Goal: Task Accomplishment & Management: Use online tool/utility

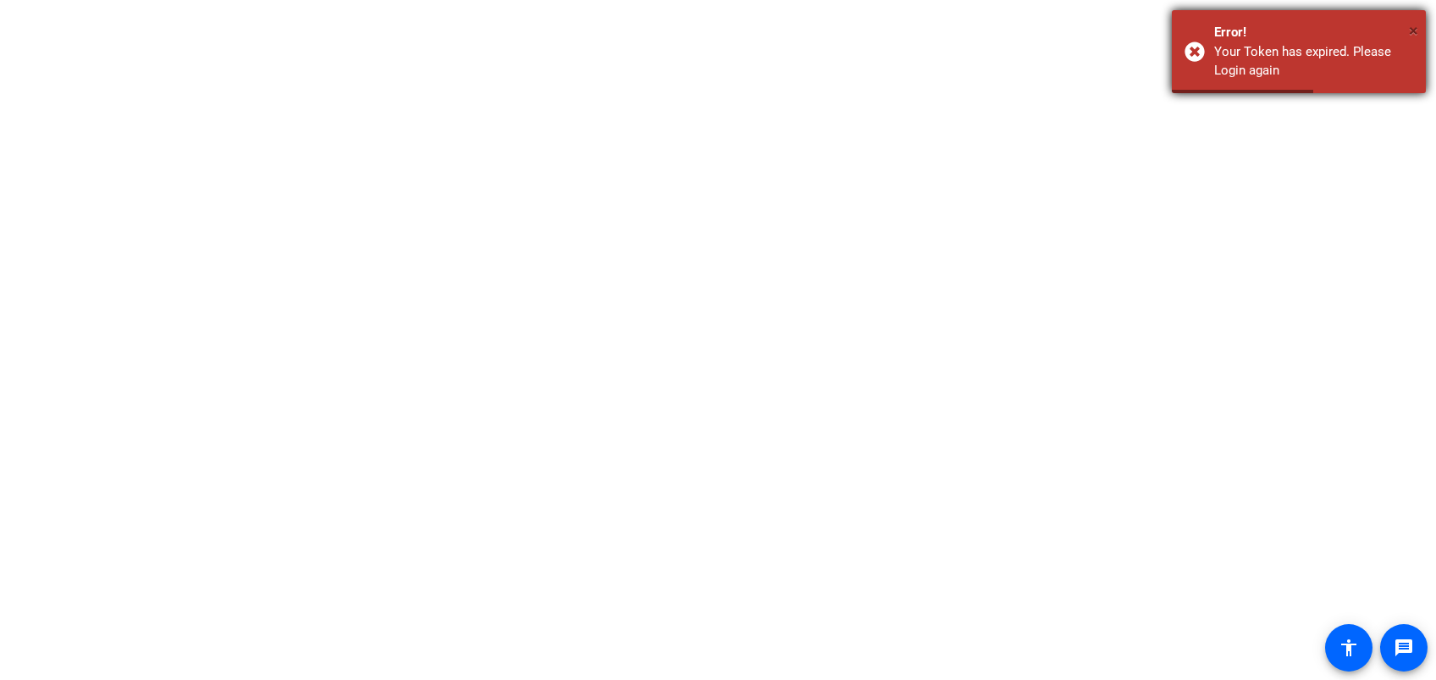
click at [1409, 30] on span "×" at bounding box center [1413, 30] width 9 height 20
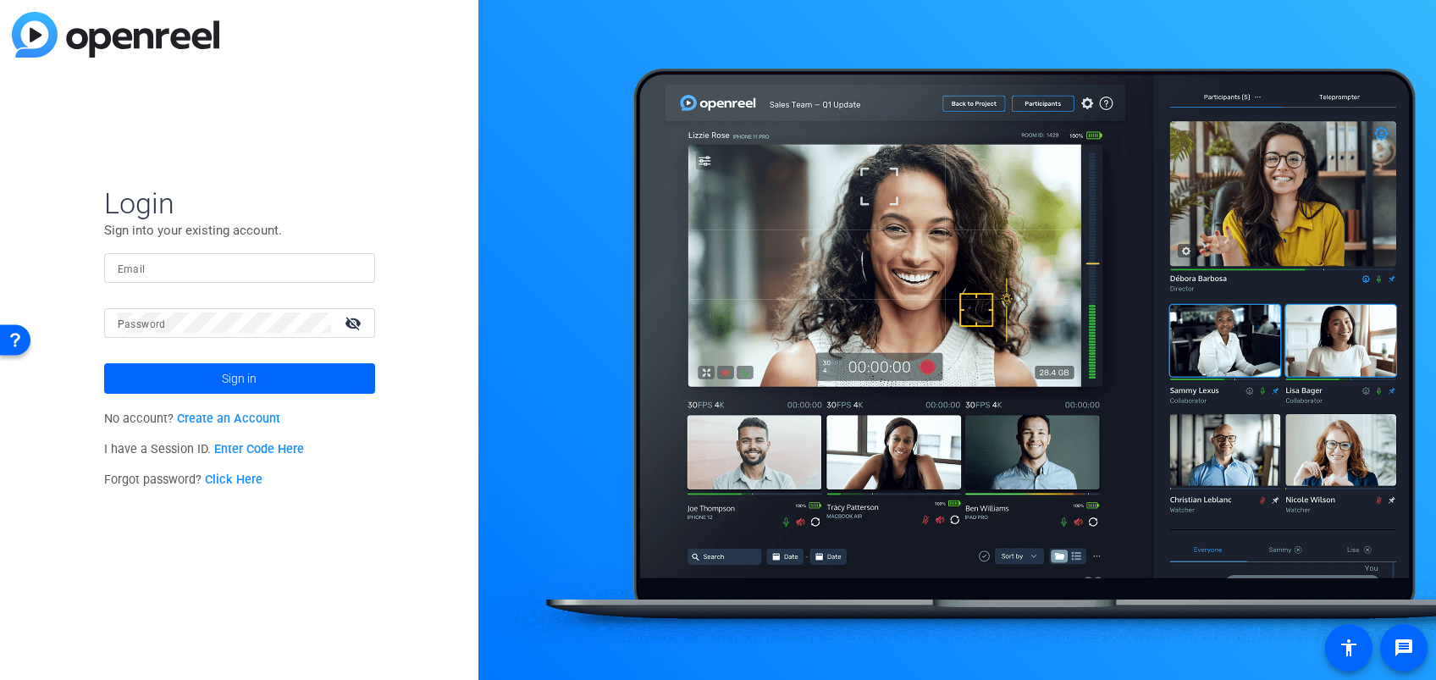
click at [1415, 30] on span "×" at bounding box center [1413, 30] width 9 height 20
click at [229, 266] on input "Email" at bounding box center [240, 267] width 244 height 20
type input "[PERSON_NAME][EMAIL_ADDRESS][PERSON_NAME][DOMAIN_NAME]"
click at [104, 363] on button "Sign in" at bounding box center [239, 378] width 271 height 30
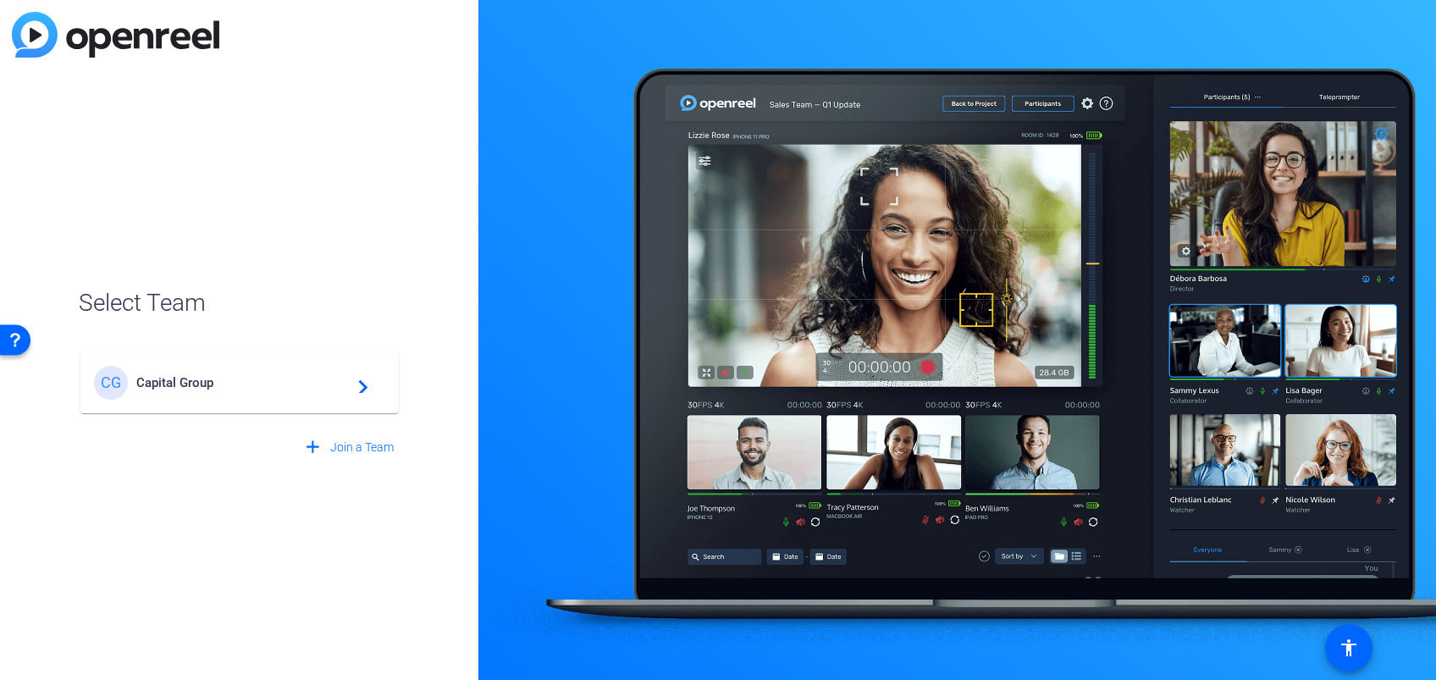
click at [201, 396] on div "CG Capital Group navigate_next" at bounding box center [239, 383] width 291 height 34
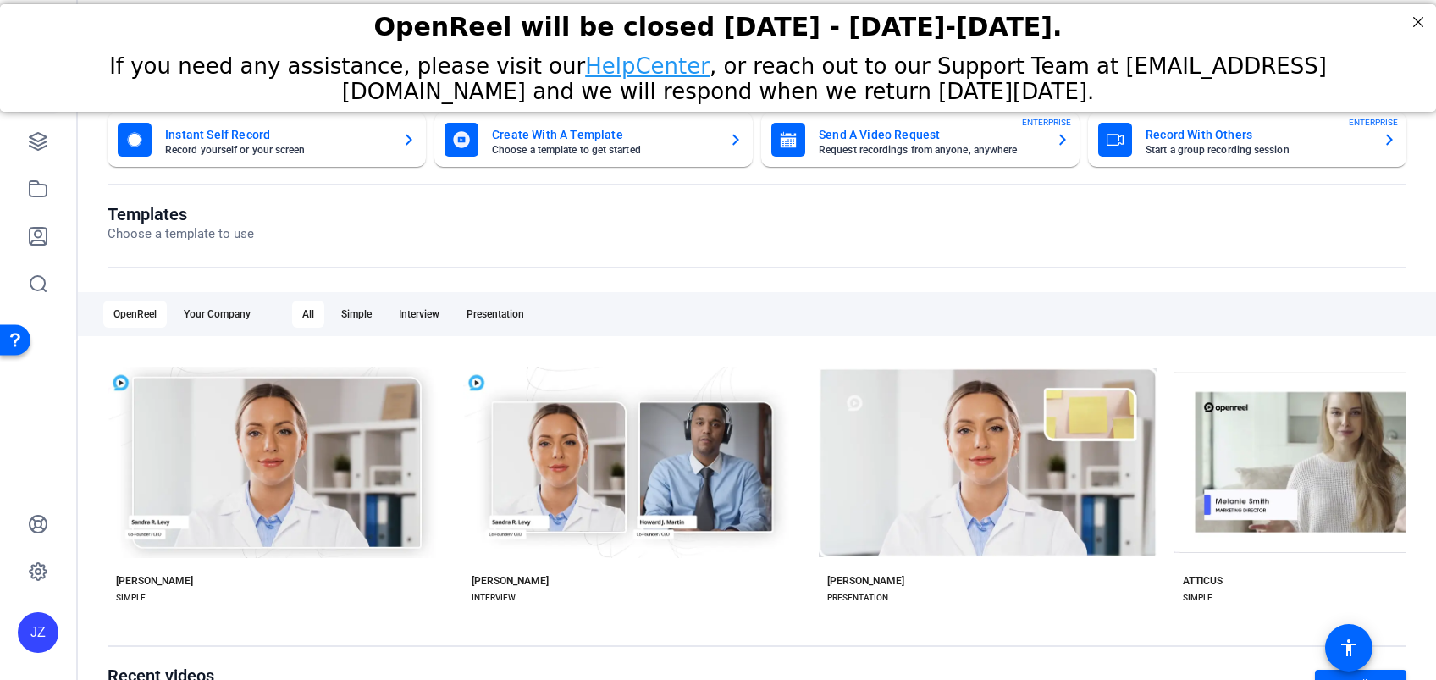
click at [1174, 142] on mat-card-title "Record With Others" at bounding box center [1256, 134] width 223 height 20
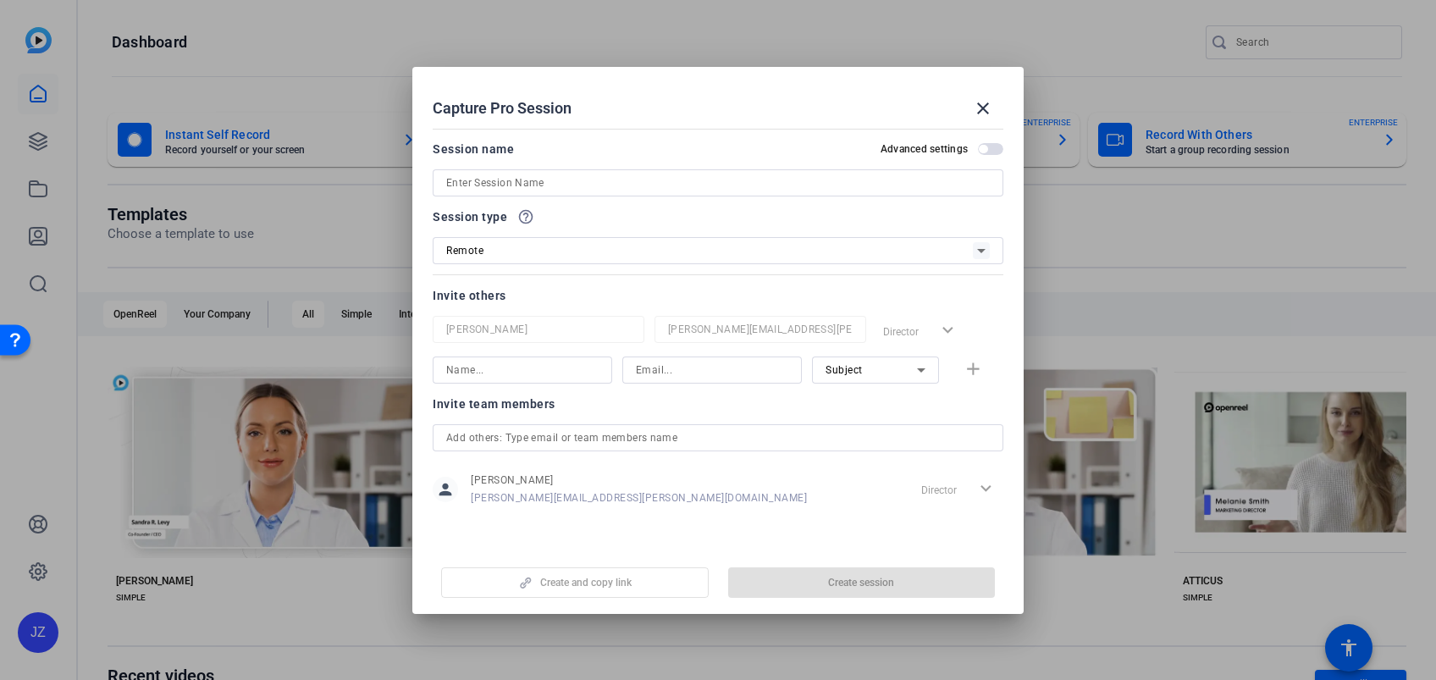
click at [738, 175] on input at bounding box center [717, 183] width 543 height 20
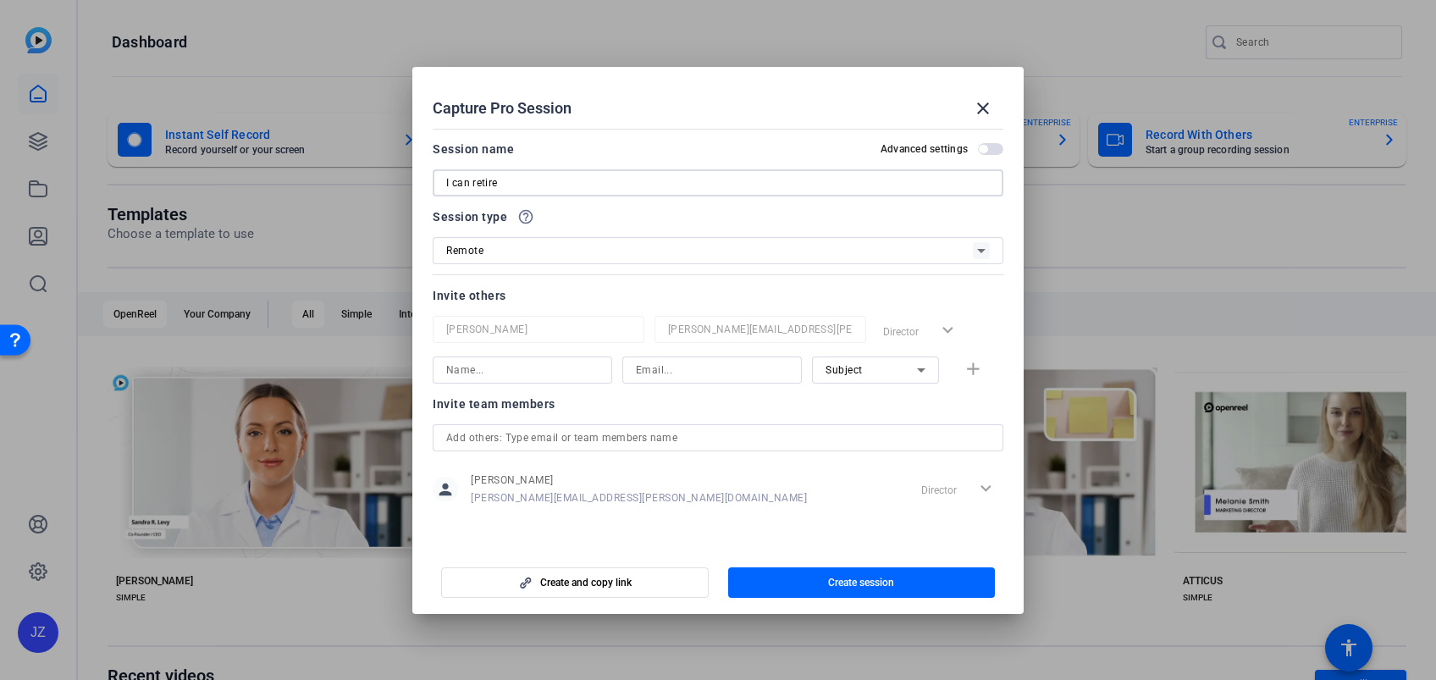
type input "I can retire"
click at [543, 364] on input at bounding box center [522, 370] width 152 height 20
type input "chtm"
click at [657, 372] on input at bounding box center [712, 370] width 152 height 20
type input "[EMAIL_ADDRESS][DOMAIN_NAME]"
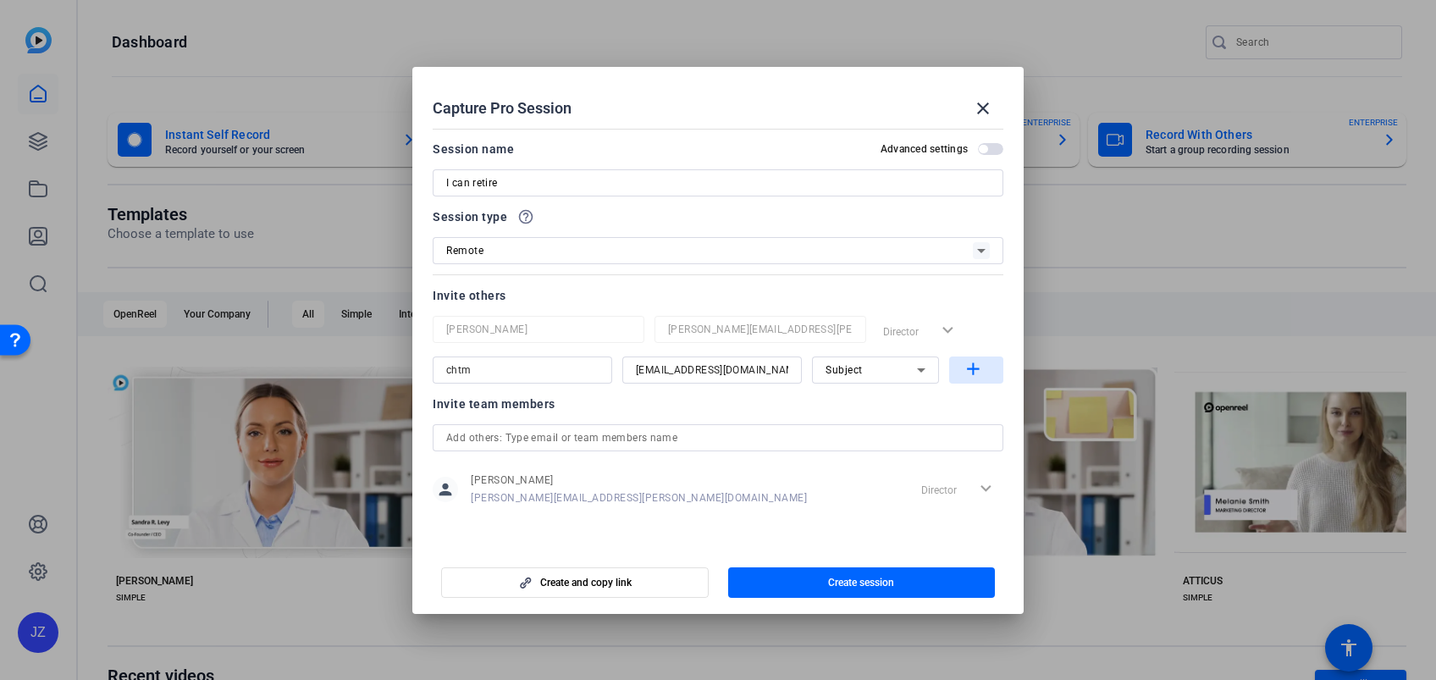
click at [968, 374] on mat-icon "add" at bounding box center [972, 369] width 21 height 21
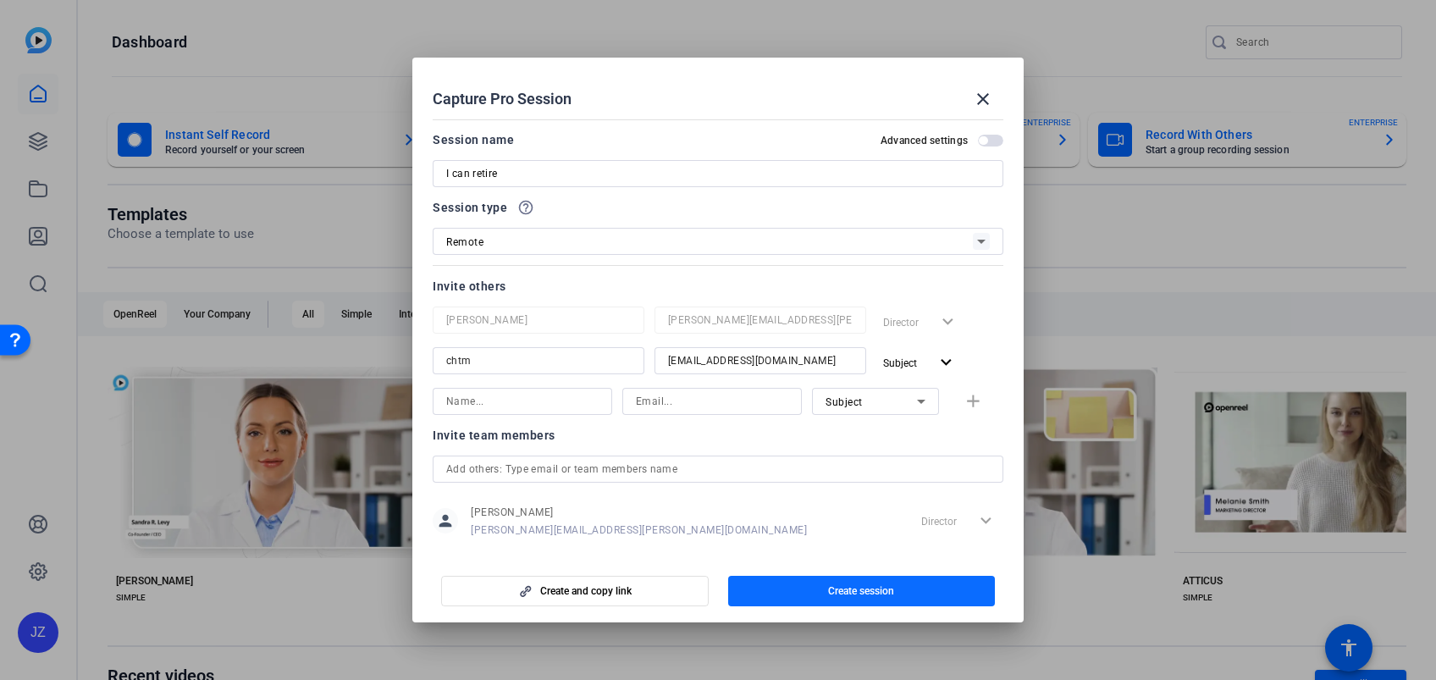
click at [863, 579] on span "button" at bounding box center [861, 591] width 267 height 41
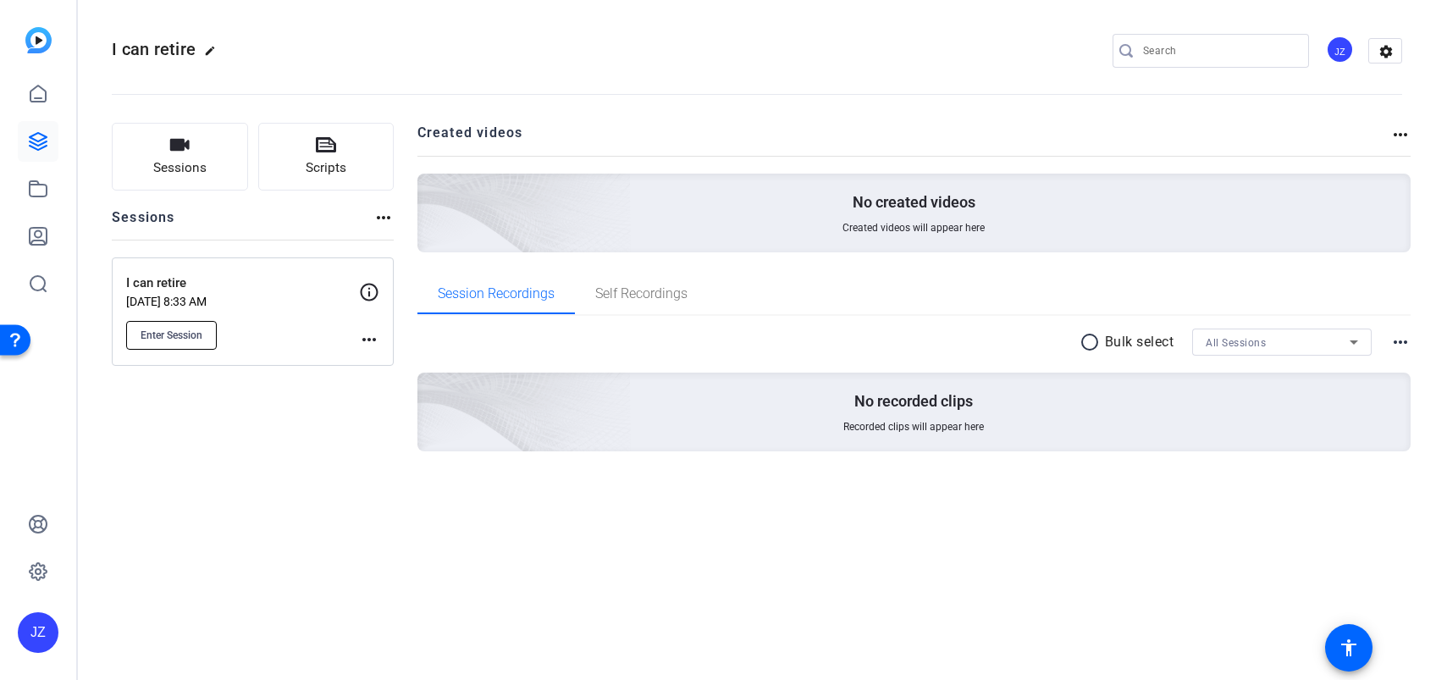
click at [170, 333] on span "Enter Session" at bounding box center [172, 335] width 62 height 14
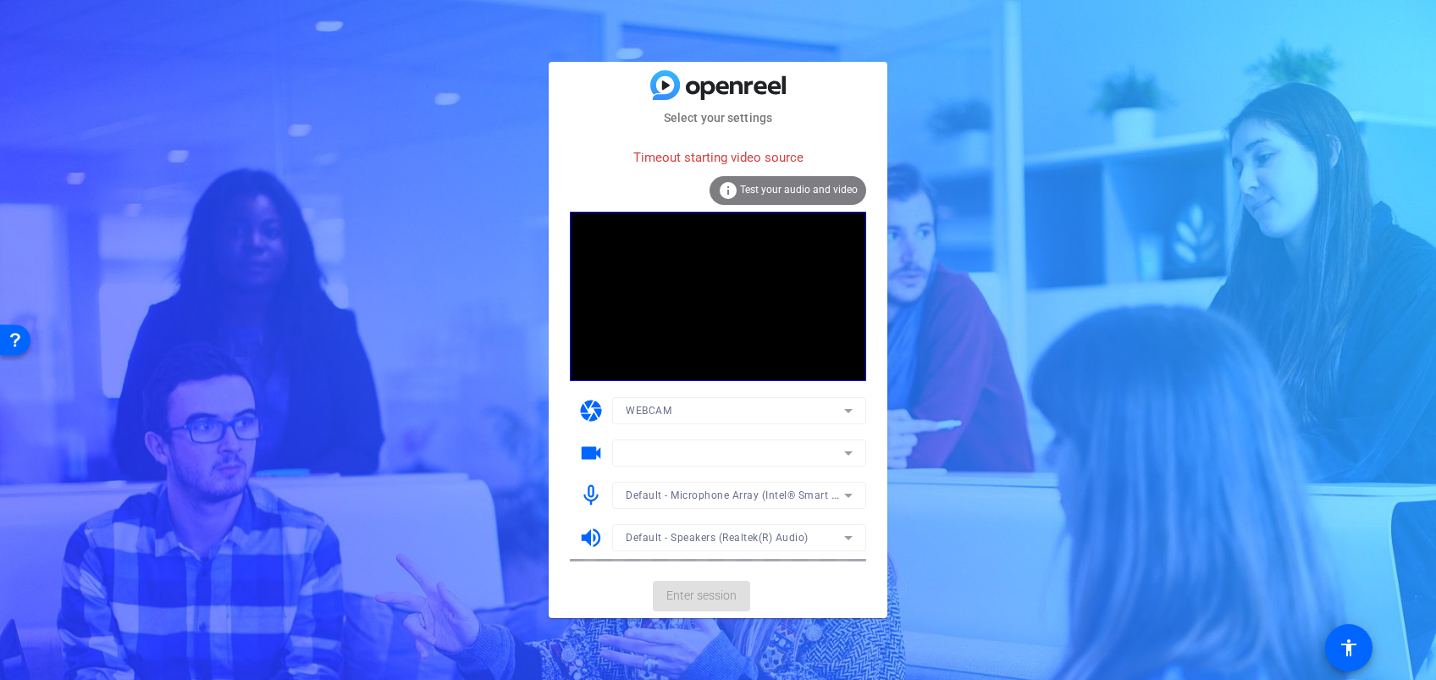
click at [961, 593] on div "Select your settings Timeout starting video source info Test your audio and vid…" at bounding box center [718, 340] width 1436 height 680
click at [790, 188] on span "Test your audio and video" at bounding box center [799, 190] width 118 height 12
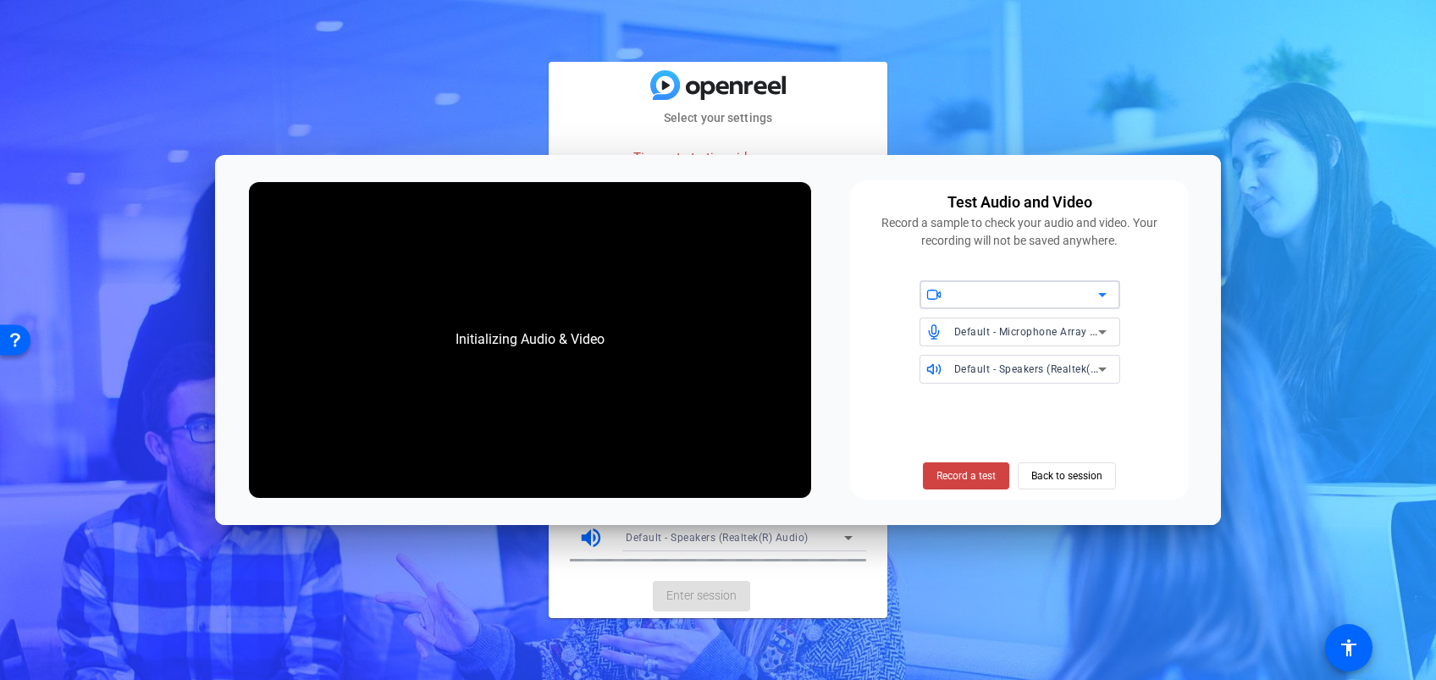
click at [970, 288] on div at bounding box center [1026, 294] width 144 height 20
click at [1106, 290] on icon at bounding box center [1102, 294] width 20 height 20
click at [1064, 474] on span "Back to session" at bounding box center [1066, 476] width 71 height 32
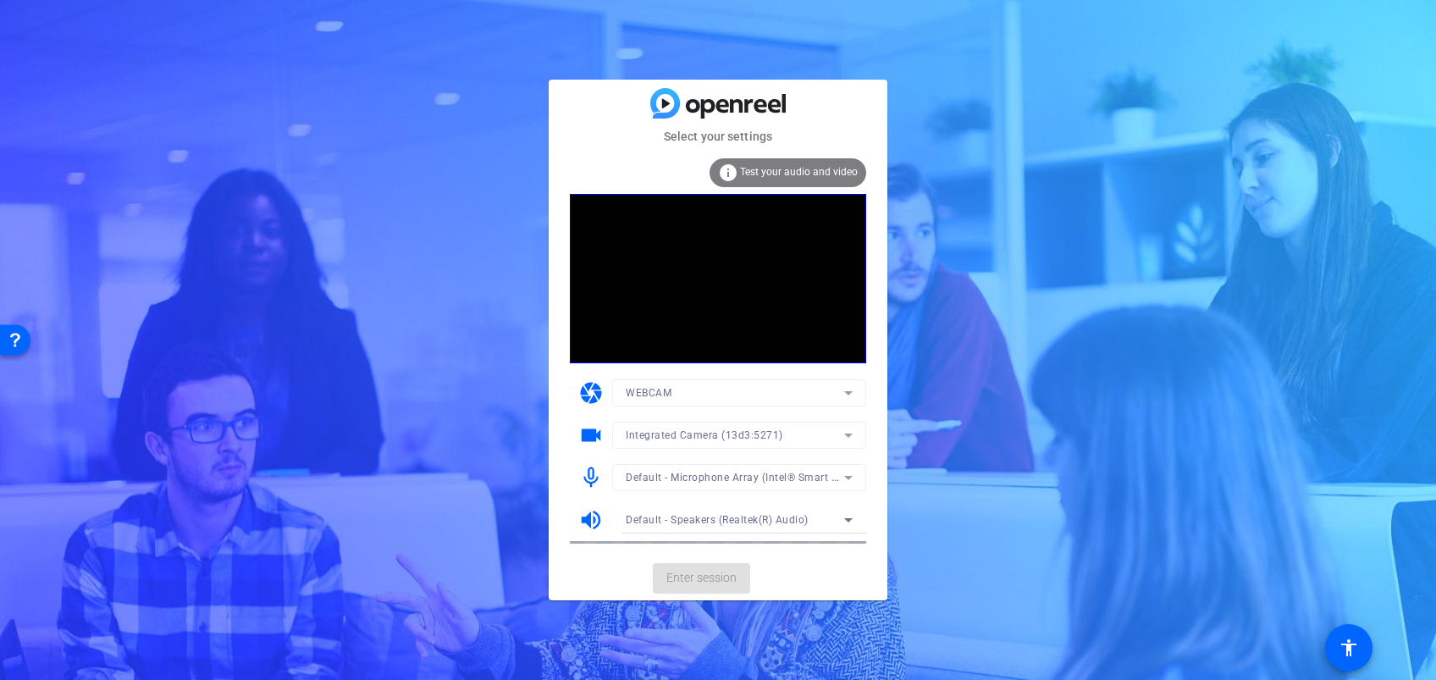
click at [824, 378] on div "camera WEBCAM" at bounding box center [718, 393] width 296 height 42
click at [851, 383] on mat-form-field "WEBCAM" at bounding box center [739, 392] width 254 height 27
click at [698, 573] on span "Enter session" at bounding box center [701, 578] width 70 height 18
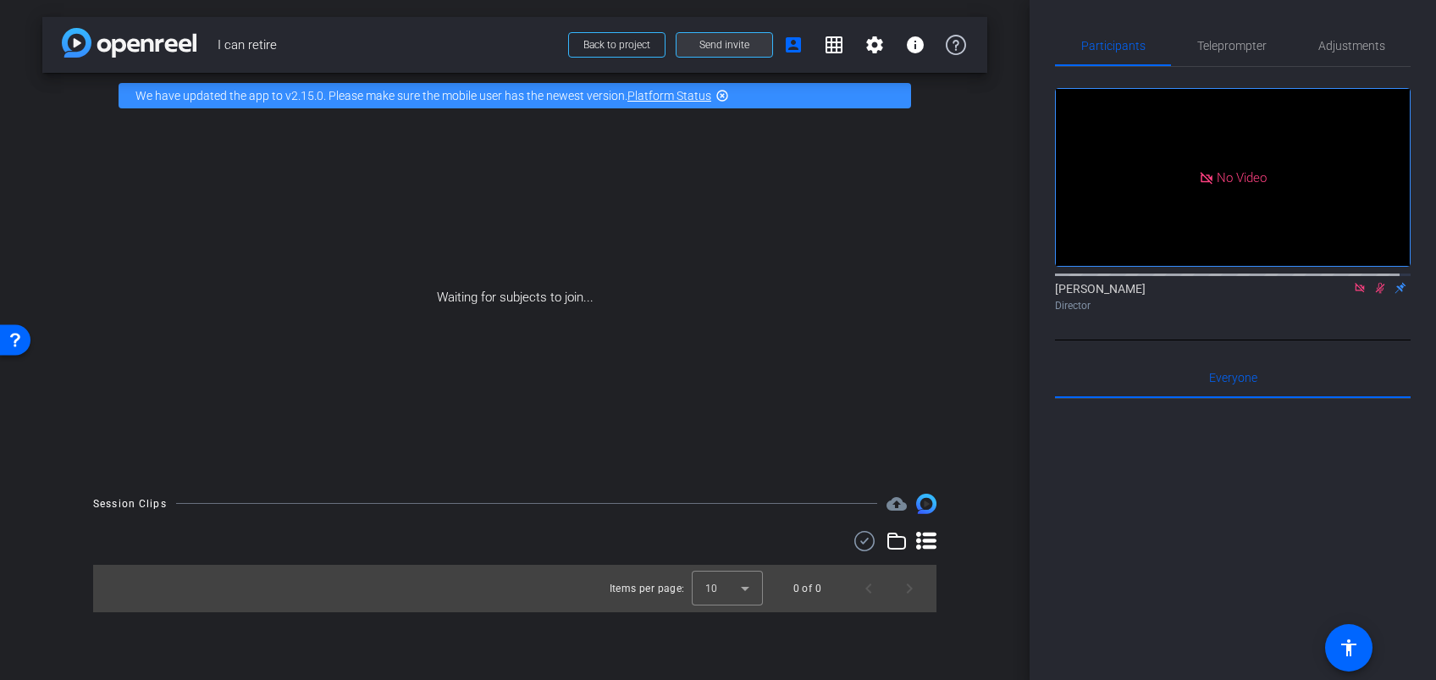
click at [705, 33] on span at bounding box center [724, 45] width 96 height 41
click at [754, 37] on span at bounding box center [724, 45] width 96 height 41
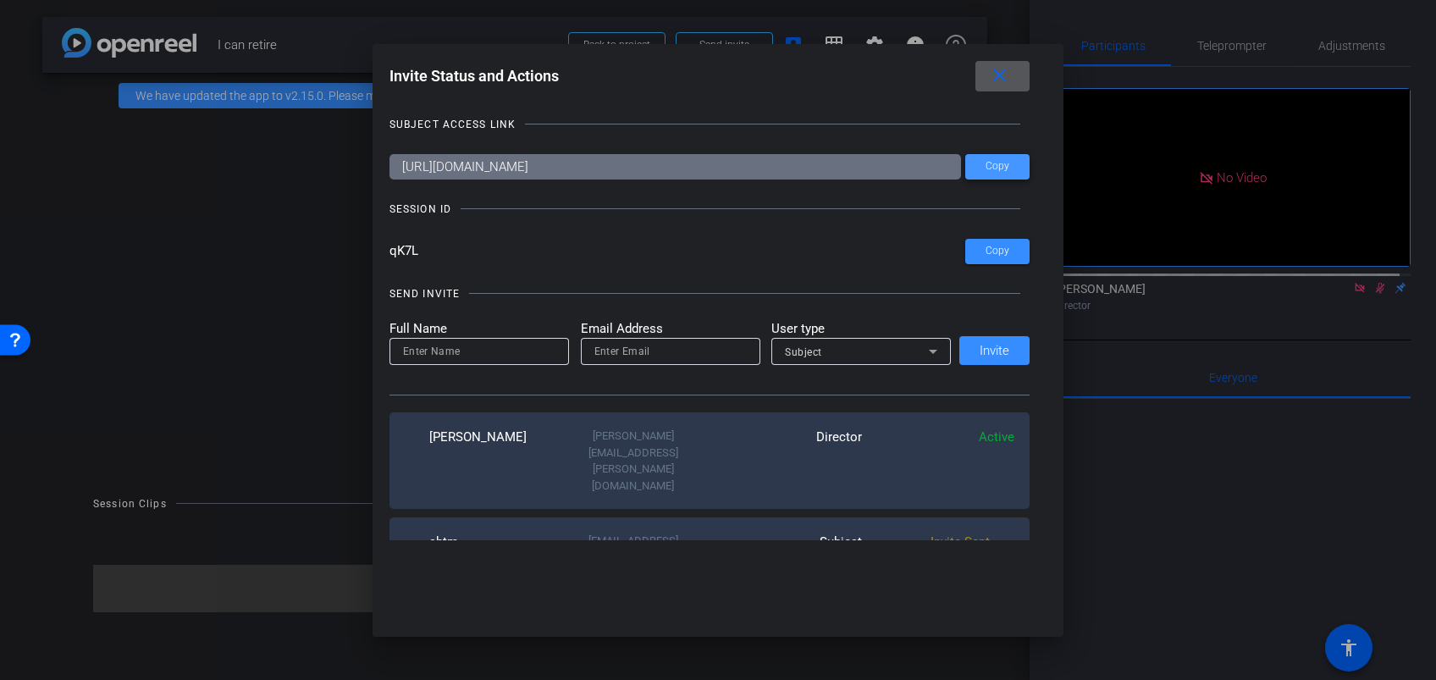
click at [990, 160] on span "Copy" at bounding box center [997, 166] width 24 height 13
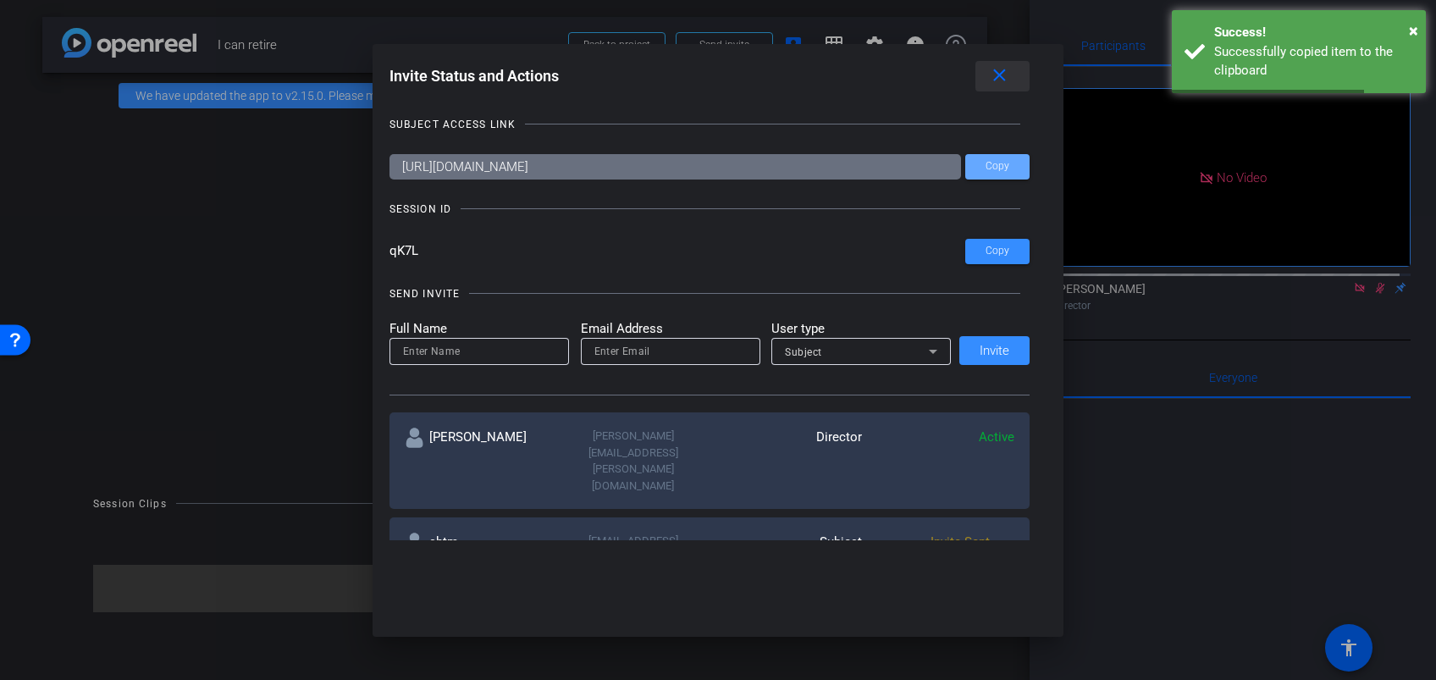
click at [1010, 74] on mat-icon "close" at bounding box center [999, 75] width 21 height 21
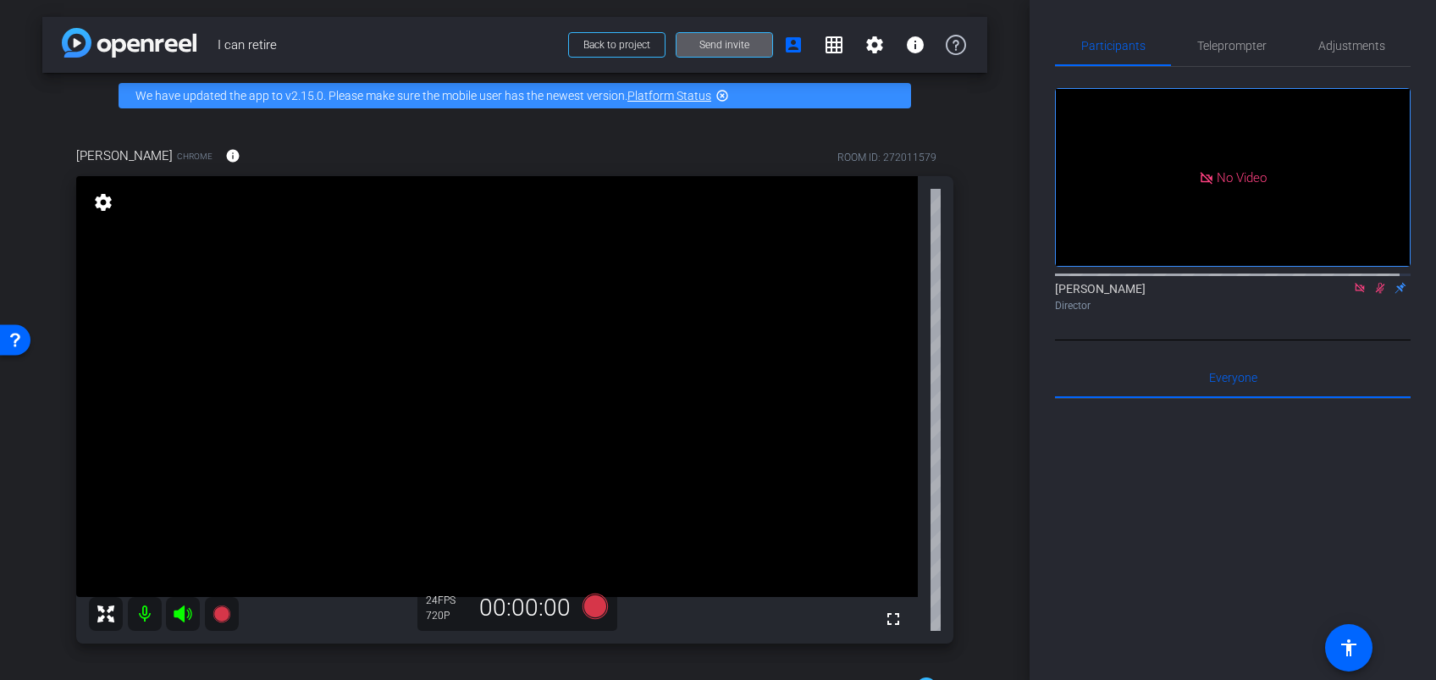
click at [1373, 294] on icon at bounding box center [1380, 288] width 14 height 12
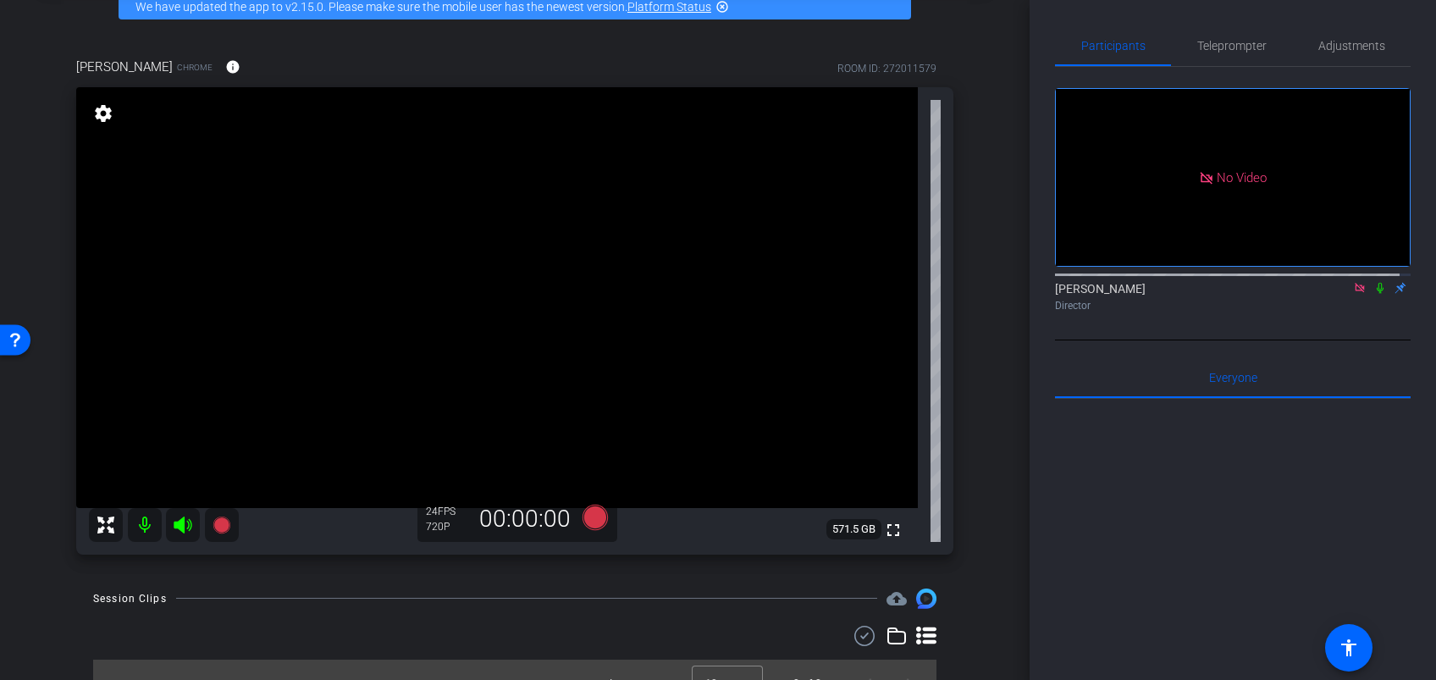
scroll to position [115, 0]
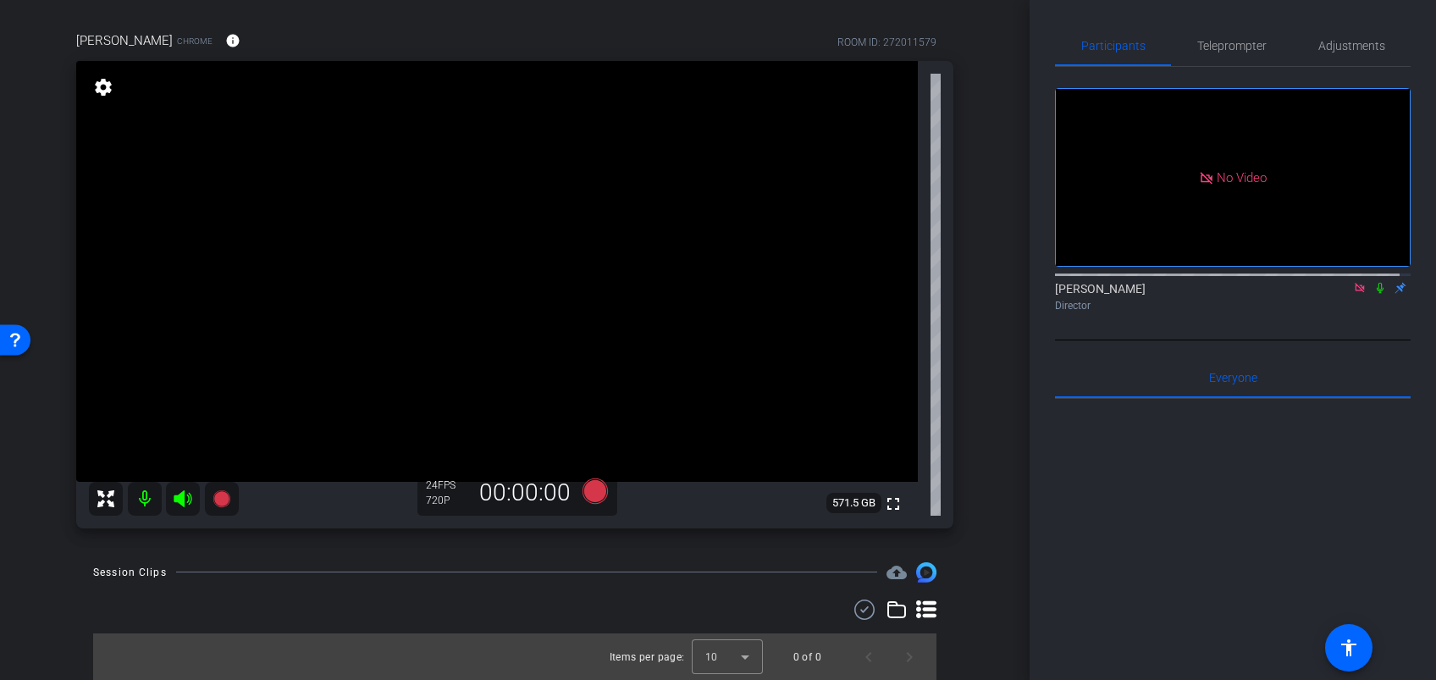
click at [1373, 294] on icon at bounding box center [1380, 288] width 14 height 12
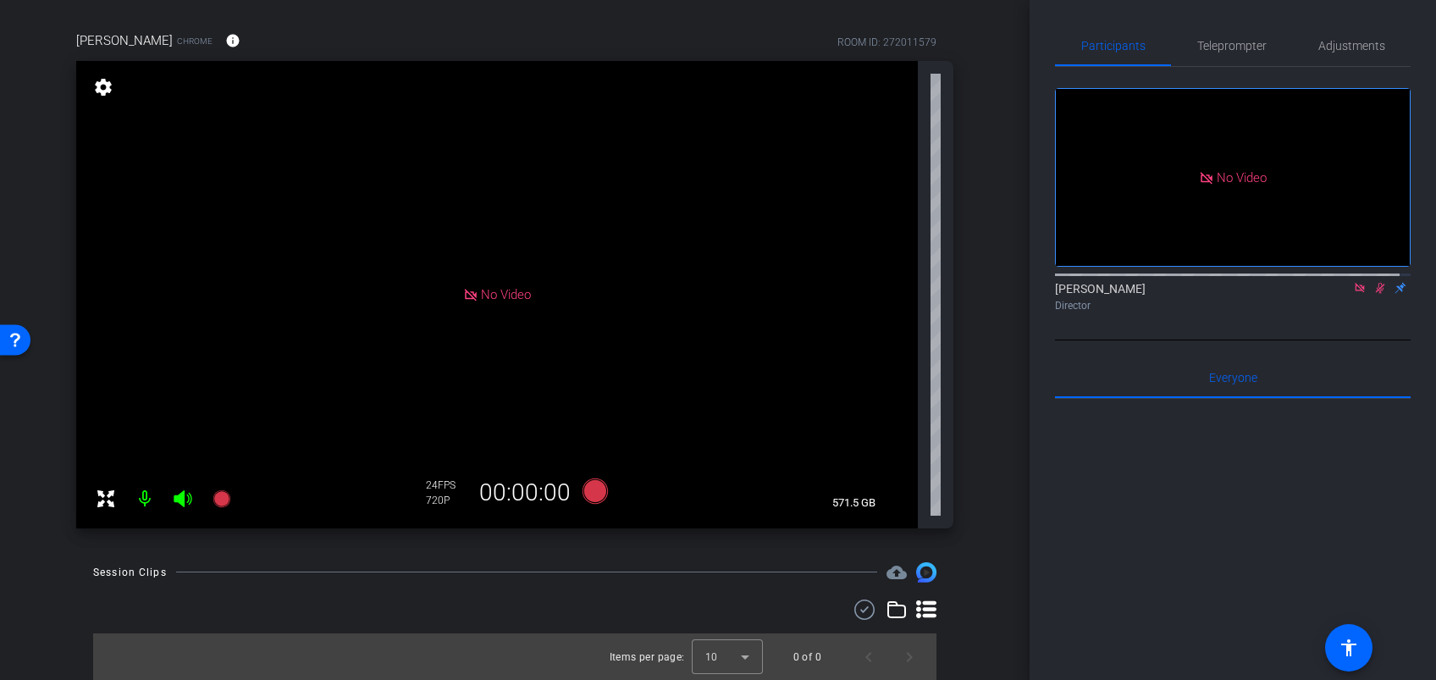
click at [1029, 273] on div "Participants Teleprompter Adjustments No Video [PERSON_NAME] Director Everyone …" at bounding box center [1232, 340] width 406 height 680
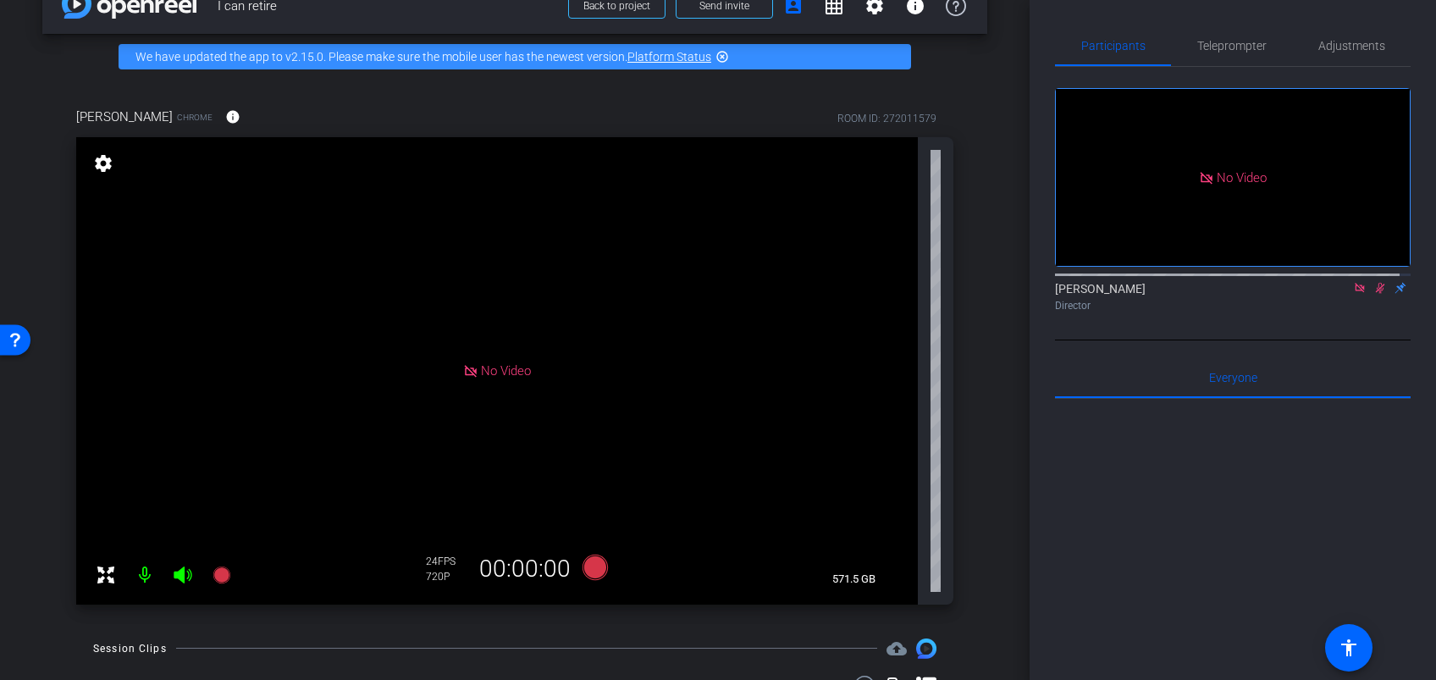
scroll to position [0, 0]
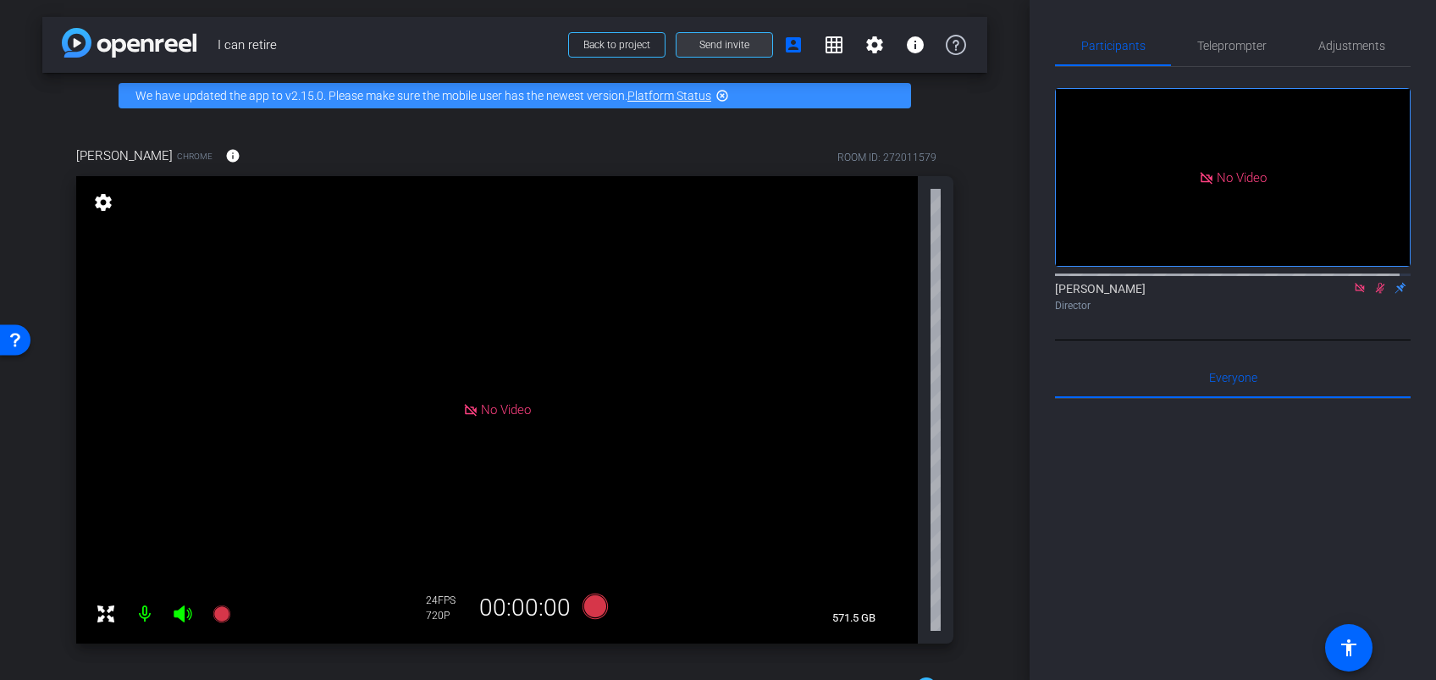
click at [699, 41] on span "Send invite" at bounding box center [724, 45] width 50 height 14
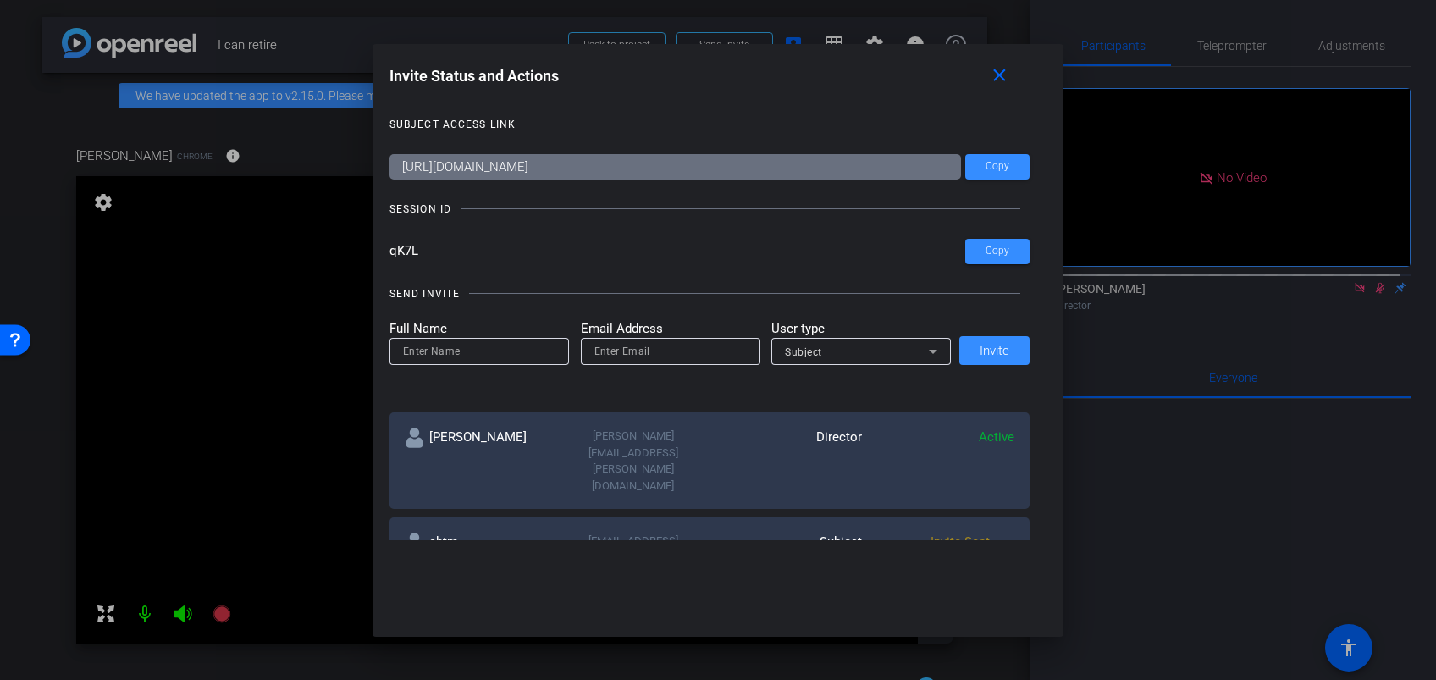
drag, startPoint x: 447, startPoint y: 258, endPoint x: 366, endPoint y: 251, distance: 81.6
click at [372, 251] on div "Invite Status and Actions close SUBJECT ACCESS LINK [URL][DOMAIN_NAME] Copy SES…" at bounding box center [718, 301] width 692 height 514
click at [1009, 82] on mat-icon "close" at bounding box center [999, 75] width 21 height 21
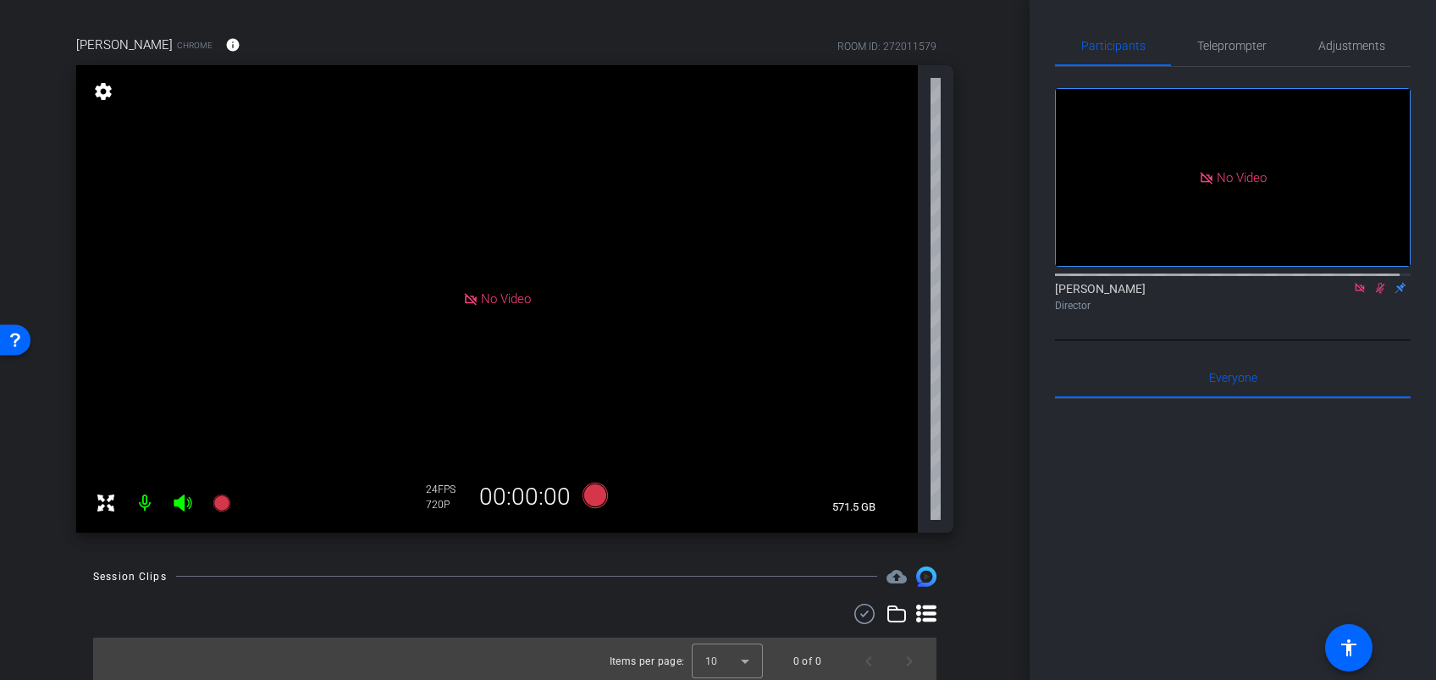
scroll to position [115, 0]
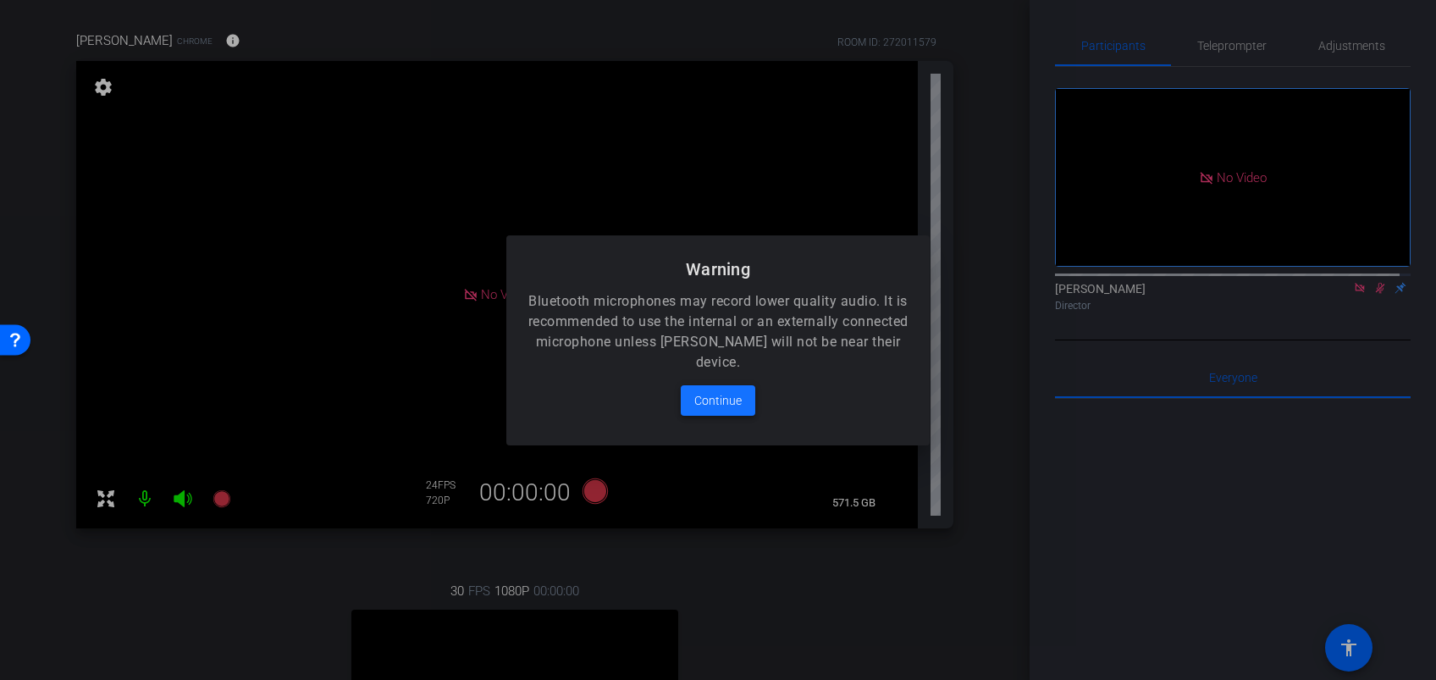
click at [725, 404] on span "Continue" at bounding box center [717, 400] width 47 height 20
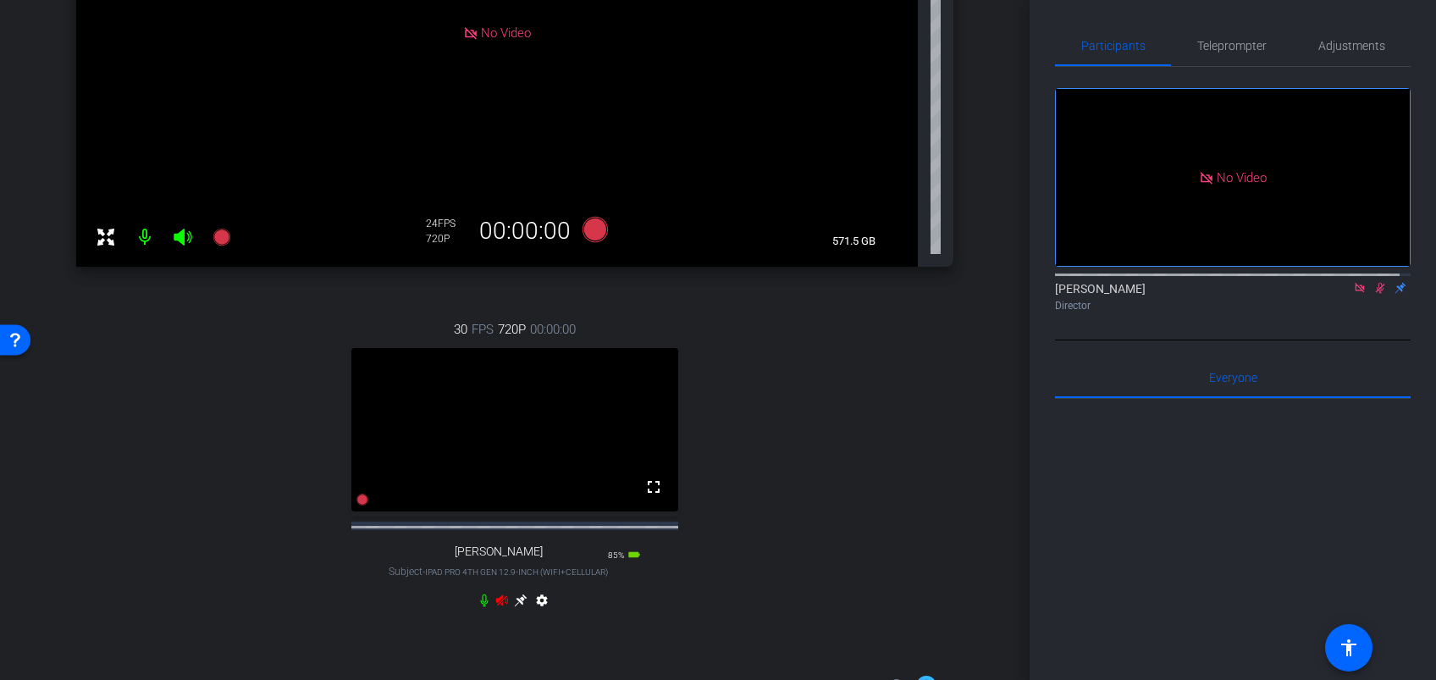
scroll to position [384, 0]
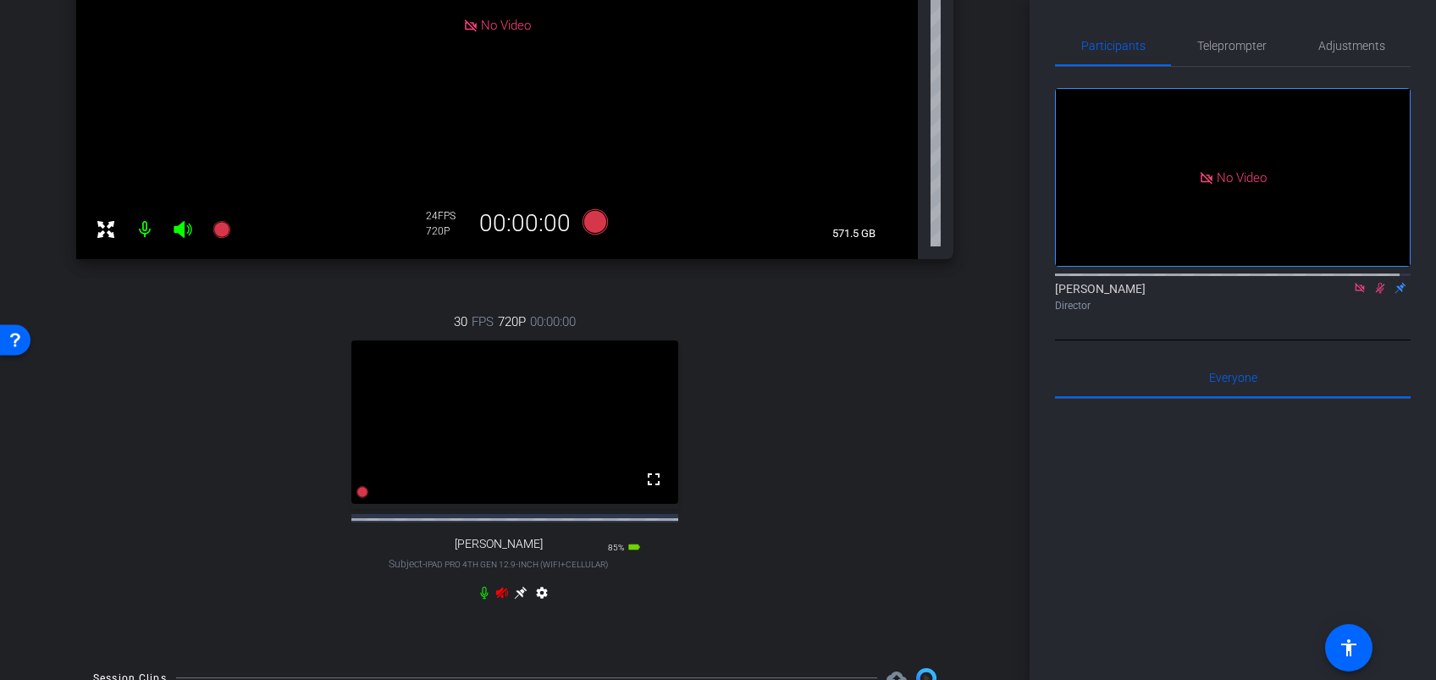
click at [495, 599] on icon at bounding box center [502, 593] width 14 height 14
click at [514, 598] on icon at bounding box center [520, 592] width 13 height 13
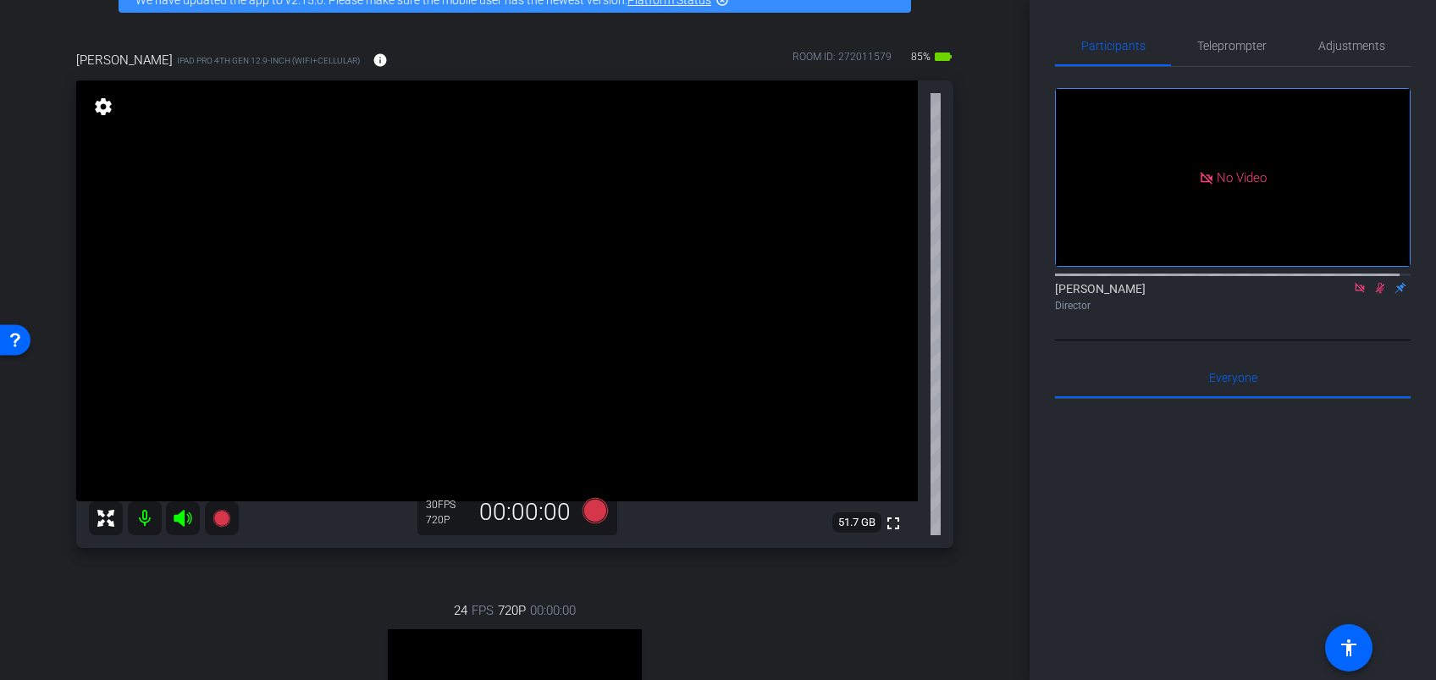
scroll to position [74, 0]
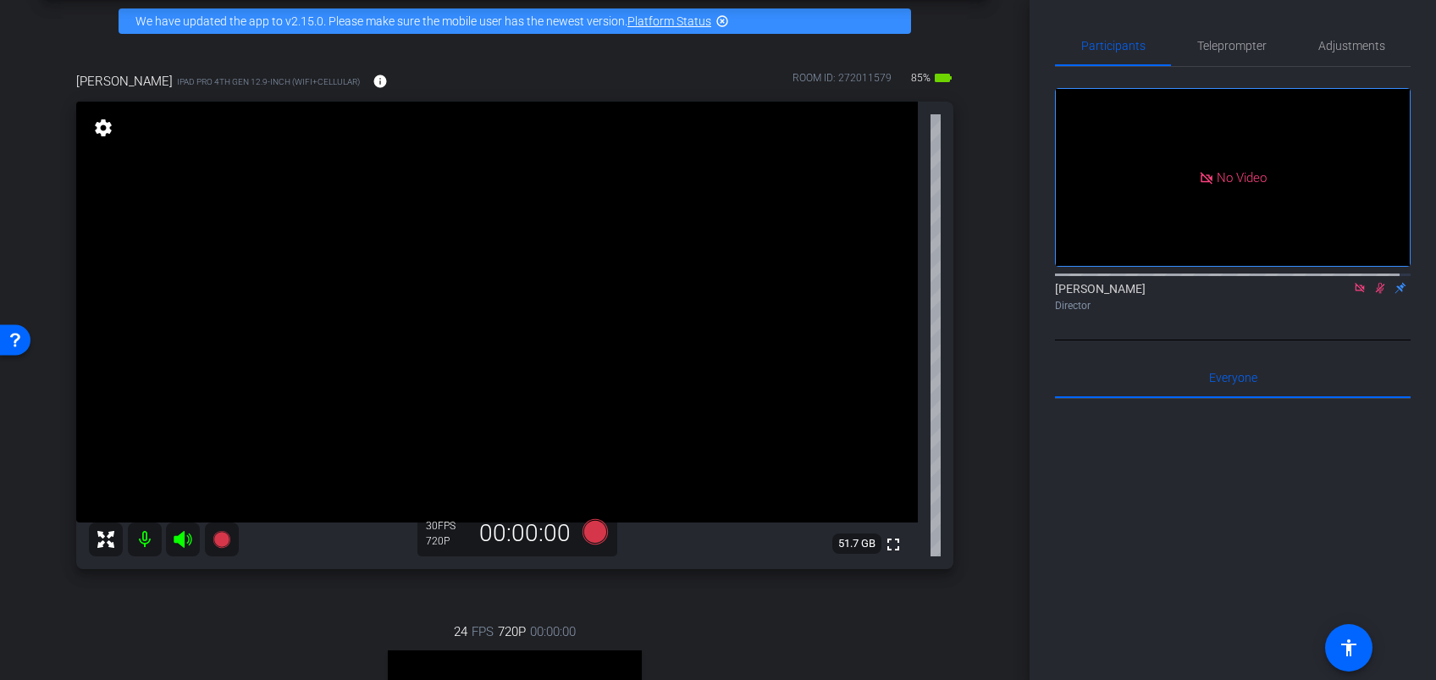
click at [1373, 294] on icon at bounding box center [1380, 288] width 14 height 12
click at [1334, 41] on span "Adjustments" at bounding box center [1351, 46] width 67 height 12
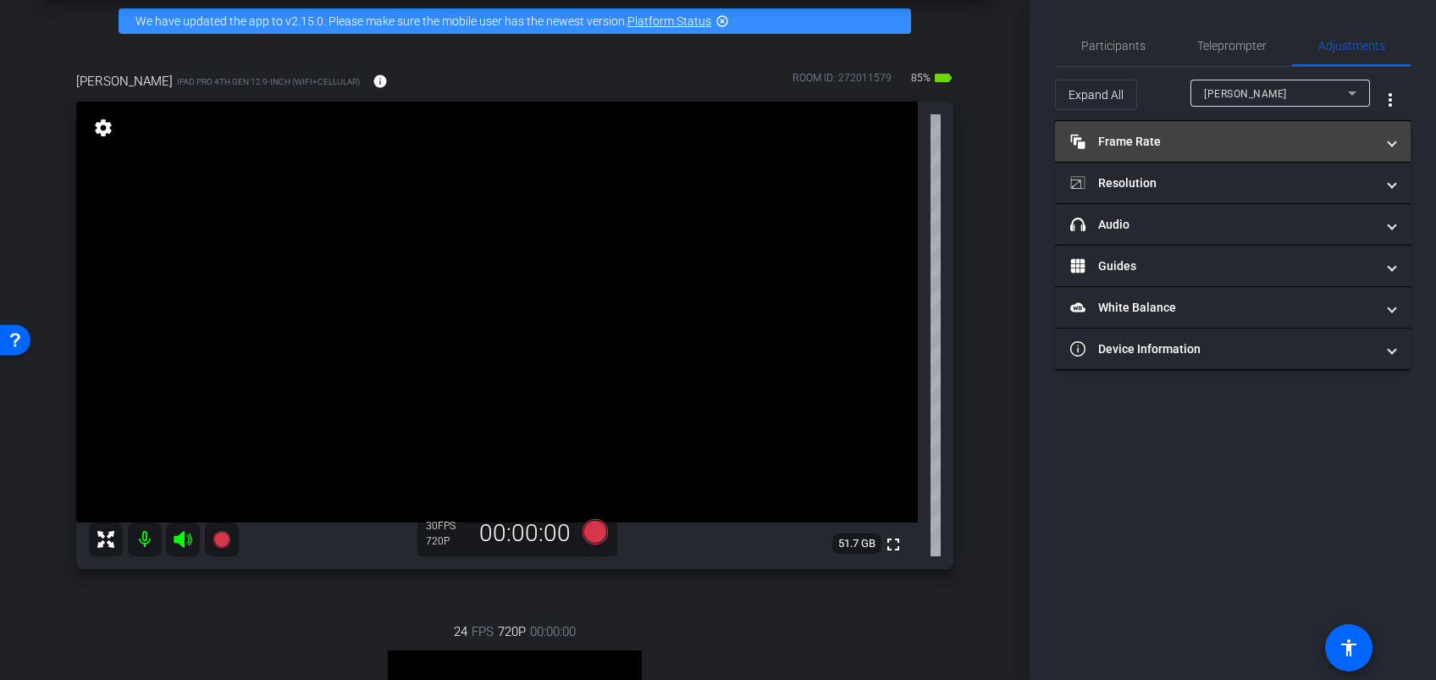
click at [1216, 152] on mat-expansion-panel-header "Frame Rate Frame Rate" at bounding box center [1233, 141] width 356 height 41
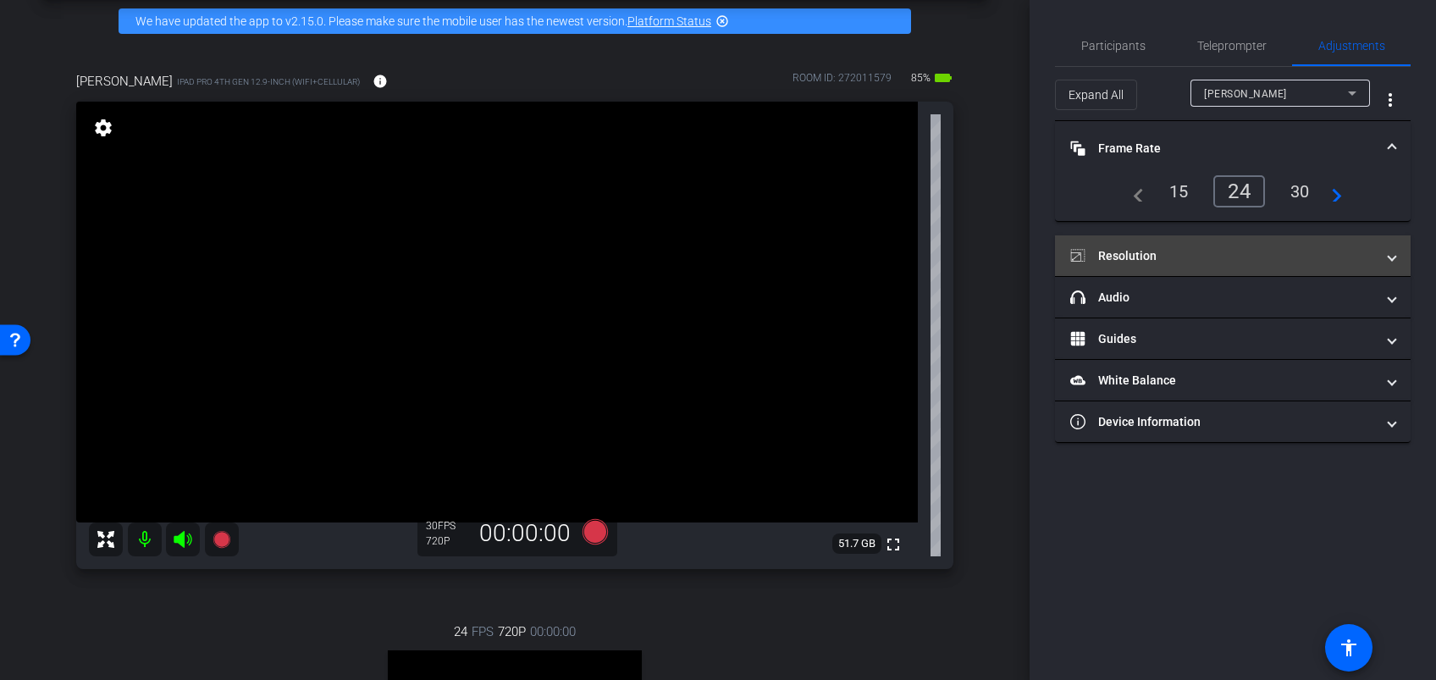
click at [1188, 264] on mat-expansion-panel-header "Resolution" at bounding box center [1233, 255] width 356 height 41
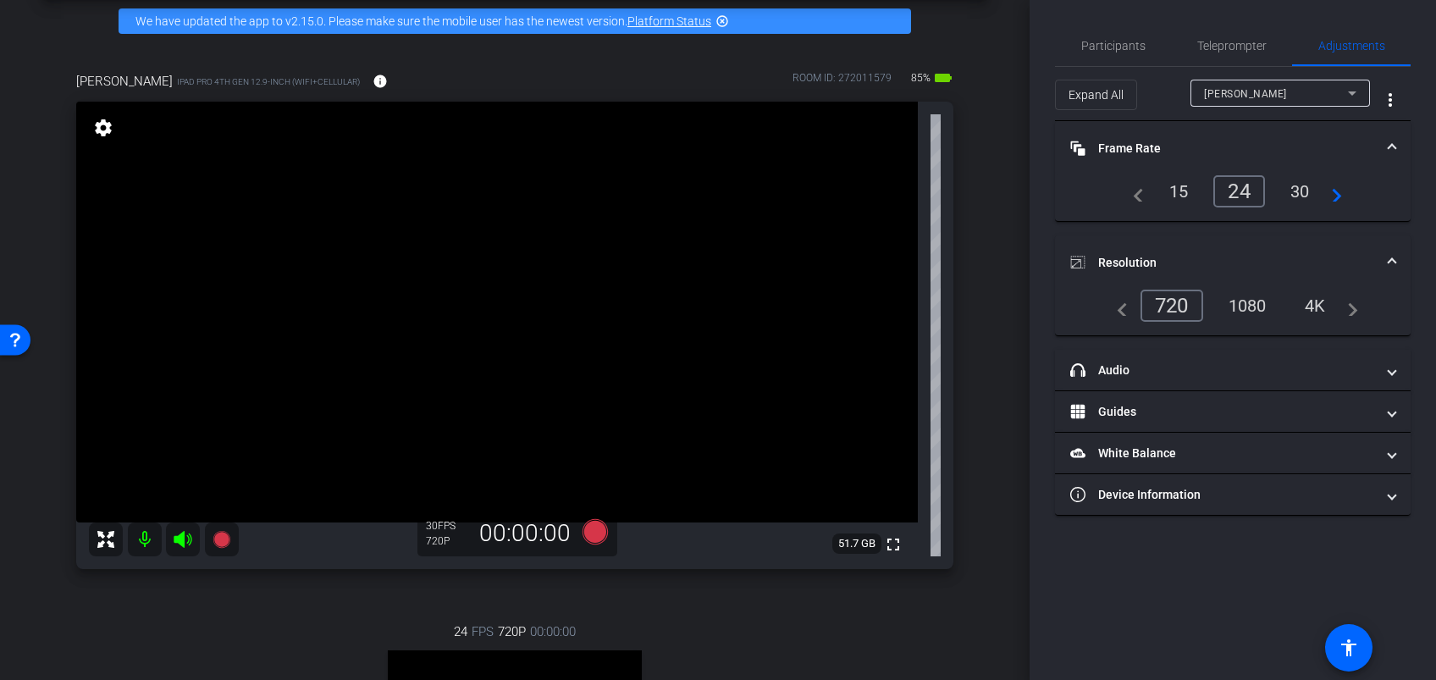
click at [1260, 303] on div "1080" at bounding box center [1247, 305] width 63 height 29
click at [1254, 303] on div "1080" at bounding box center [1247, 305] width 63 height 29
click at [1251, 305] on div "1080" at bounding box center [1247, 305] width 63 height 29
click at [1251, 305] on div "1080" at bounding box center [1243, 306] width 74 height 32
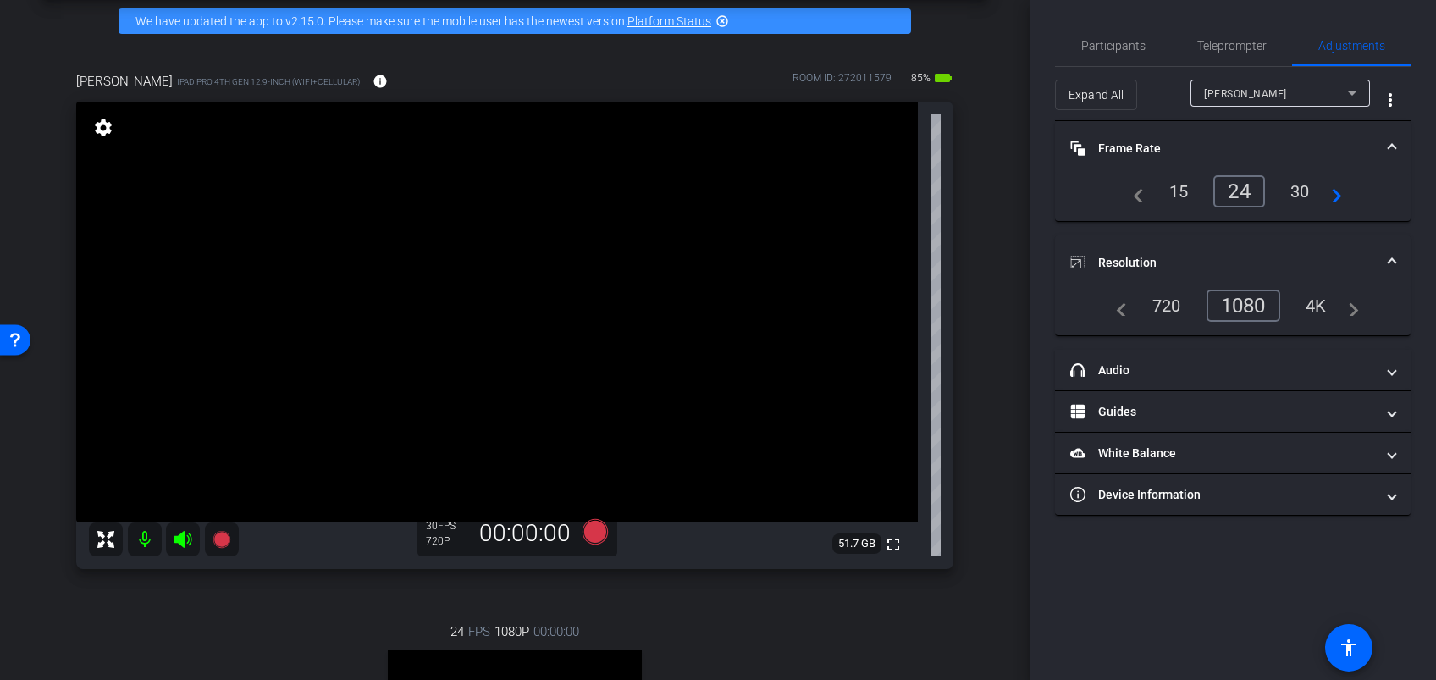
drag, startPoint x: 1251, startPoint y: 305, endPoint x: 1333, endPoint y: 83, distance: 236.5
click at [1333, 83] on div "[PERSON_NAME]" at bounding box center [1276, 93] width 144 height 21
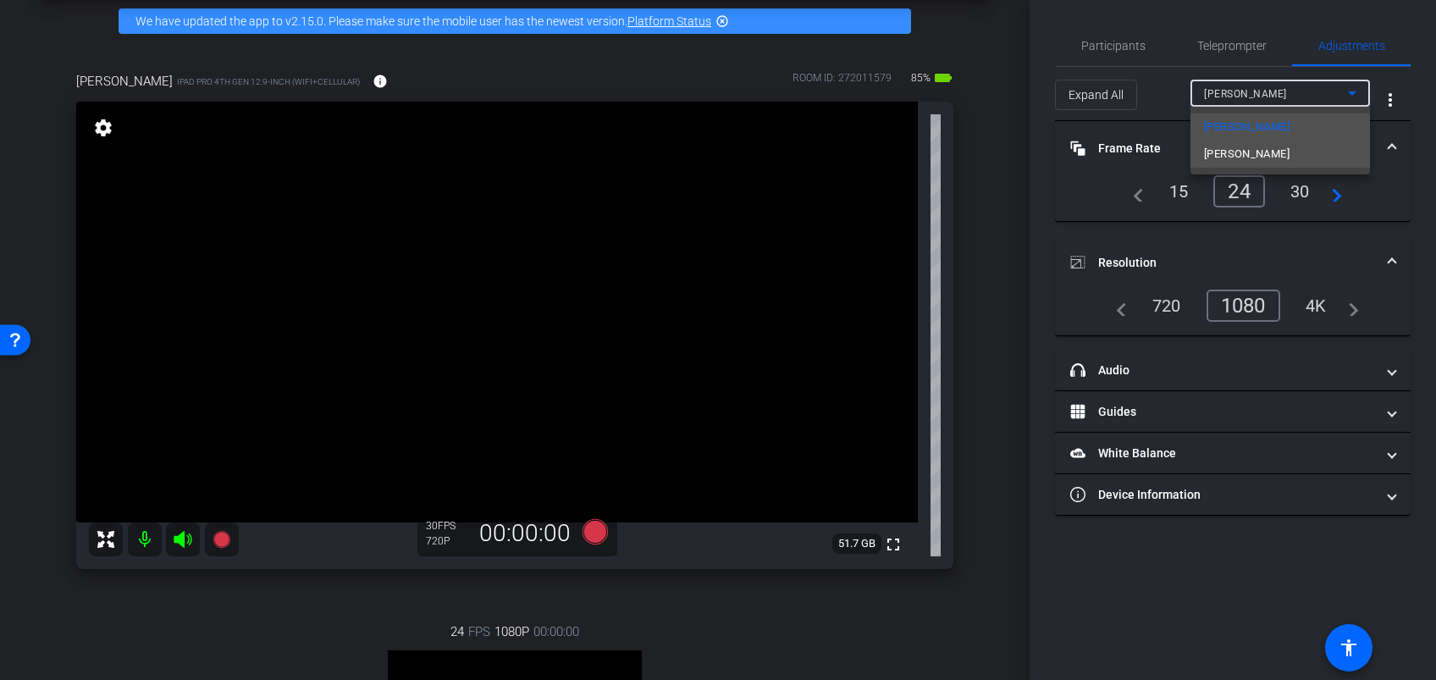
click at [1273, 163] on mat-option "[PERSON_NAME]" at bounding box center [1279, 154] width 179 height 27
type input "1000"
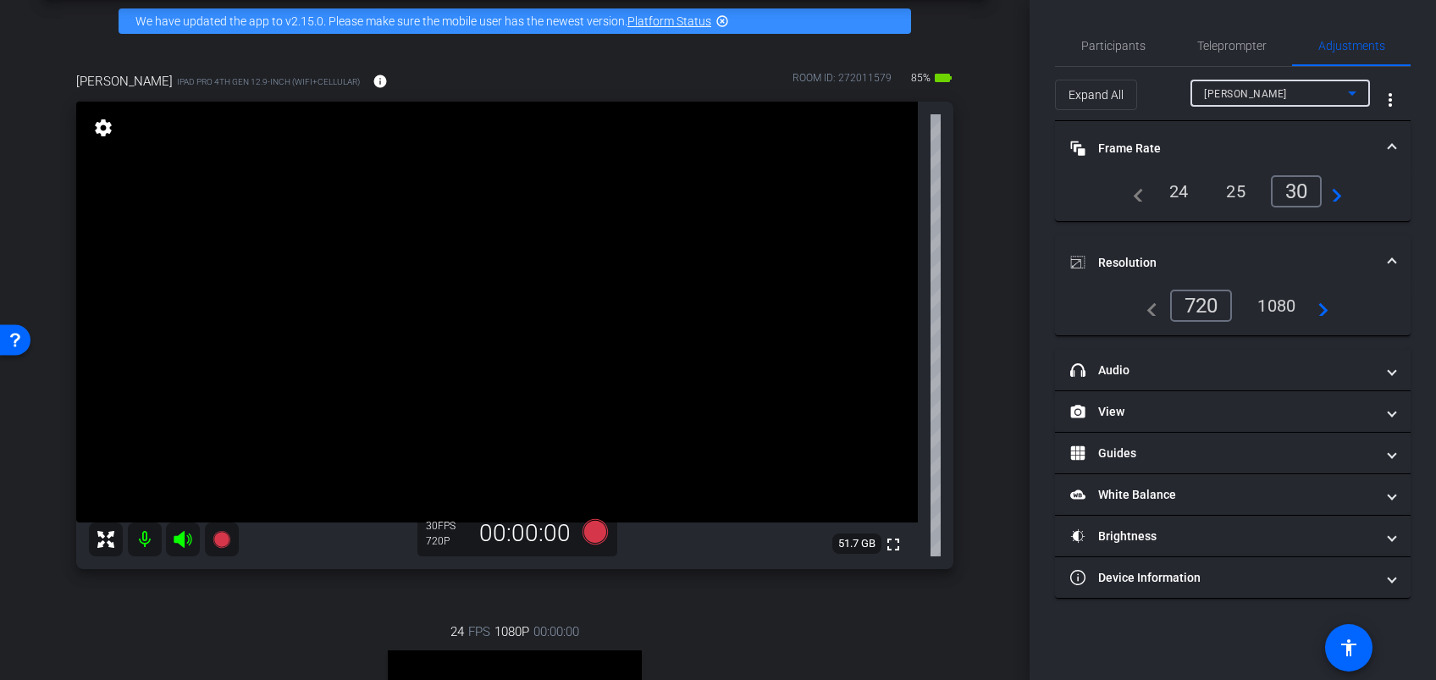
click at [1274, 300] on div "1080" at bounding box center [1275, 305] width 63 height 29
click at [1275, 300] on div "1080" at bounding box center [1272, 306] width 74 height 32
click at [1111, 40] on span "Participants" at bounding box center [1113, 46] width 64 height 12
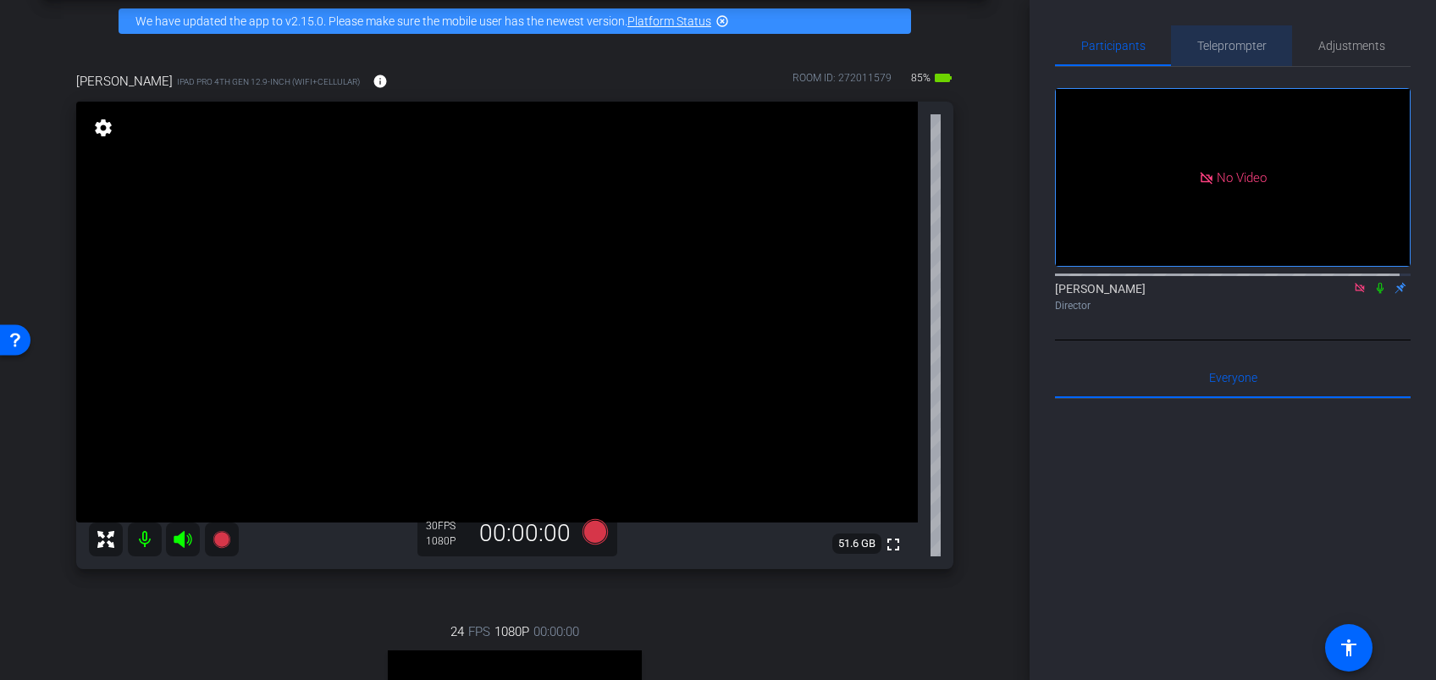
click at [1232, 41] on span "Teleprompter" at bounding box center [1231, 46] width 69 height 12
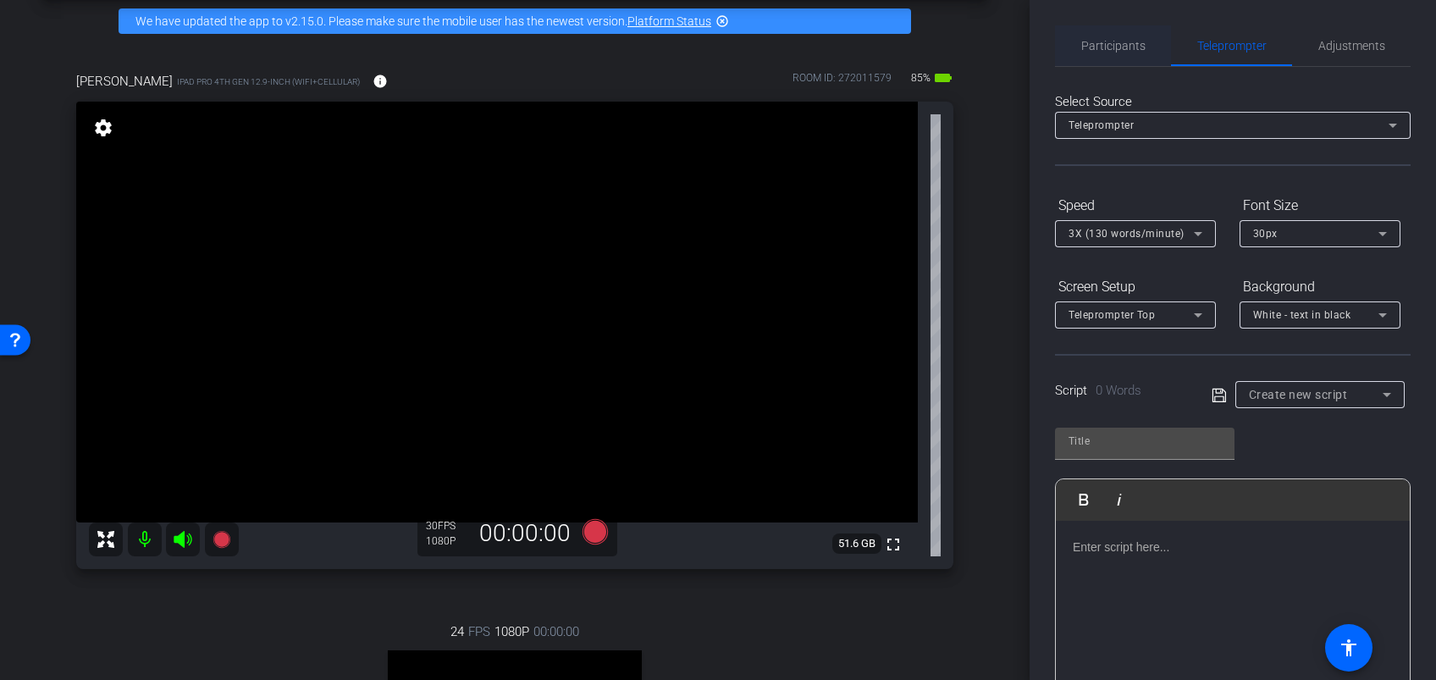
click at [1128, 52] on span "Participants" at bounding box center [1113, 46] width 64 height 12
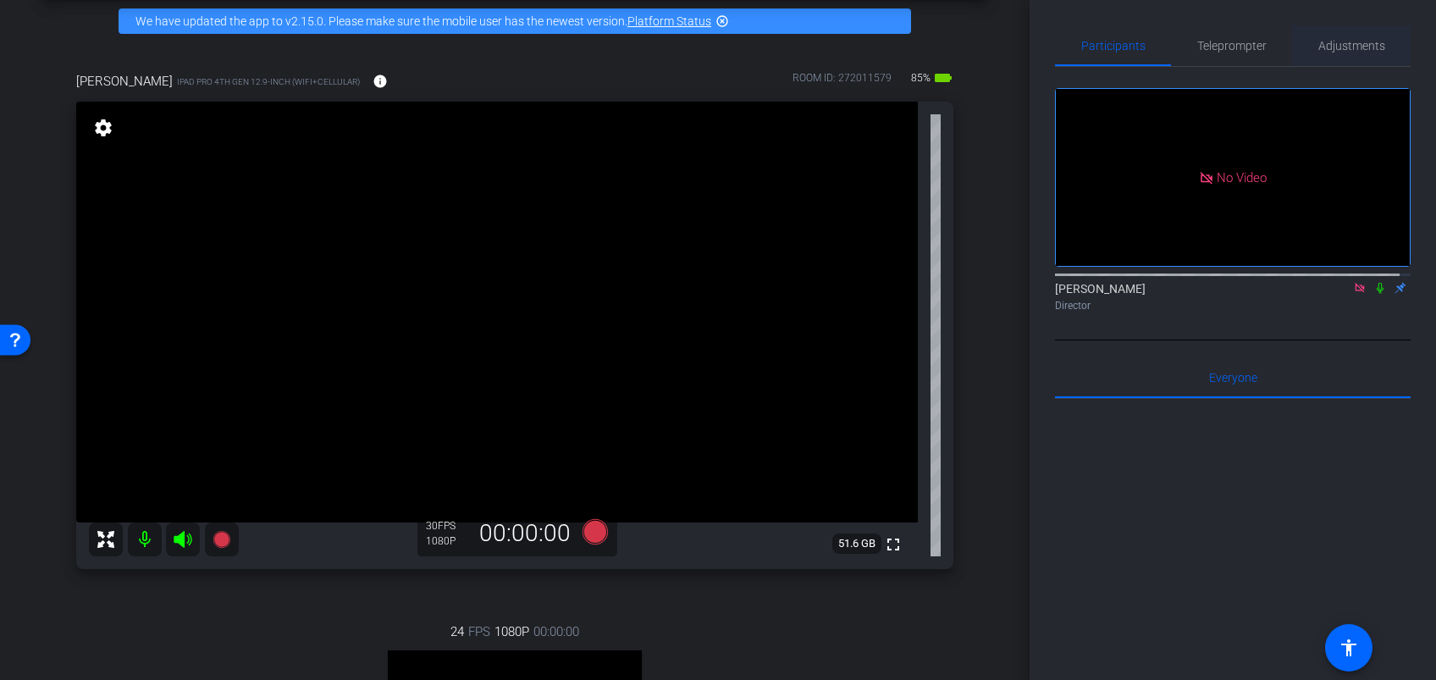
click at [1331, 47] on span "Adjustments" at bounding box center [1351, 46] width 67 height 12
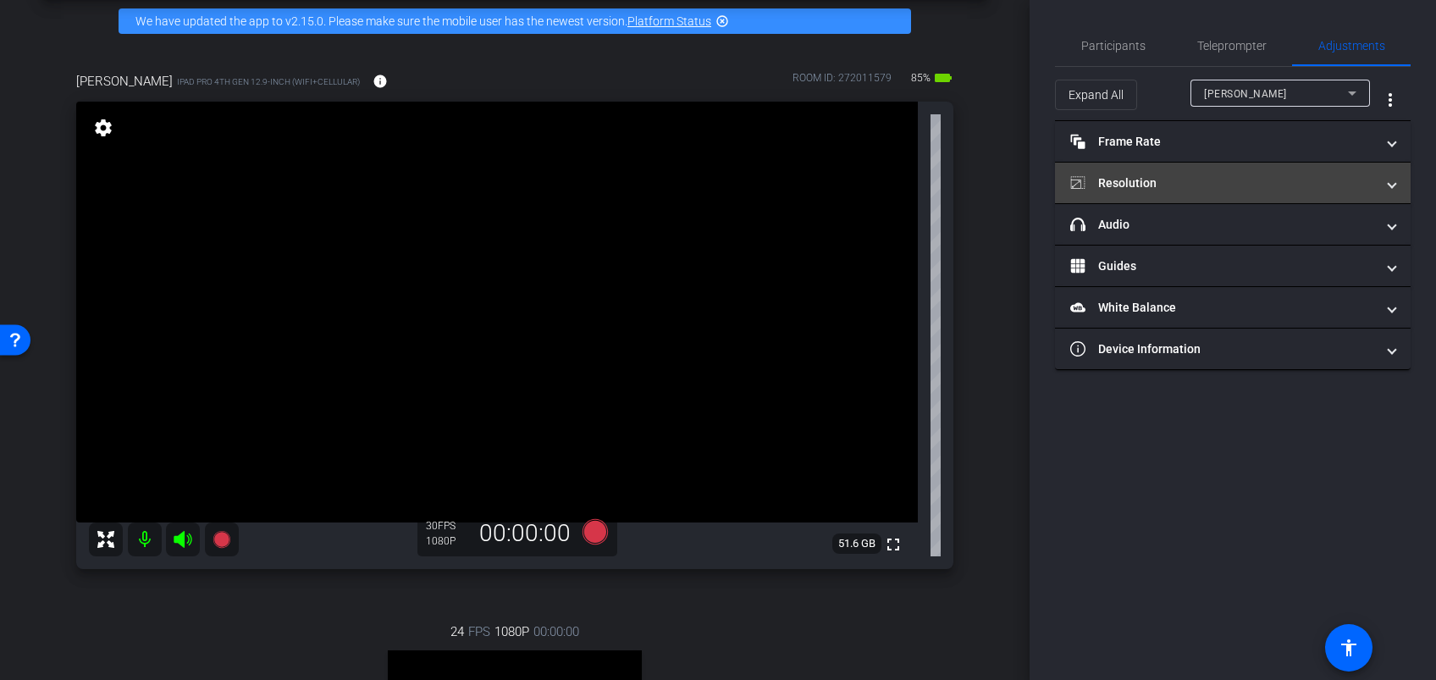
click at [1215, 191] on mat-expansion-panel-header "Resolution" at bounding box center [1233, 183] width 356 height 41
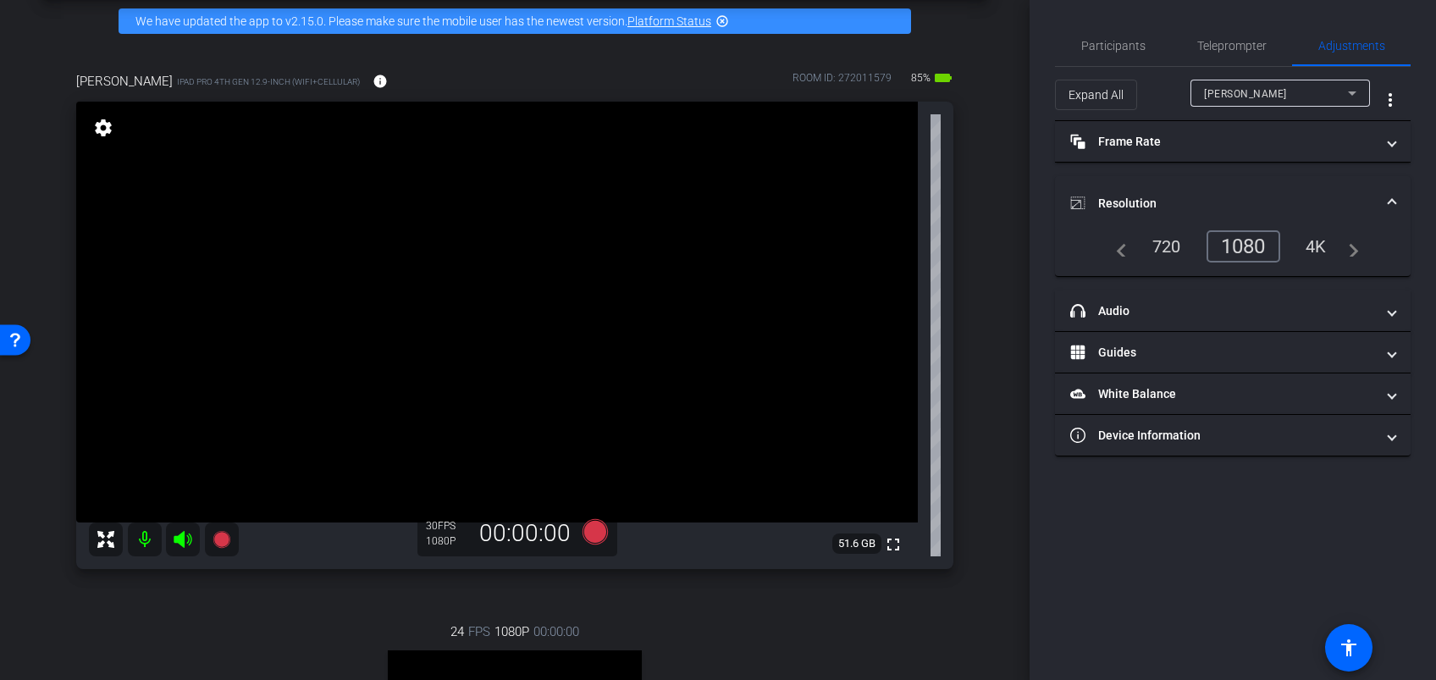
click at [1321, 246] on div "4K" at bounding box center [1316, 246] width 47 height 29
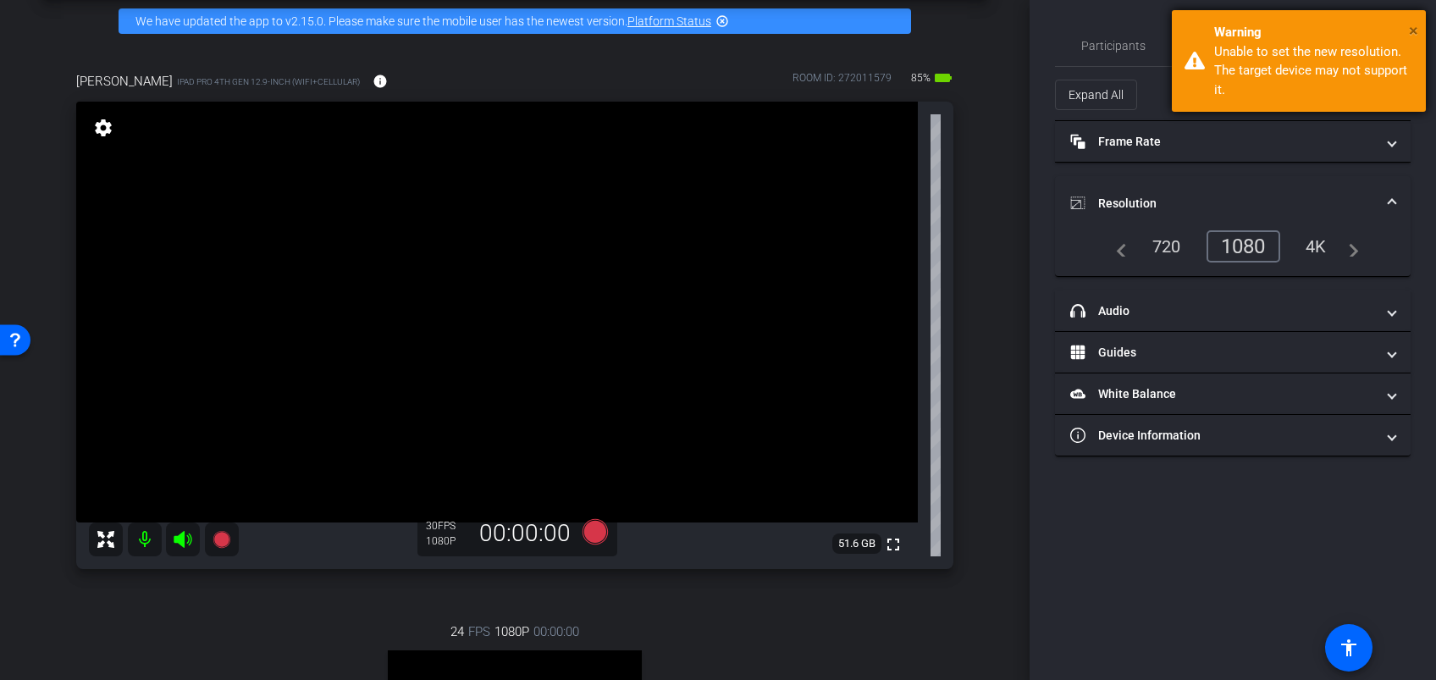
click at [1415, 22] on span "×" at bounding box center [1413, 30] width 9 height 20
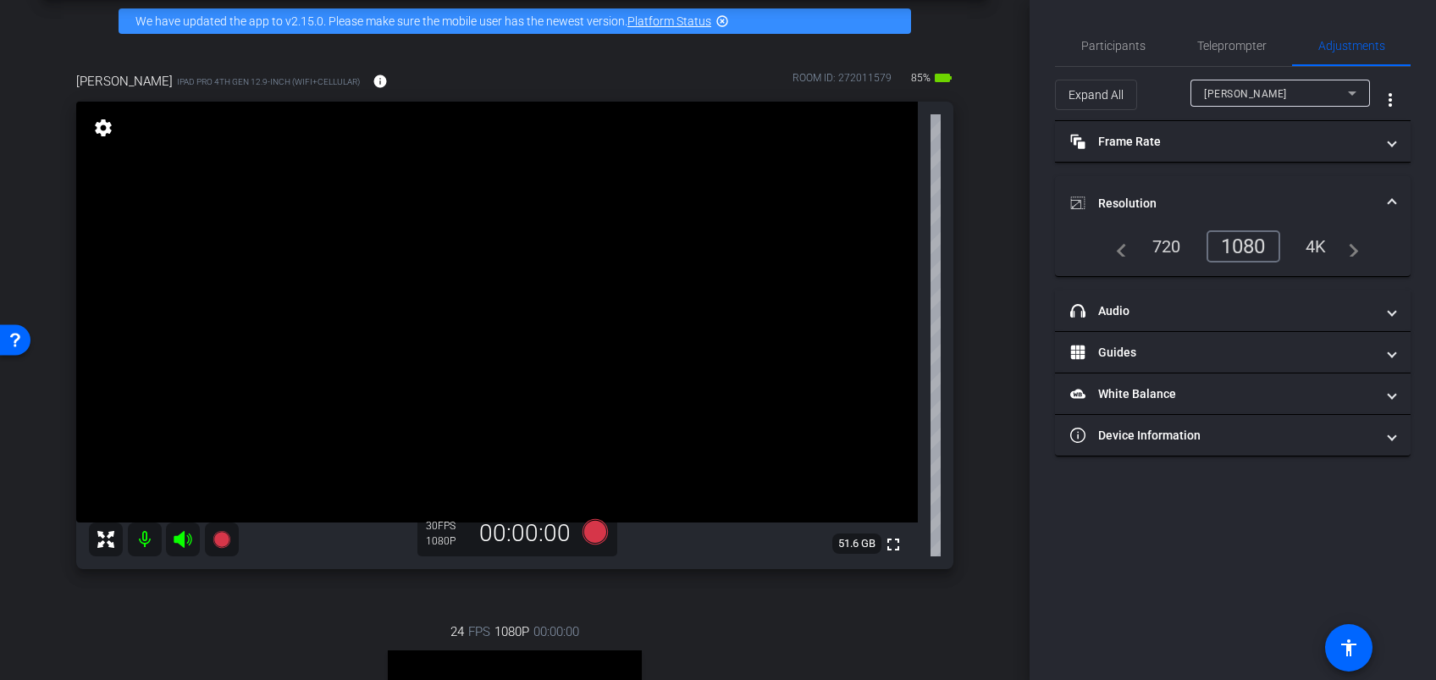
click at [1335, 95] on div "[PERSON_NAME]" at bounding box center [1276, 93] width 144 height 21
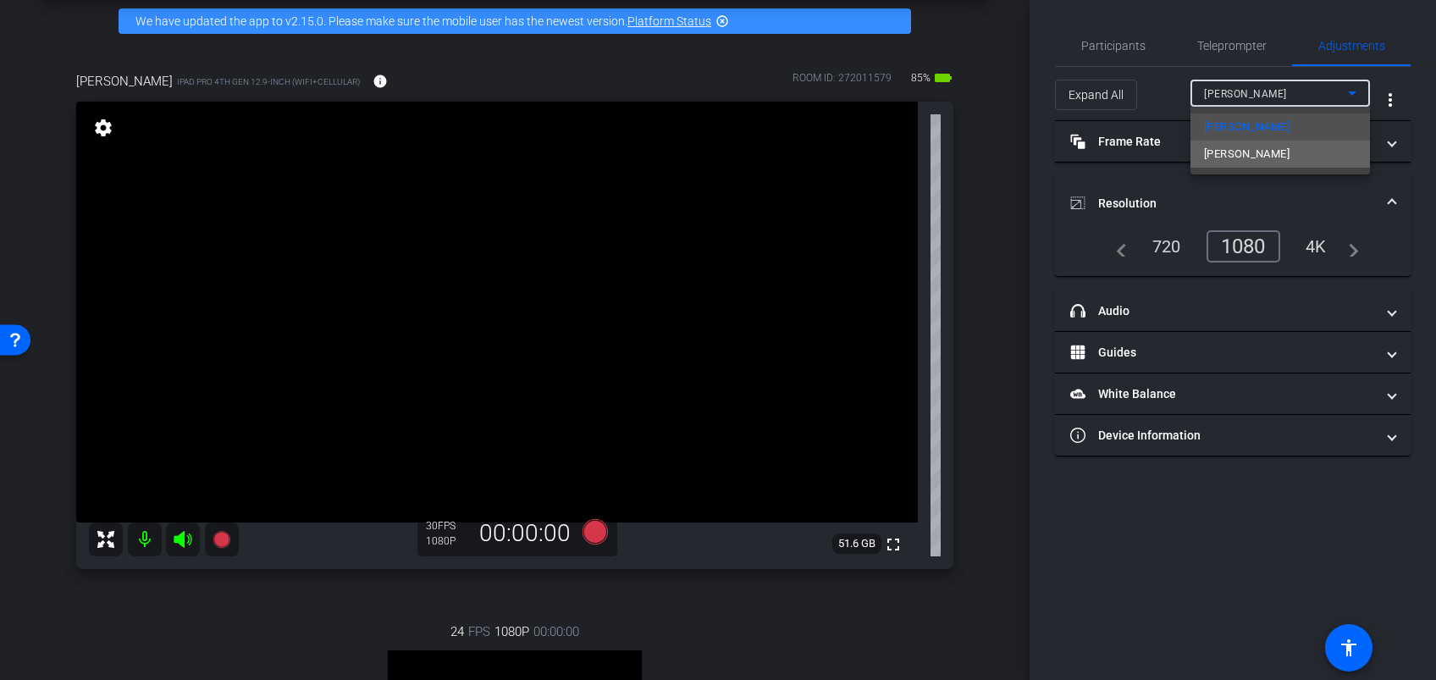
click at [1304, 156] on mat-option "[PERSON_NAME]" at bounding box center [1279, 154] width 179 height 27
type input "1000"
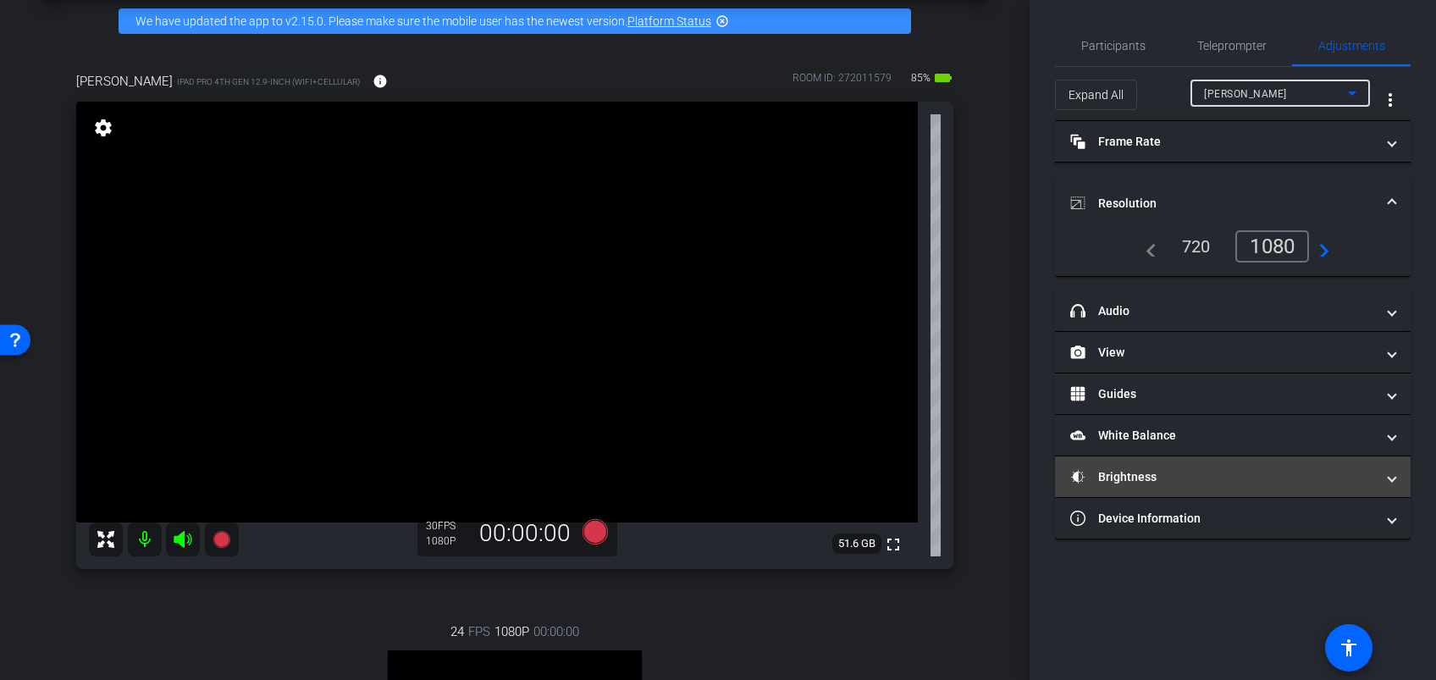
click at [1212, 462] on mat-expansion-panel-header "Brightness" at bounding box center [1233, 476] width 356 height 41
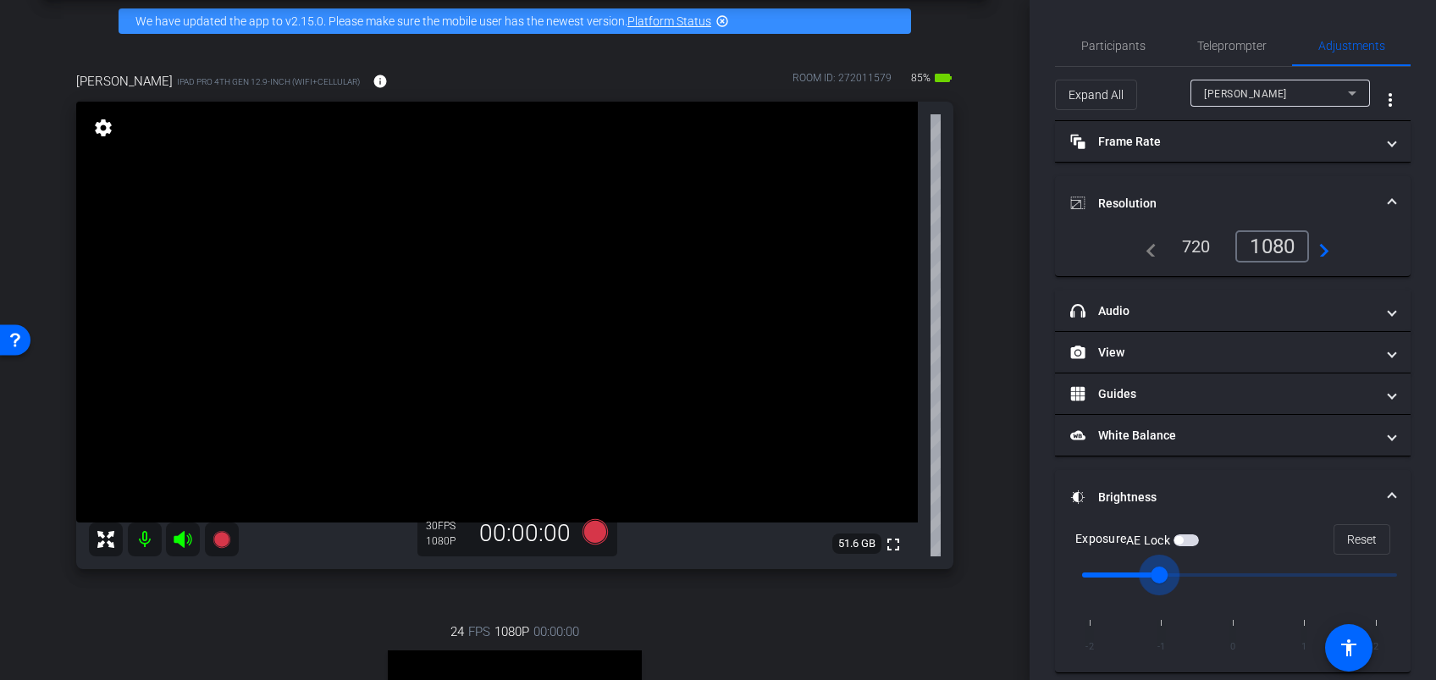
drag, startPoint x: 1231, startPoint y: 570, endPoint x: 1174, endPoint y: 576, distance: 57.0
click at [1174, 576] on input "range" at bounding box center [1239, 574] width 350 height 37
drag, startPoint x: 1166, startPoint y: 576, endPoint x: 1095, endPoint y: 569, distance: 70.6
click at [1097, 569] on input "range" at bounding box center [1239, 574] width 350 height 37
type input "-1"
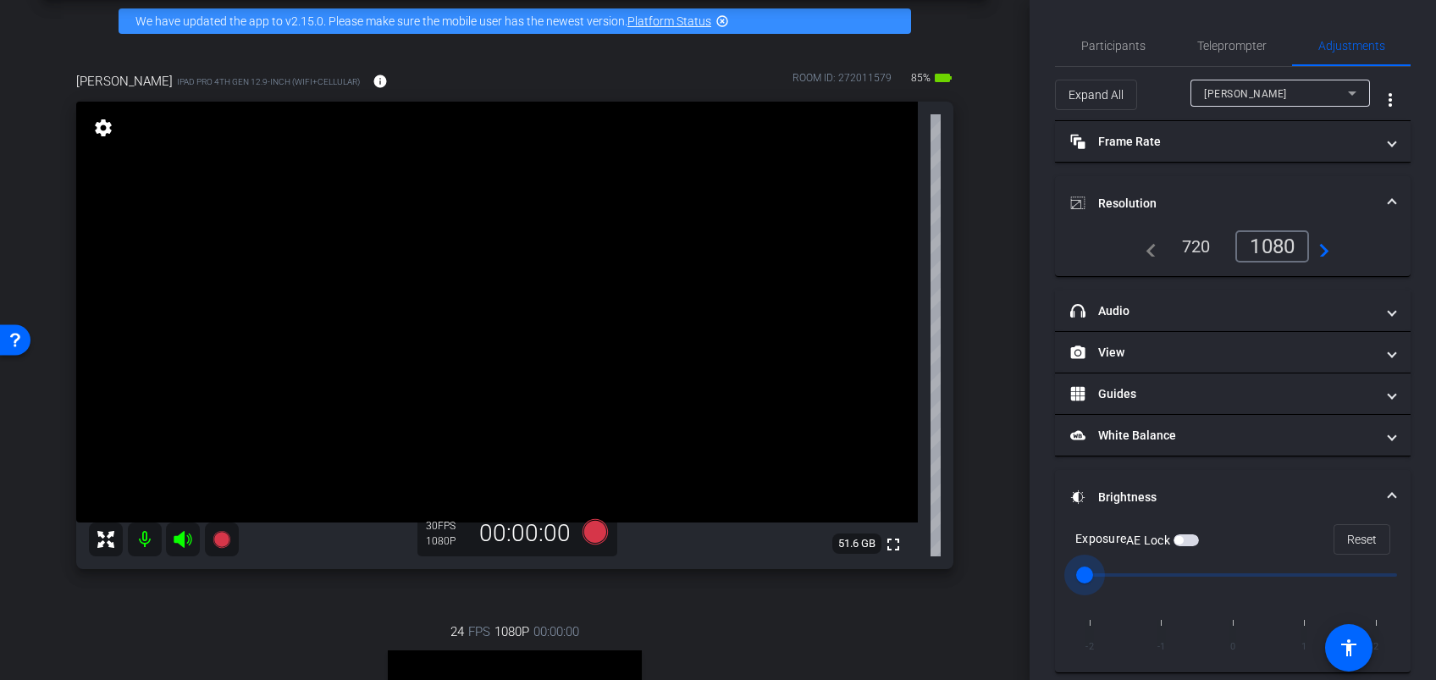
click at [1144, 571] on input "range" at bounding box center [1239, 574] width 350 height 37
click at [1120, 54] on span "Participants" at bounding box center [1113, 45] width 64 height 41
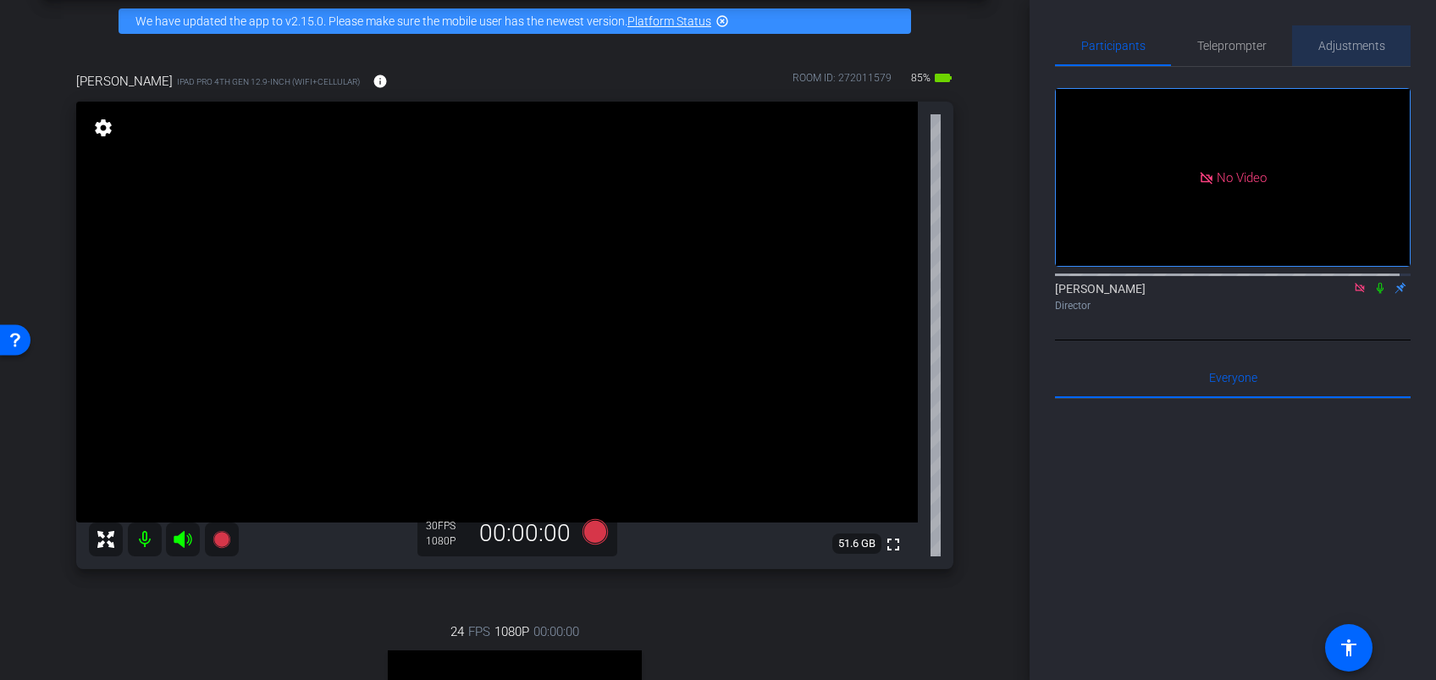
click at [1371, 43] on span "Adjustments" at bounding box center [1351, 46] width 67 height 12
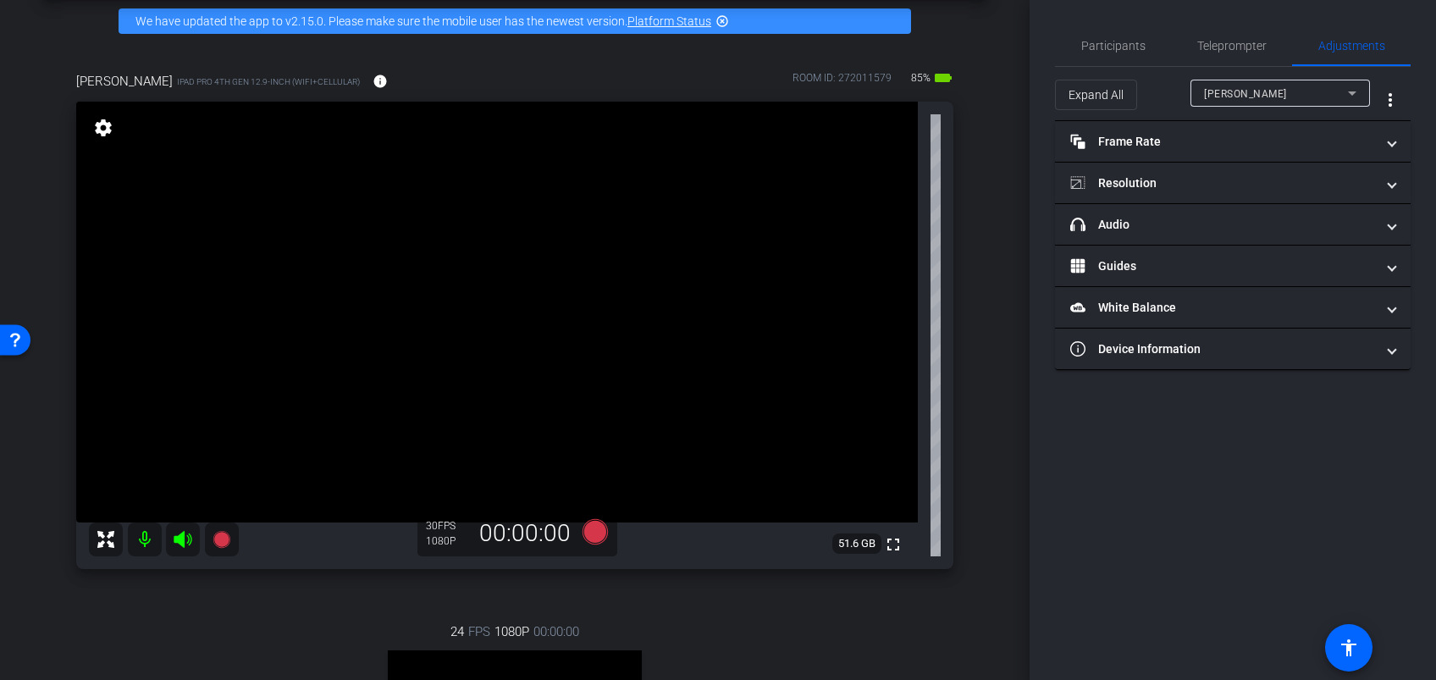
click at [1296, 99] on div "[PERSON_NAME]" at bounding box center [1276, 93] width 144 height 21
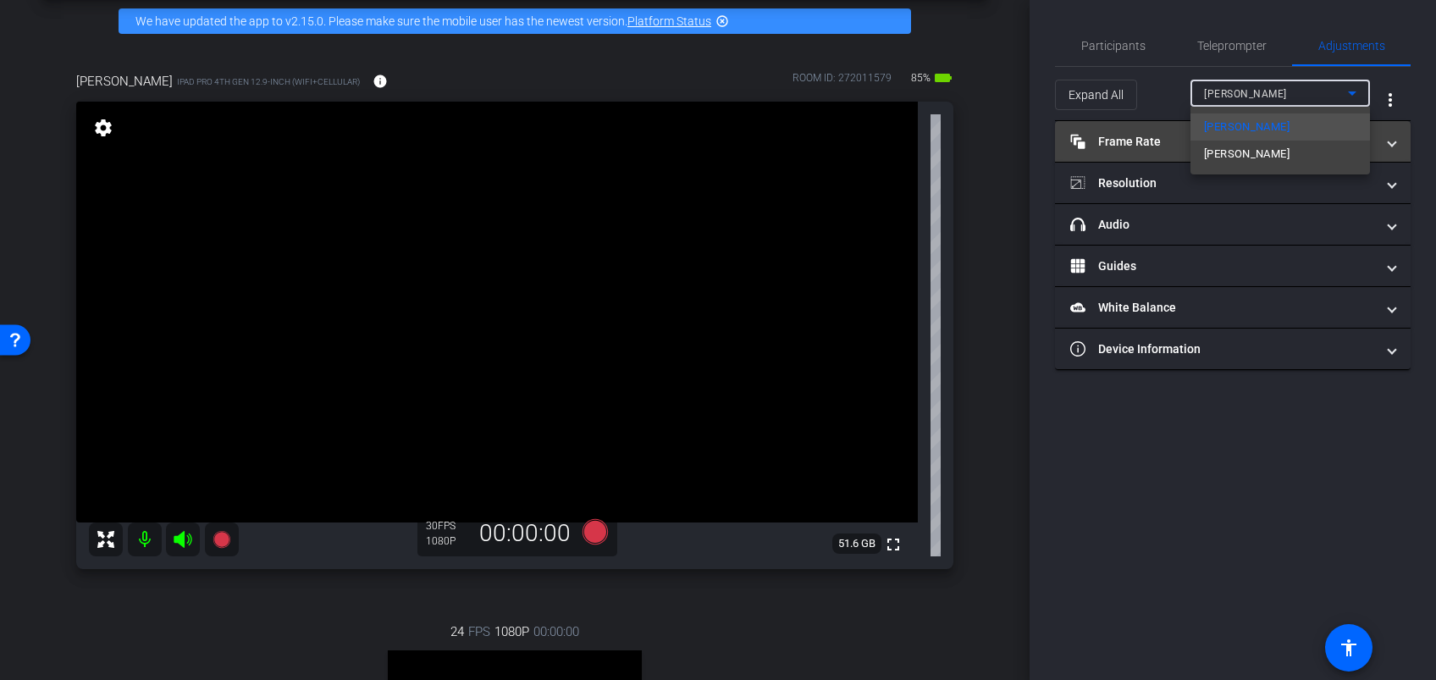
click at [1252, 146] on mat-option "[PERSON_NAME]" at bounding box center [1279, 154] width 179 height 27
type input "1000"
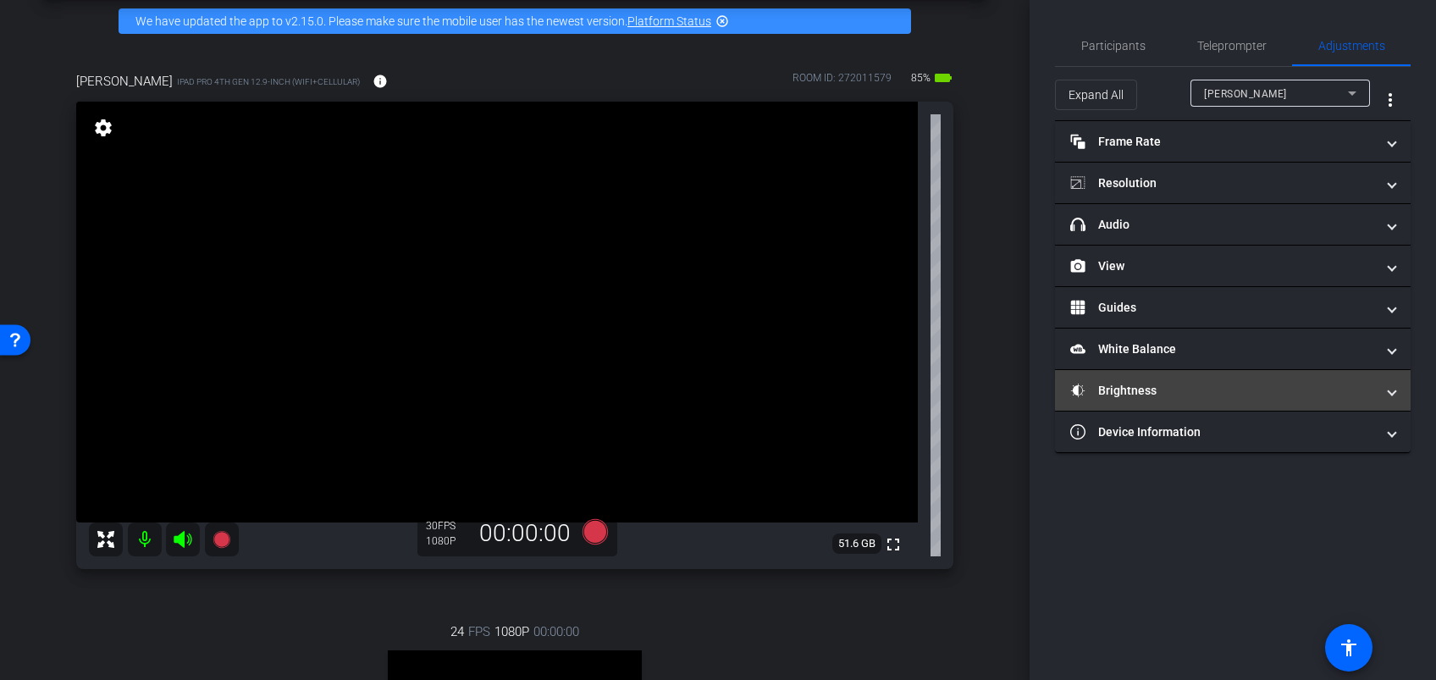
click at [1172, 400] on mat-expansion-panel-header "Brightness" at bounding box center [1233, 390] width 356 height 41
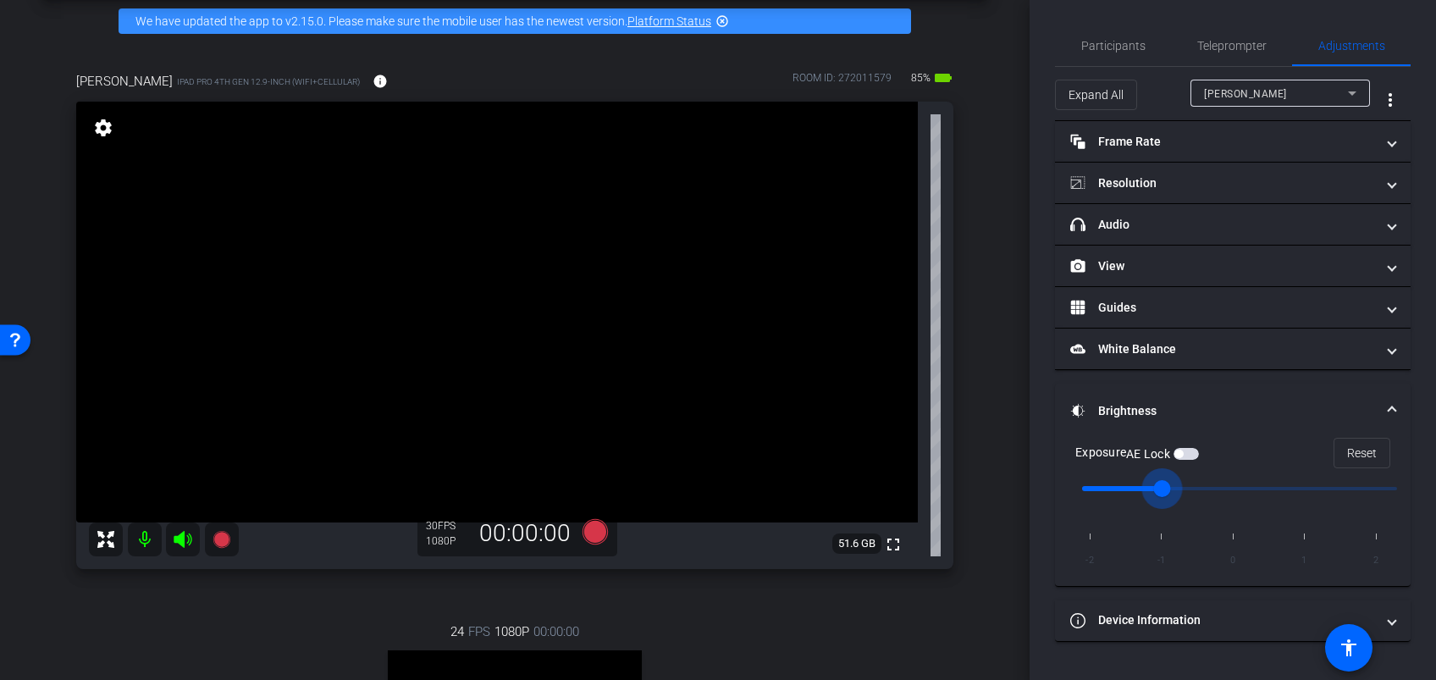
click at [1188, 490] on input "range" at bounding box center [1239, 488] width 350 height 37
drag, startPoint x: 1156, startPoint y: 489, endPoint x: 1228, endPoint y: 506, distance: 73.9
click at [1228, 506] on input "range" at bounding box center [1239, 488] width 350 height 37
drag, startPoint x: 1232, startPoint y: 499, endPoint x: 1182, endPoint y: 499, distance: 50.0
type input "-1"
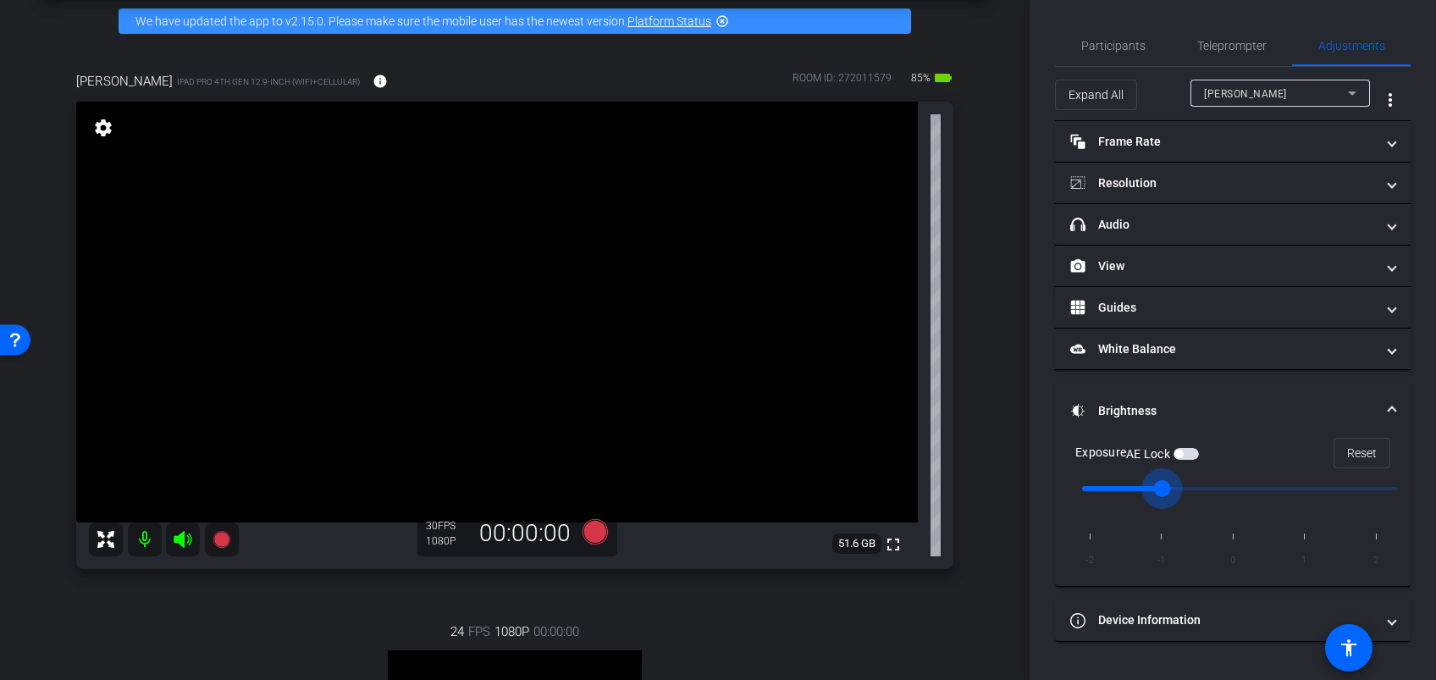
click at [1182, 499] on input "range" at bounding box center [1239, 488] width 350 height 37
click at [1128, 51] on span "Participants" at bounding box center [1113, 46] width 64 height 12
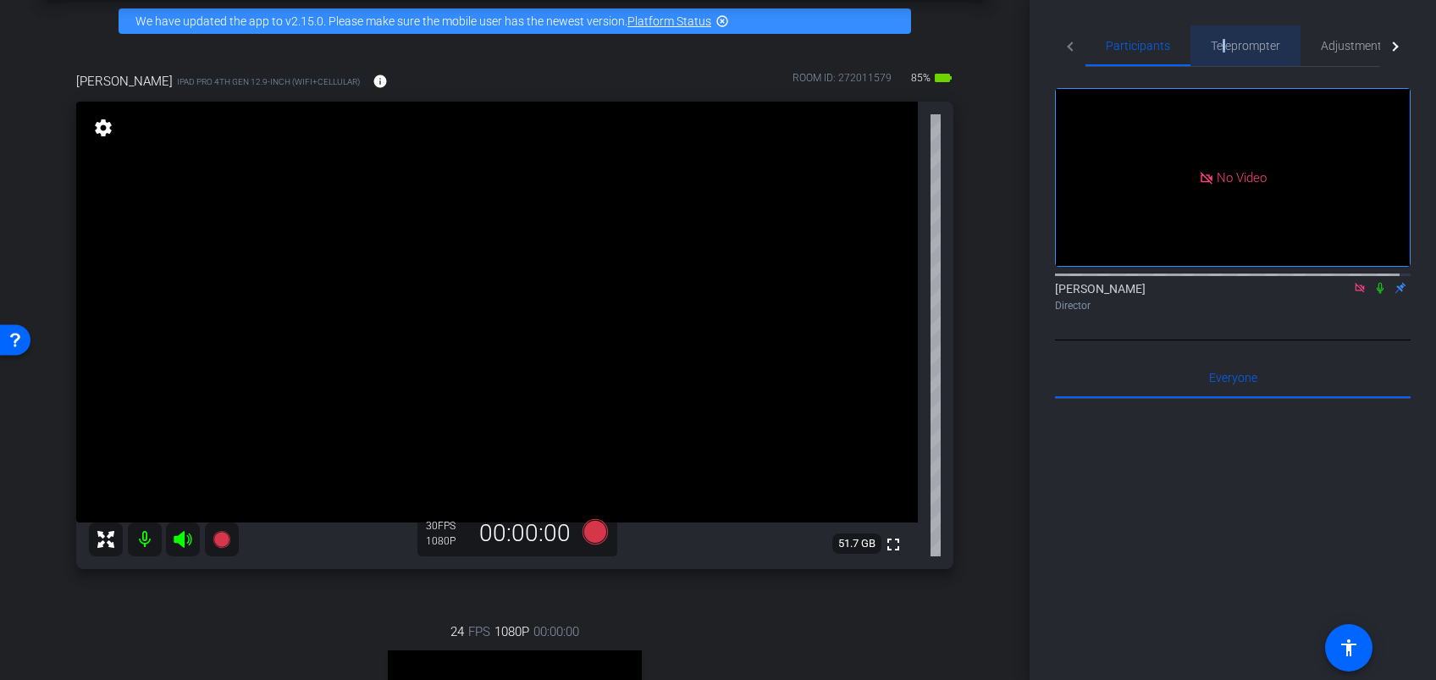
click at [1223, 51] on span "Teleprompter" at bounding box center [1244, 46] width 69 height 12
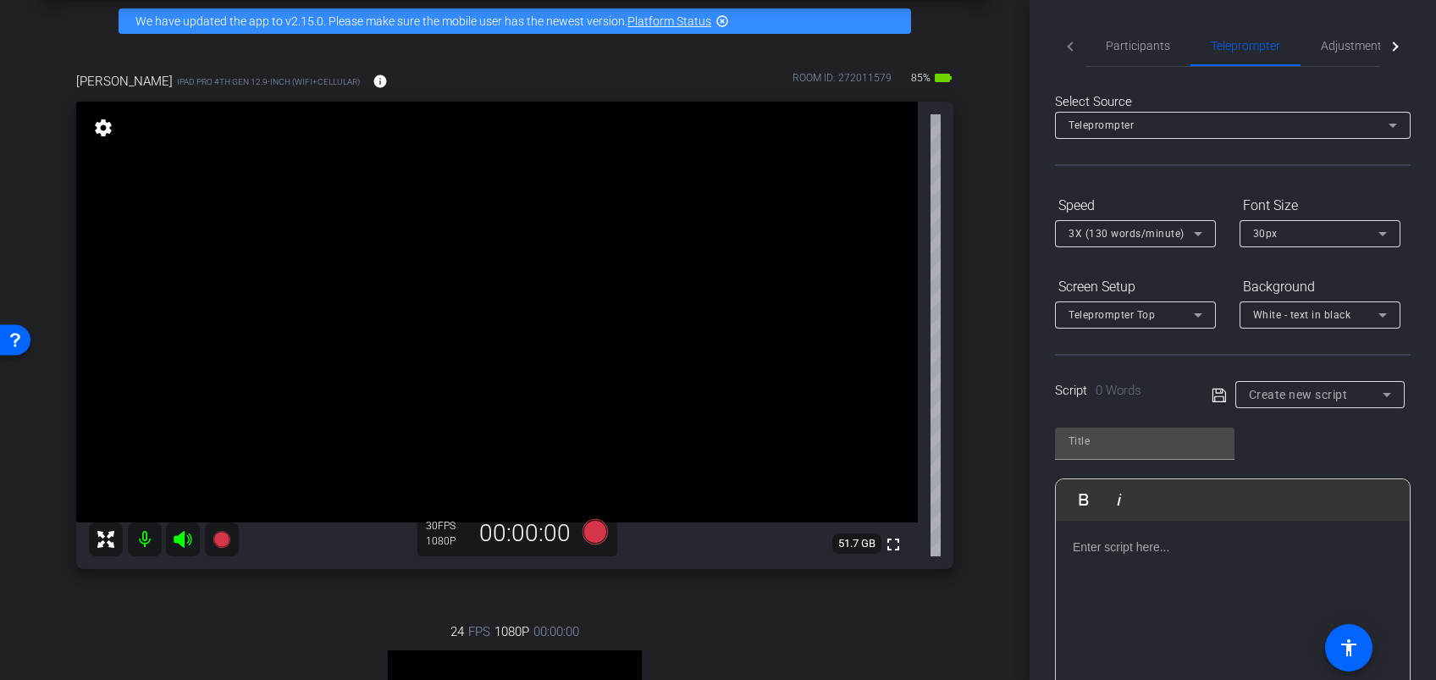
drag, startPoint x: 1223, startPoint y: 51, endPoint x: 1158, endPoint y: 20, distance: 72.0
click at [1158, 20] on div "Participants Teleprompter Adjustments [PERSON_NAME] Director Everyone 0 Mark al…" at bounding box center [1232, 340] width 406 height 680
click at [1149, 48] on span "Participants" at bounding box center [1138, 46] width 64 height 12
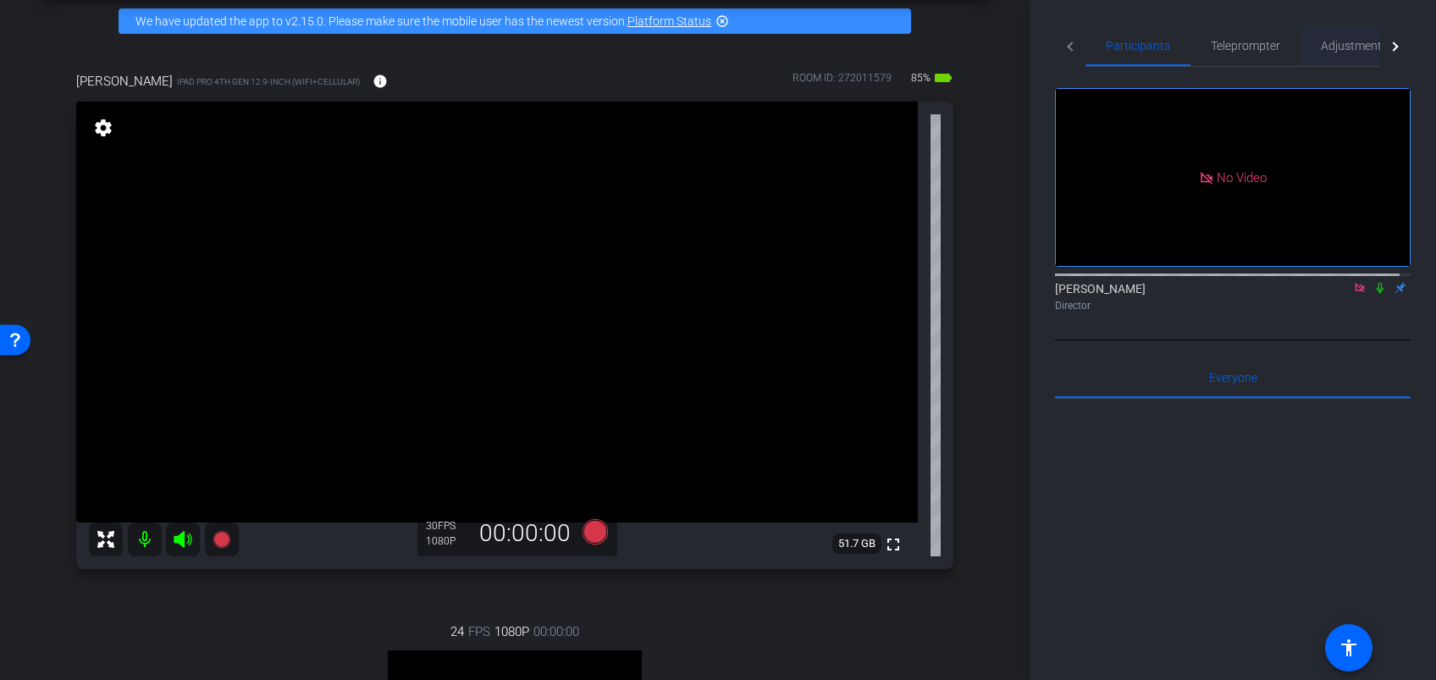
click at [1346, 53] on span "Adjustments" at bounding box center [1354, 45] width 67 height 41
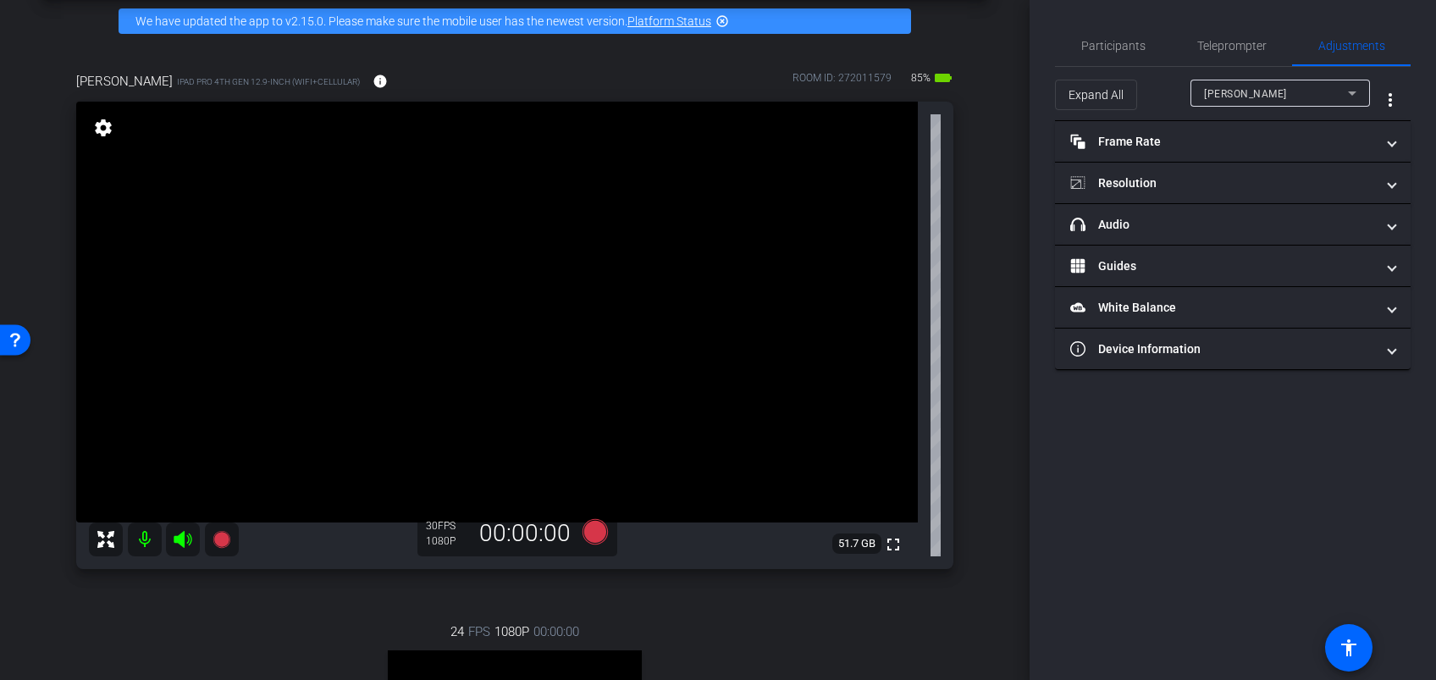
click at [1261, 74] on div "Expand All [PERSON_NAME] more_vert" at bounding box center [1233, 94] width 356 height 54
click at [1254, 102] on div "[PERSON_NAME]" at bounding box center [1276, 93] width 144 height 21
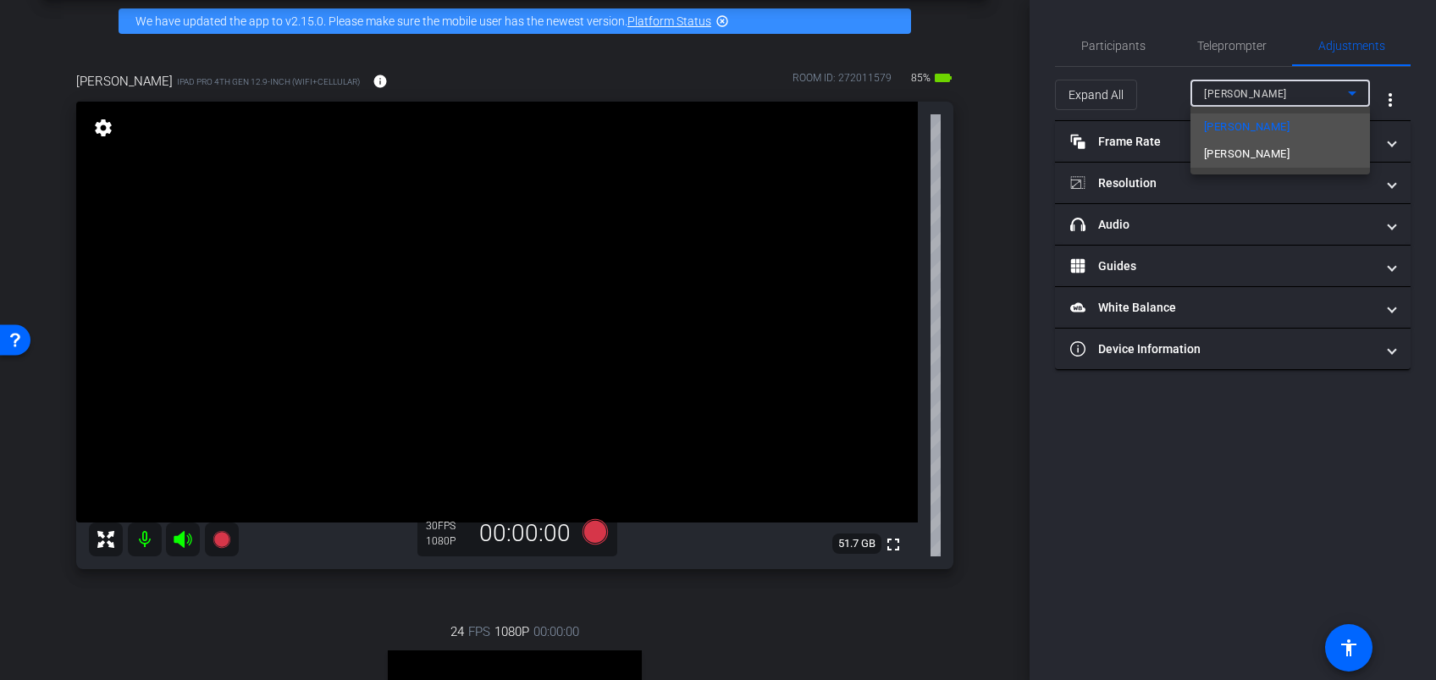
click at [1232, 152] on span "[PERSON_NAME]" at bounding box center [1246, 154] width 85 height 20
type input "1000"
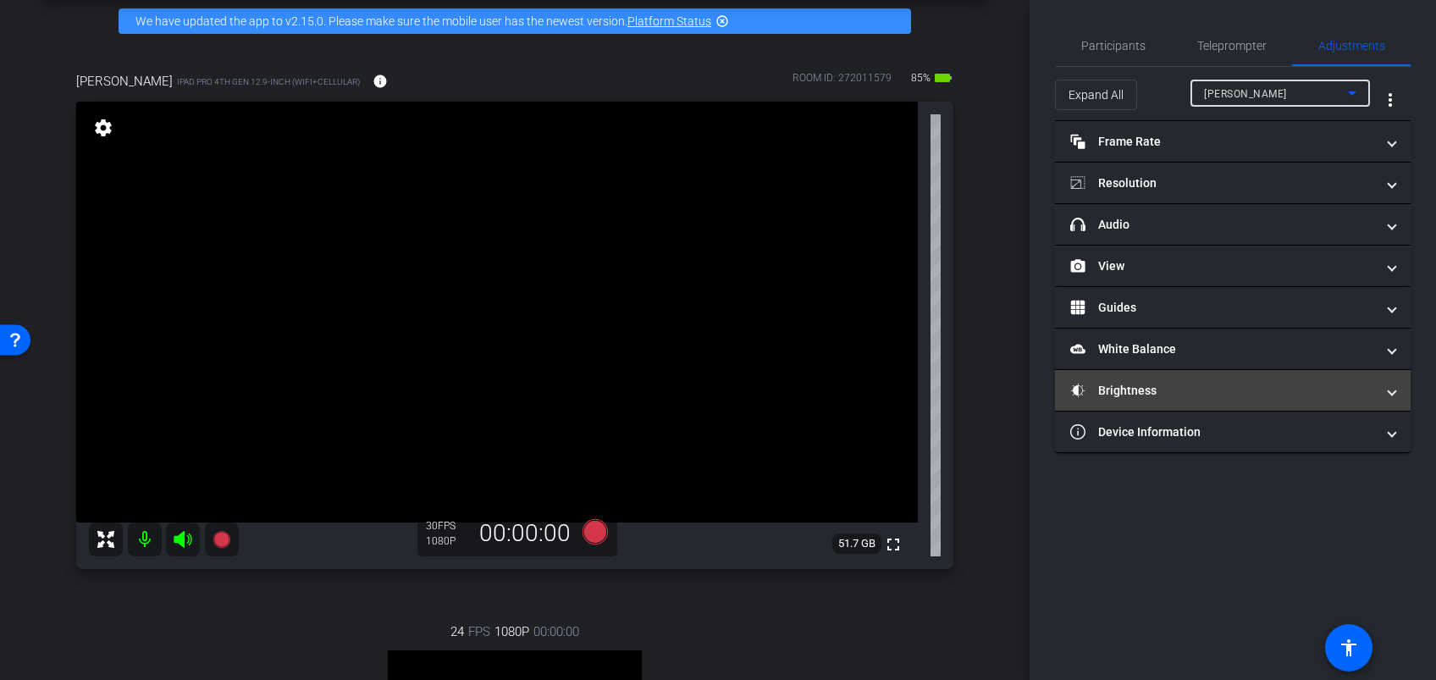
click at [1149, 393] on mat-panel-title "Brightness" at bounding box center [1222, 391] width 305 height 18
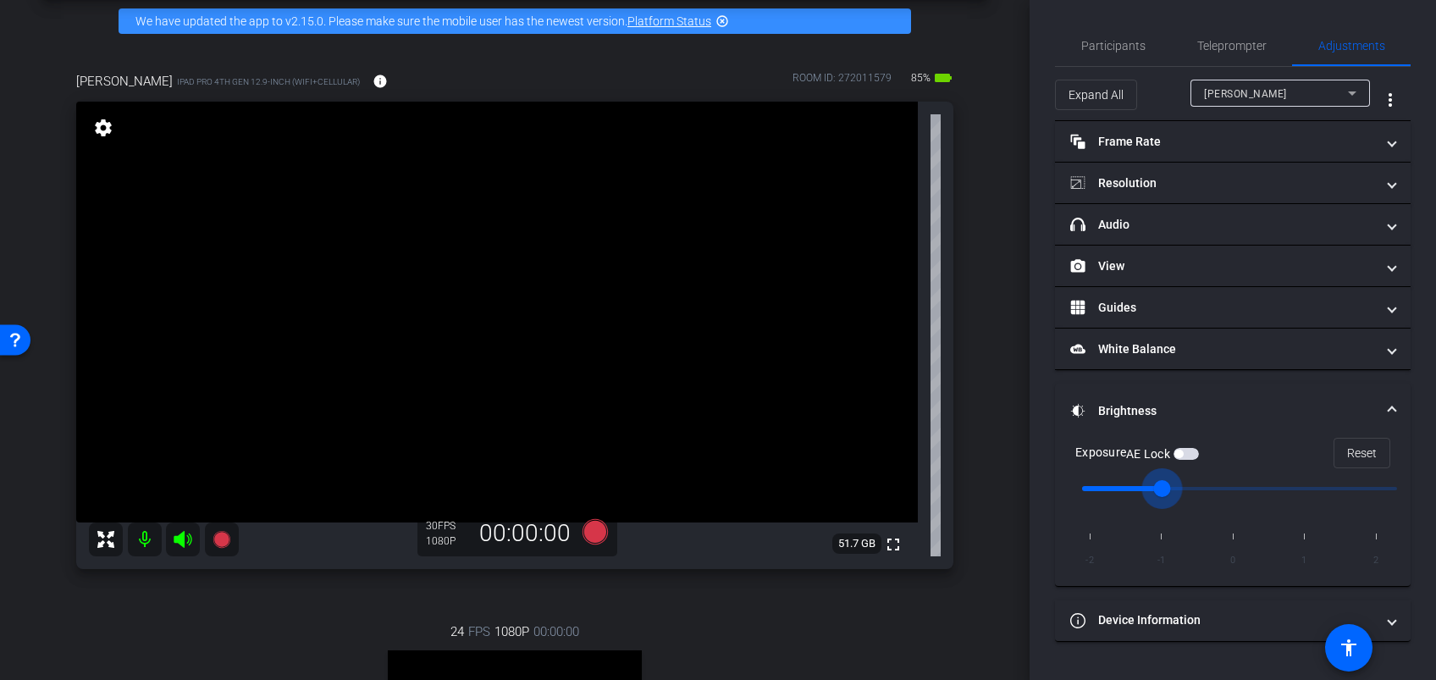
click at [1154, 487] on input "range" at bounding box center [1239, 488] width 350 height 37
drag, startPoint x: 1154, startPoint y: 487, endPoint x: 1102, endPoint y: 483, distance: 51.7
click at [1103, 483] on input "range" at bounding box center [1239, 488] width 350 height 37
click at [1168, 488] on input "range" at bounding box center [1239, 488] width 350 height 37
click at [1122, 479] on input "range" at bounding box center [1239, 488] width 350 height 37
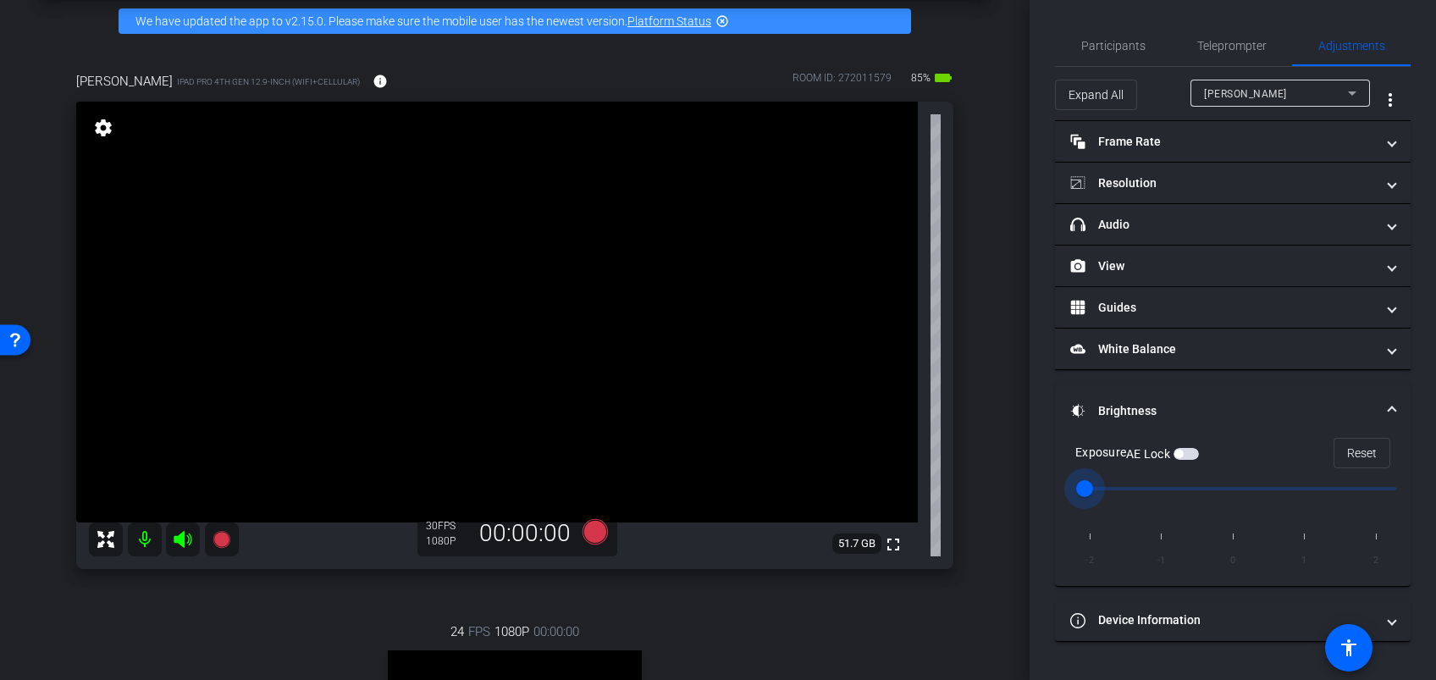
type input "-1"
click at [1161, 490] on input "range" at bounding box center [1239, 488] width 350 height 37
click at [1194, 453] on span "button" at bounding box center [1185, 454] width 25 height 12
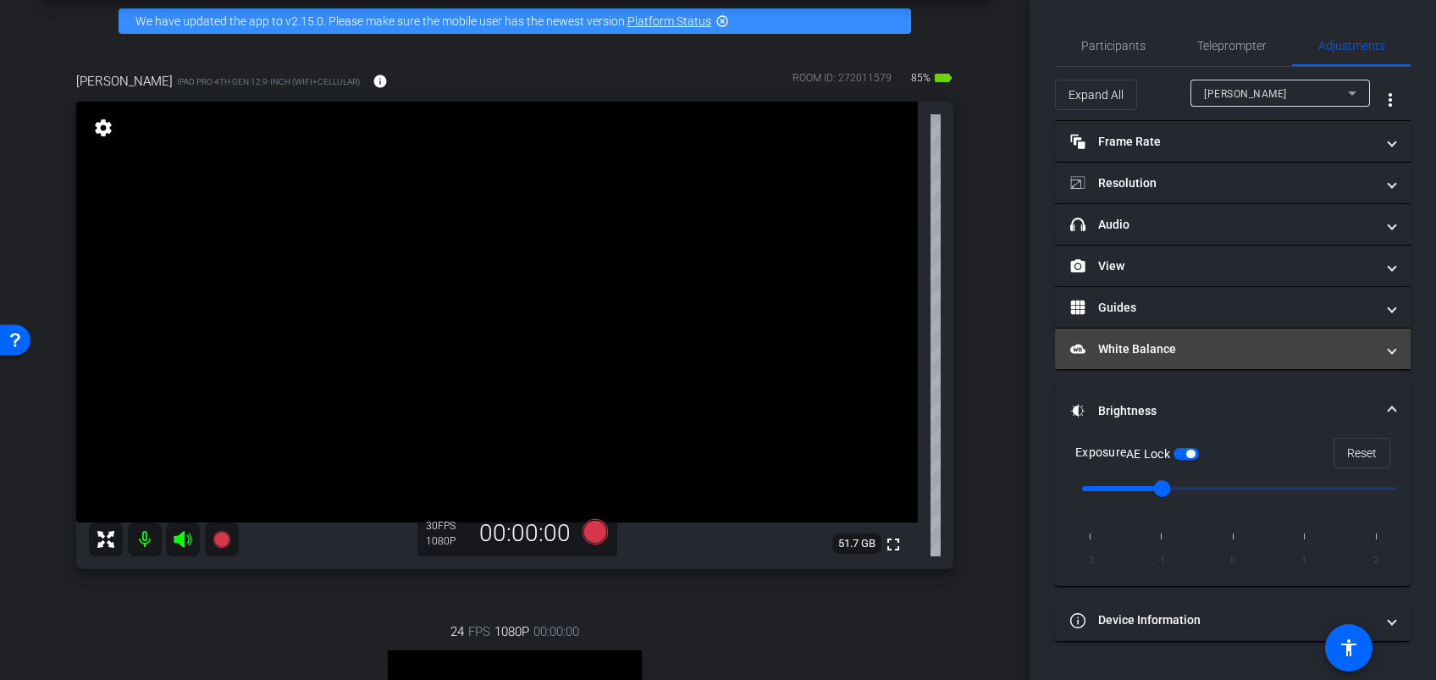
click at [1130, 354] on mat-panel-title "White Balance White Balance" at bounding box center [1222, 349] width 305 height 18
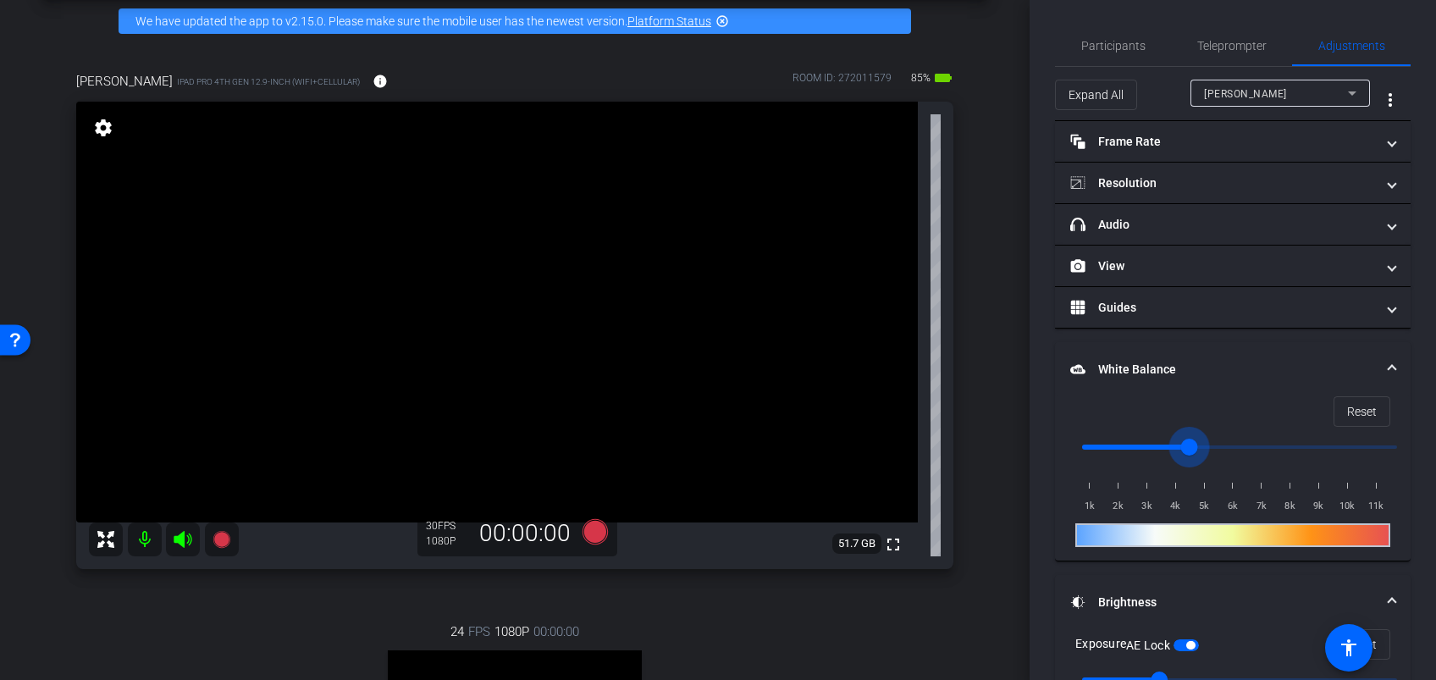
click at [1193, 438] on input "range" at bounding box center [1239, 446] width 350 height 37
click at [1350, 440] on input "range" at bounding box center [1239, 446] width 350 height 37
click at [1219, 440] on input "range" at bounding box center [1239, 446] width 350 height 37
click at [1163, 440] on input "range" at bounding box center [1239, 446] width 350 height 37
drag, startPoint x: 1151, startPoint y: 445, endPoint x: 1140, endPoint y: 446, distance: 11.0
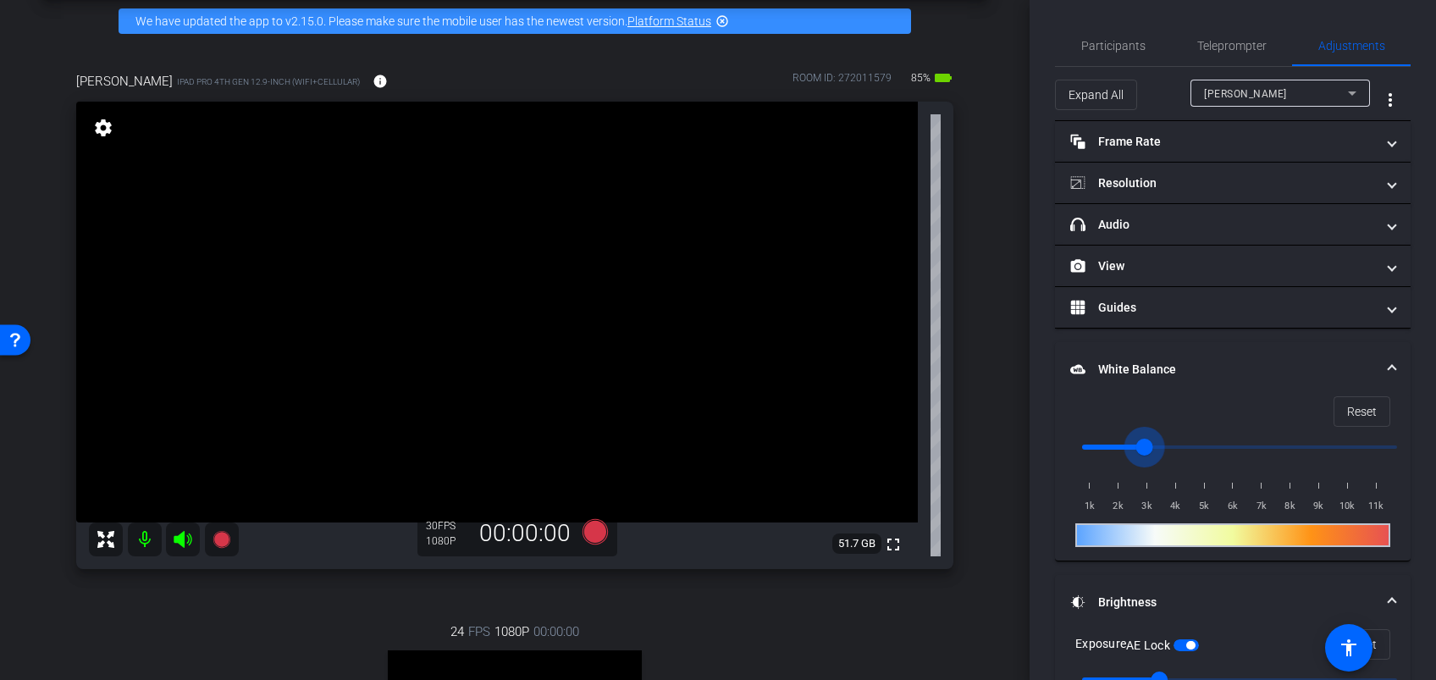
click at [1140, 446] on input "range" at bounding box center [1239, 446] width 350 height 37
drag, startPoint x: 1148, startPoint y: 446, endPoint x: 1158, endPoint y: 446, distance: 10.2
click at [1158, 446] on input "range" at bounding box center [1239, 446] width 350 height 37
click at [1172, 445] on input "range" at bounding box center [1239, 446] width 350 height 37
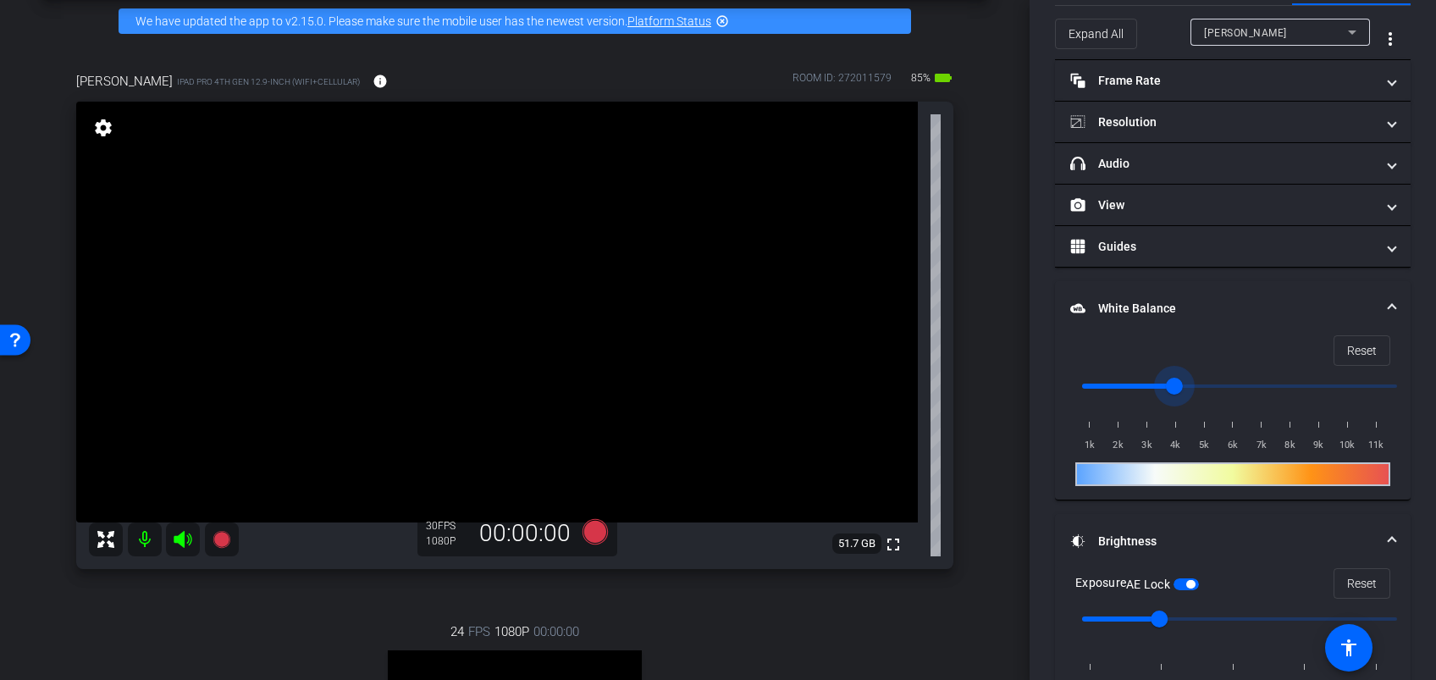
scroll to position [0, 0]
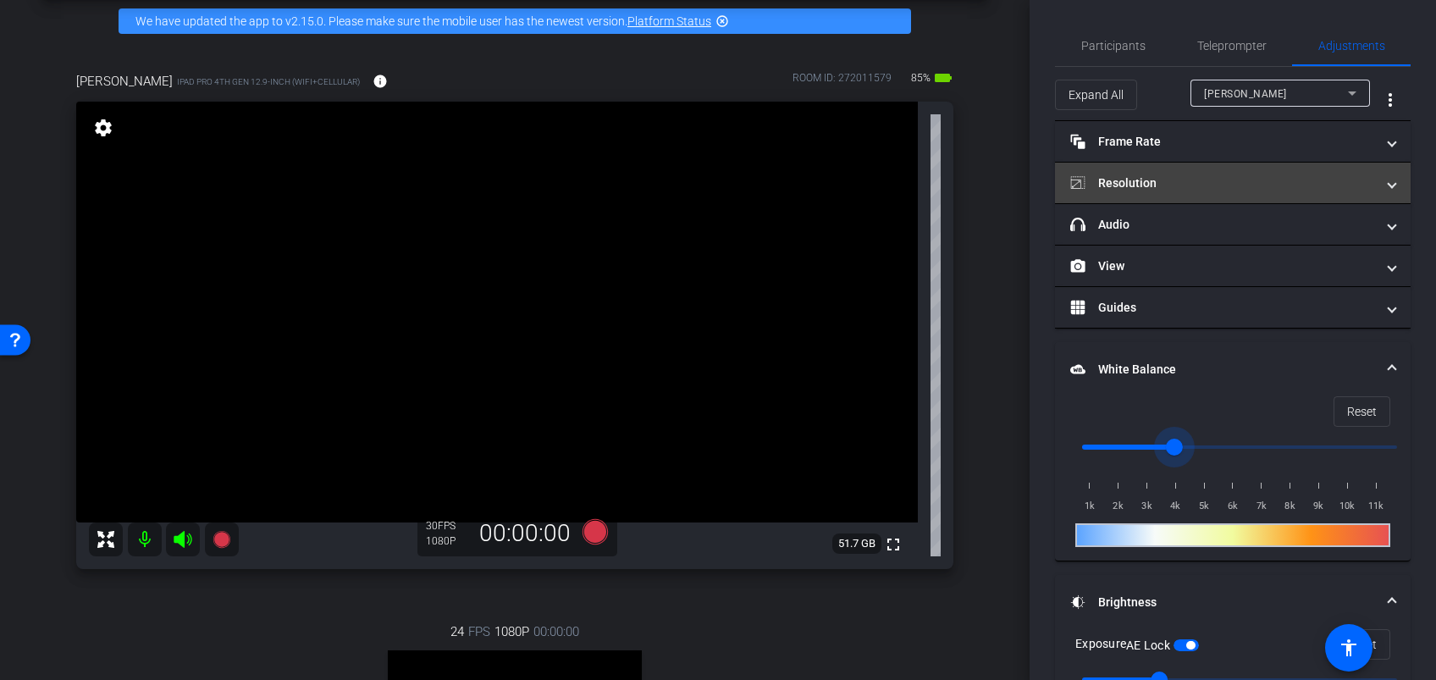
click at [1219, 169] on mat-expansion-panel-header "Resolution" at bounding box center [1233, 183] width 356 height 41
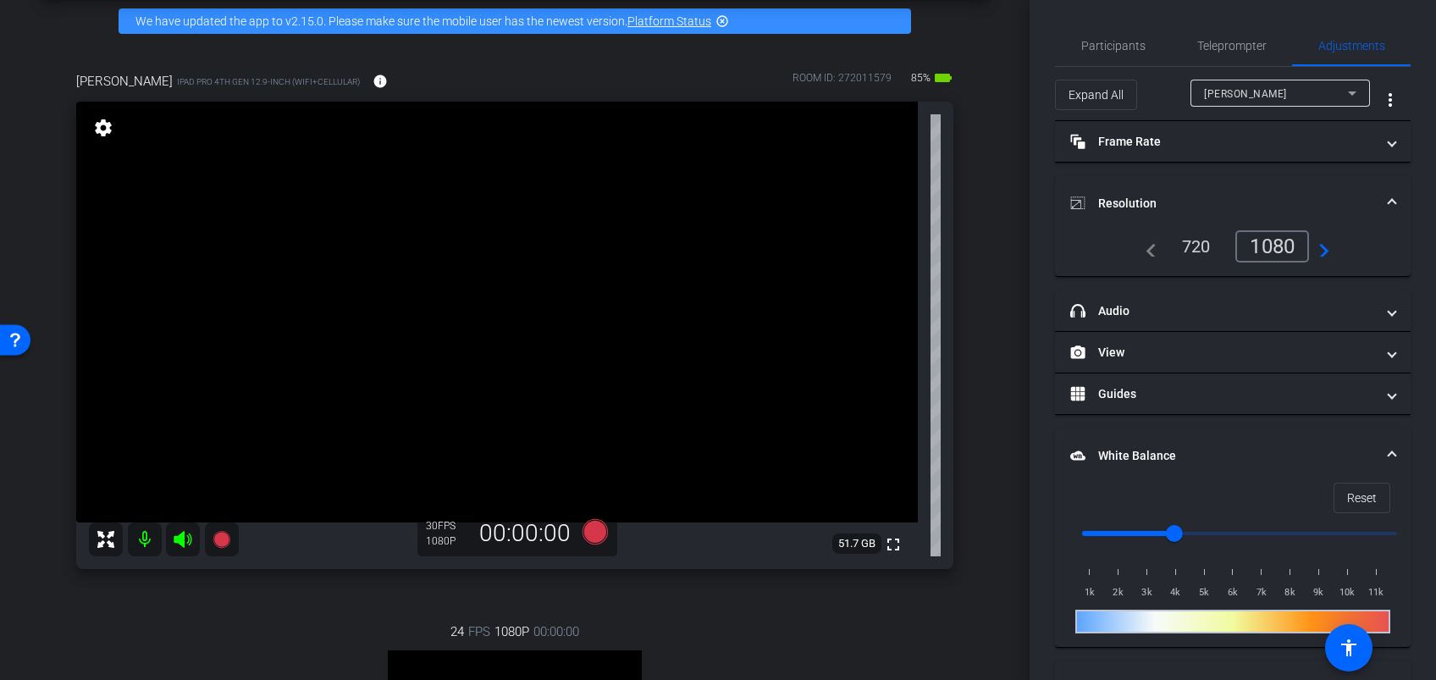
click at [1326, 251] on div "navigate_before 720 1080 navigate_next" at bounding box center [1232, 246] width 315 height 32
click at [1318, 254] on mat-icon "navigate_next" at bounding box center [1319, 246] width 20 height 20
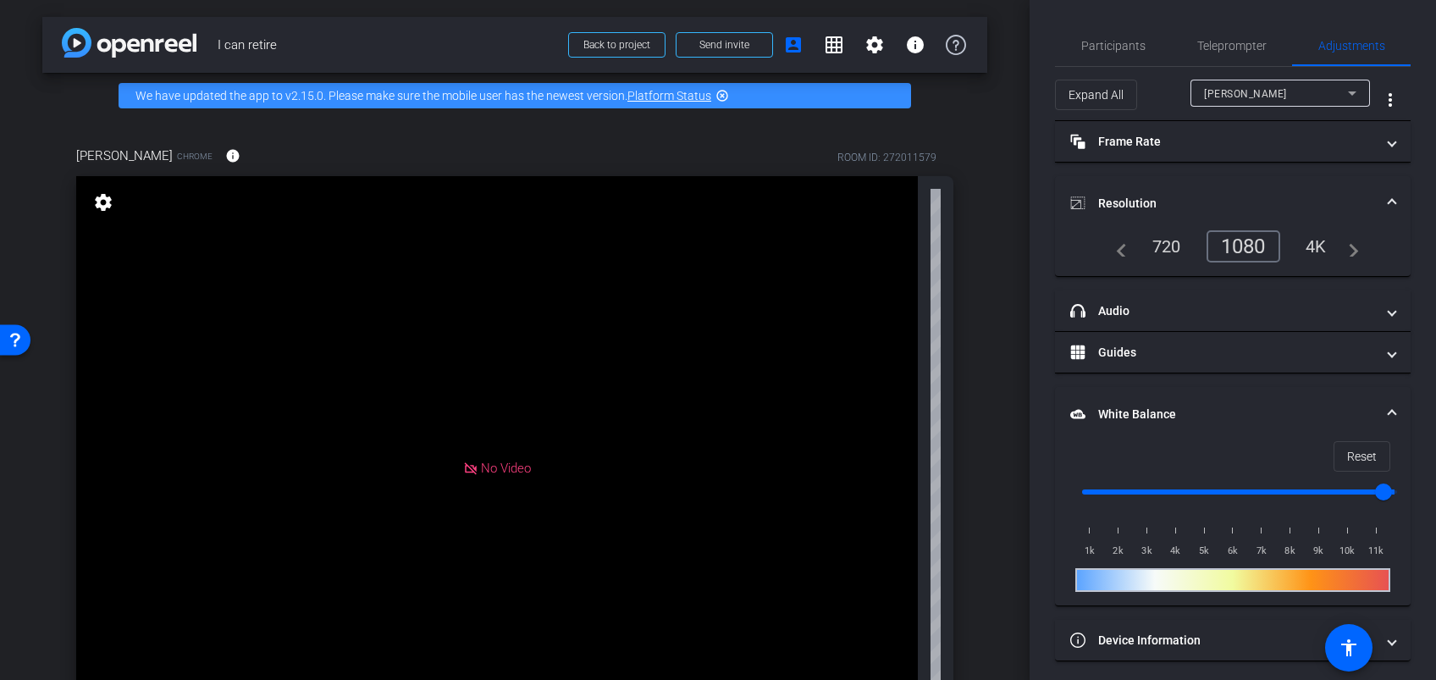
drag, startPoint x: 1015, startPoint y: 332, endPoint x: 1028, endPoint y: 484, distance: 153.0
click at [1028, 483] on div "arrow_back I can retire Back to project Send invite account_box grid_on setting…" at bounding box center [514, 340] width 1029 height 680
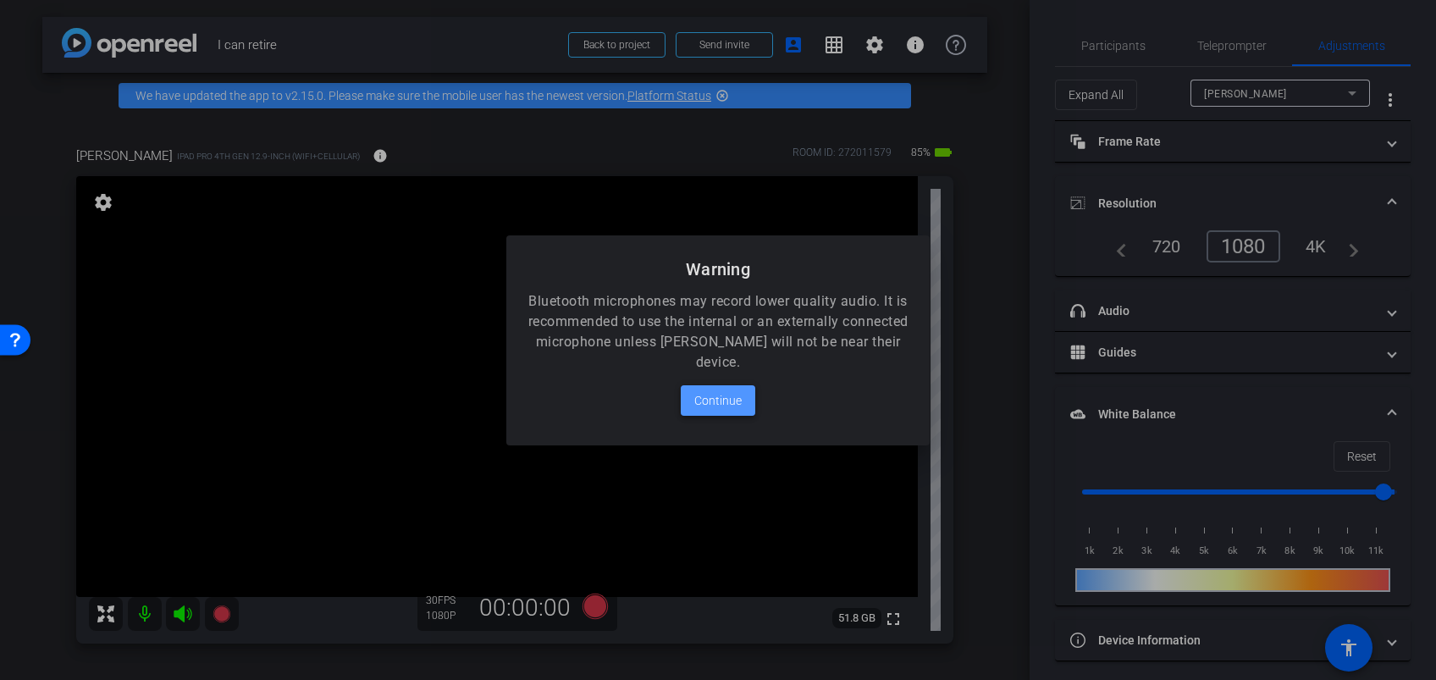
click at [736, 399] on span "Continue" at bounding box center [717, 400] width 47 height 20
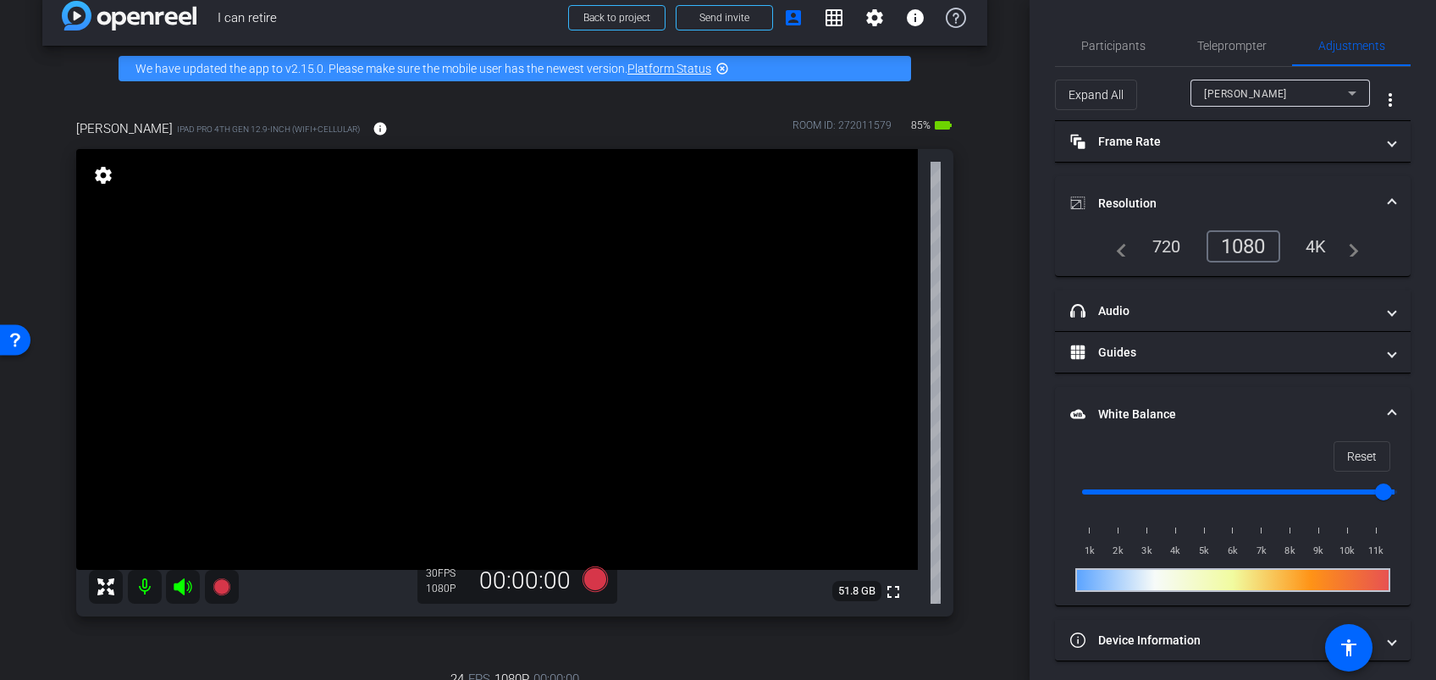
scroll to position [6, 0]
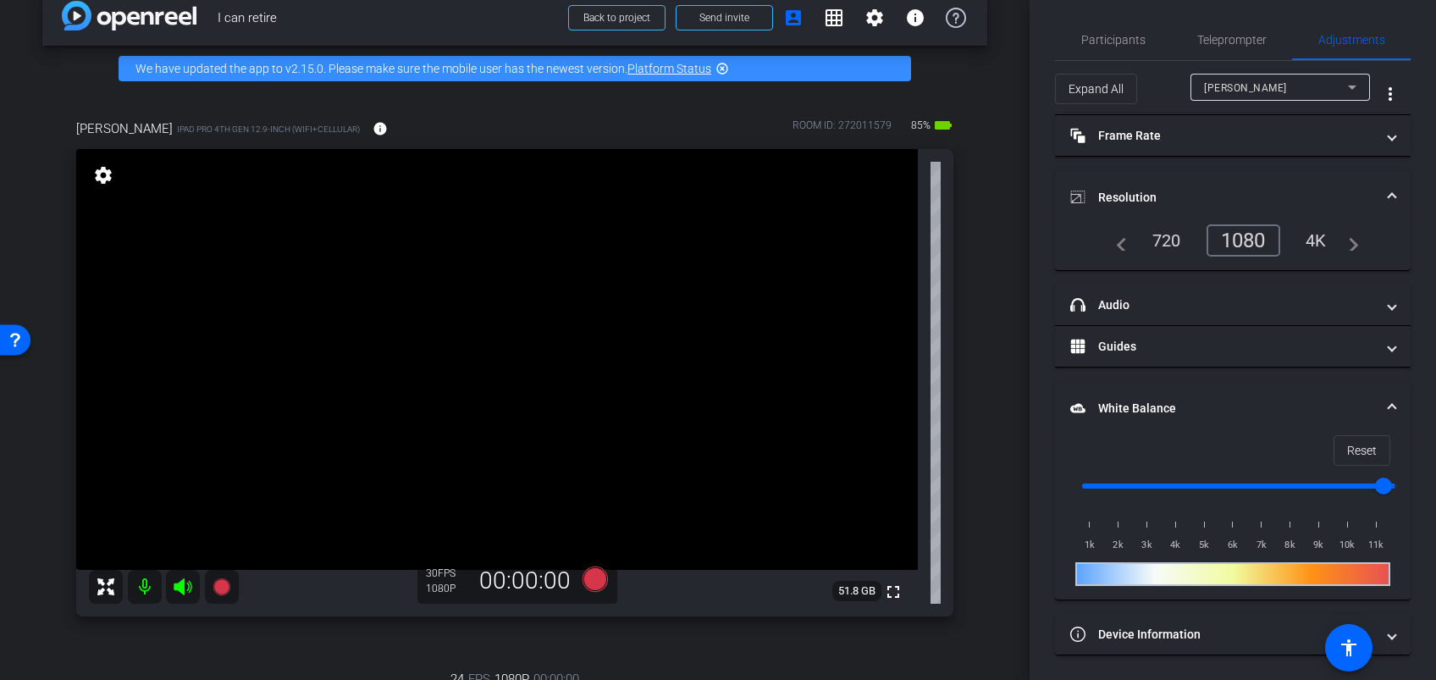
click at [1417, 475] on div "Participants Teleprompter Adjustments [PERSON_NAME] Director Everyone 0 Mark al…" at bounding box center [1232, 340] width 406 height 680
drag, startPoint x: 1297, startPoint y: 488, endPoint x: 1219, endPoint y: 488, distance: 77.9
click at [1219, 488] on input "range" at bounding box center [1239, 485] width 350 height 37
type input "3000"
click at [1144, 480] on input "range" at bounding box center [1239, 485] width 350 height 37
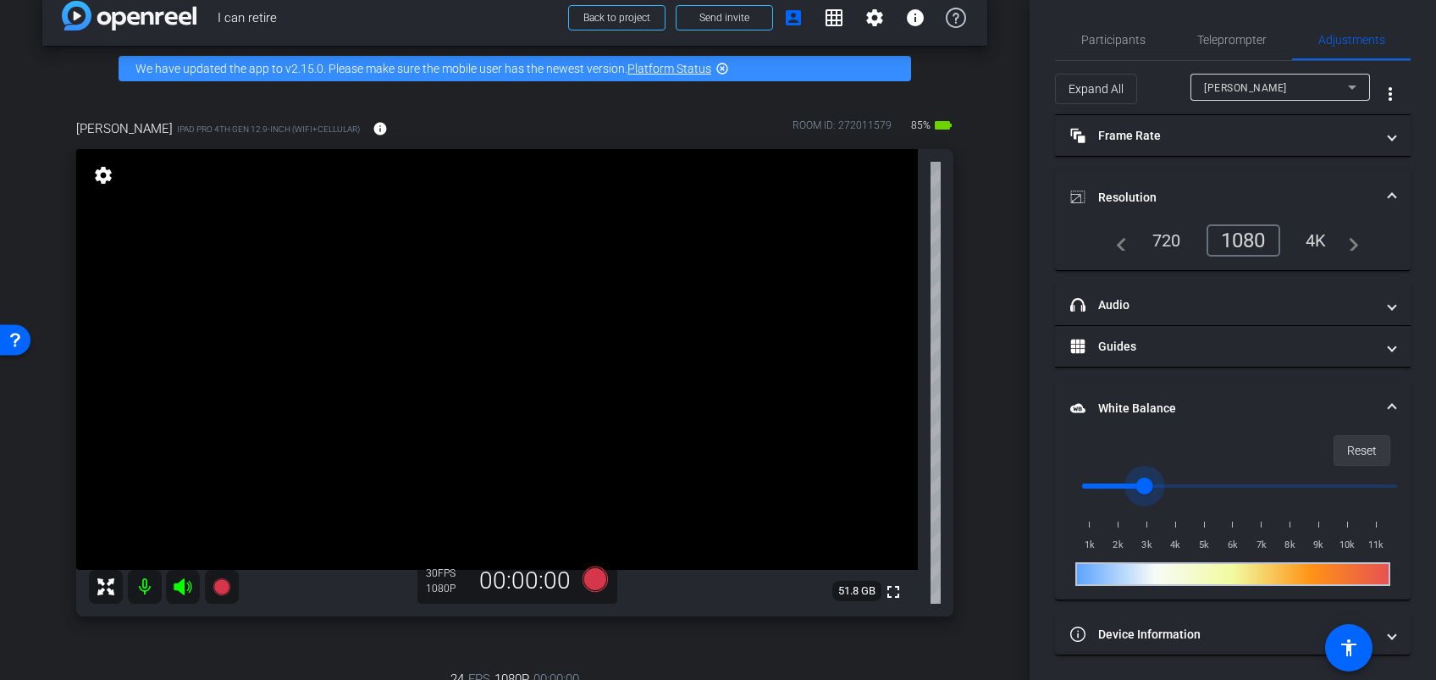
click at [1359, 449] on span "Reset" at bounding box center [1362, 450] width 30 height 32
drag, startPoint x: 1409, startPoint y: 441, endPoint x: 1401, endPoint y: 467, distance: 27.3
click at [1401, 467] on div "Participants Teleprompter Adjustments [PERSON_NAME] Director Everyone 0 Mark al…" at bounding box center [1232, 340] width 406 height 680
click at [1354, 86] on div "[PERSON_NAME]" at bounding box center [1279, 87] width 179 height 27
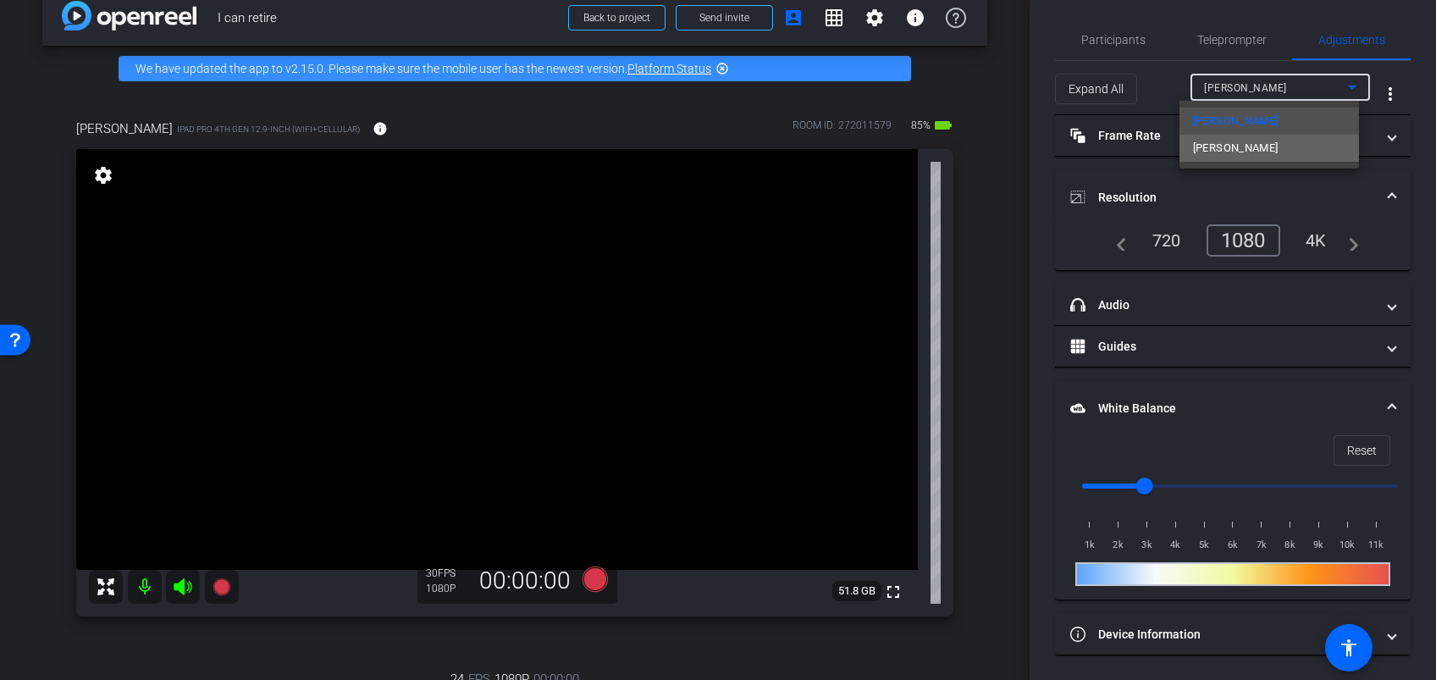
click at [1281, 142] on mat-option "[PERSON_NAME]" at bounding box center [1268, 148] width 179 height 27
click at [1272, 416] on mat-expansion-panel-header "White Balance White Balance" at bounding box center [1233, 408] width 356 height 54
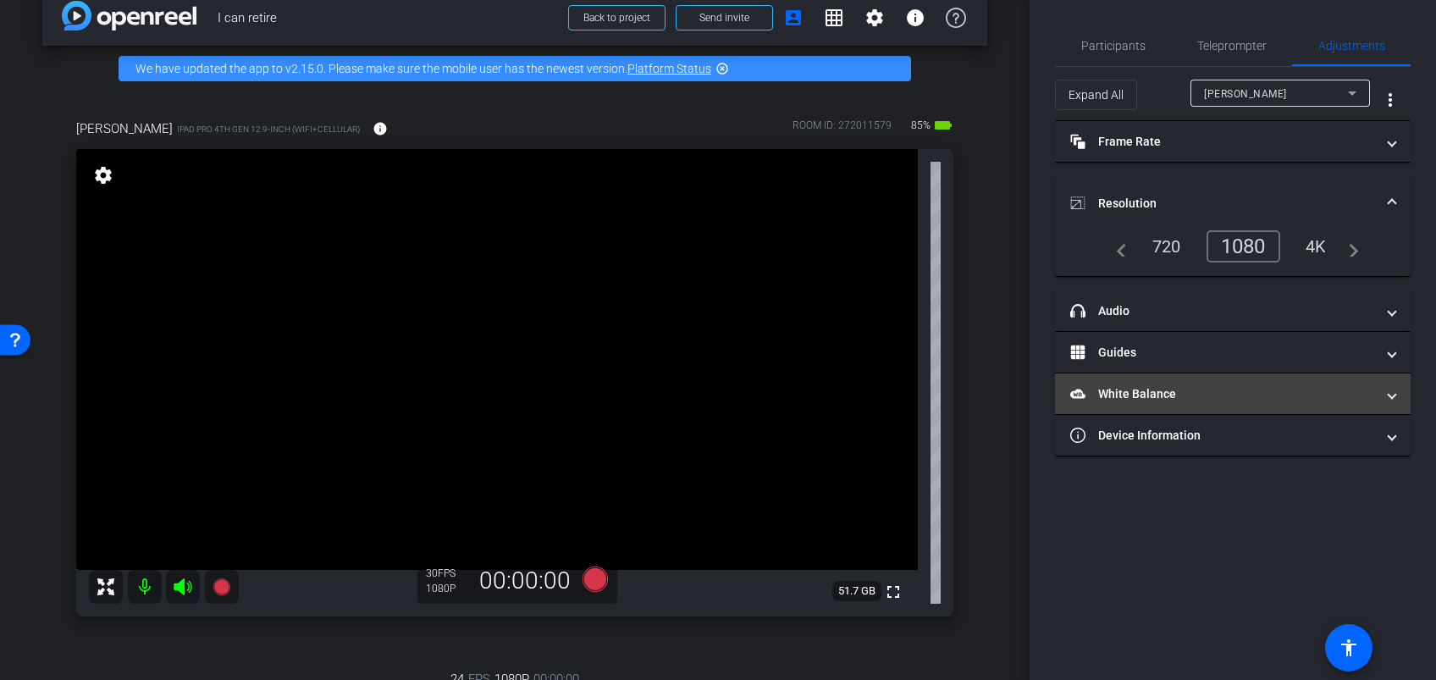
scroll to position [0, 0]
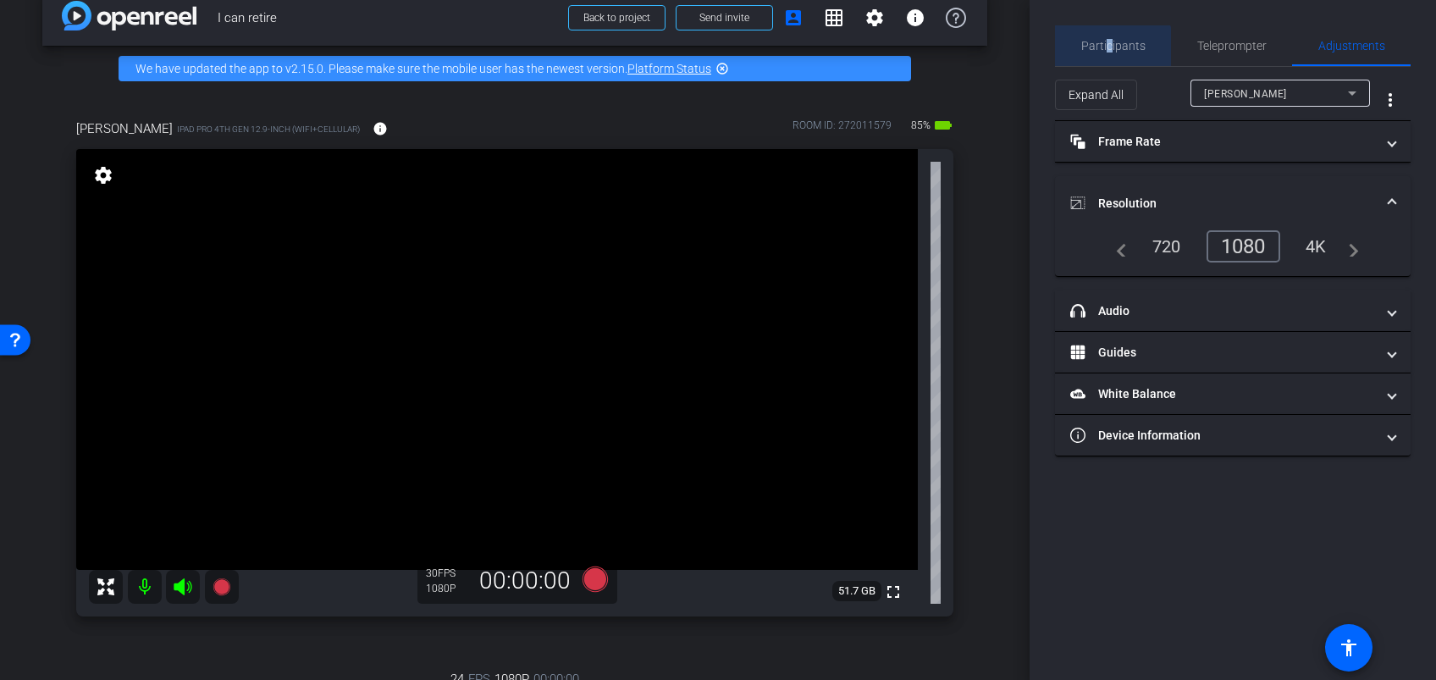
click at [1106, 54] on span "Participants" at bounding box center [1113, 45] width 64 height 41
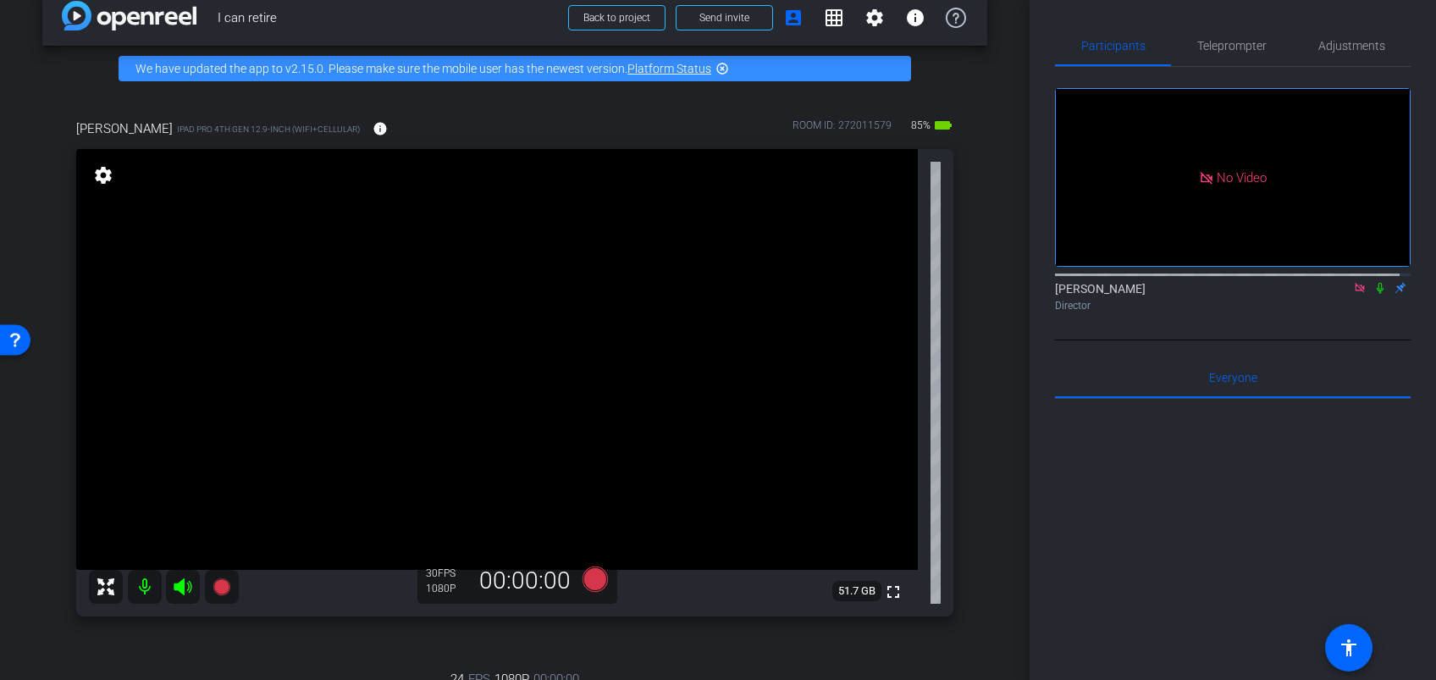
drag, startPoint x: 1106, startPoint y: 54, endPoint x: 1165, endPoint y: 256, distance: 210.6
click at [1165, 298] on div "Director" at bounding box center [1233, 305] width 356 height 15
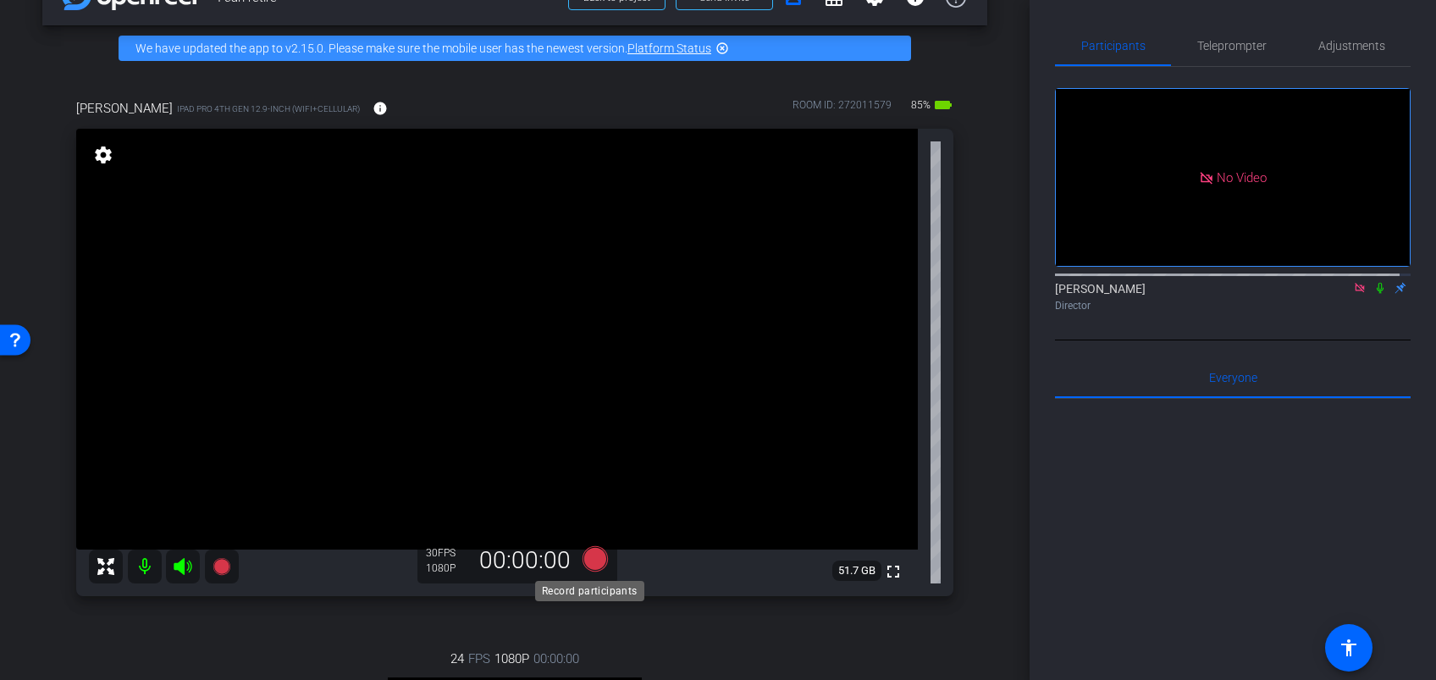
click at [576, 559] on icon at bounding box center [595, 558] width 41 height 30
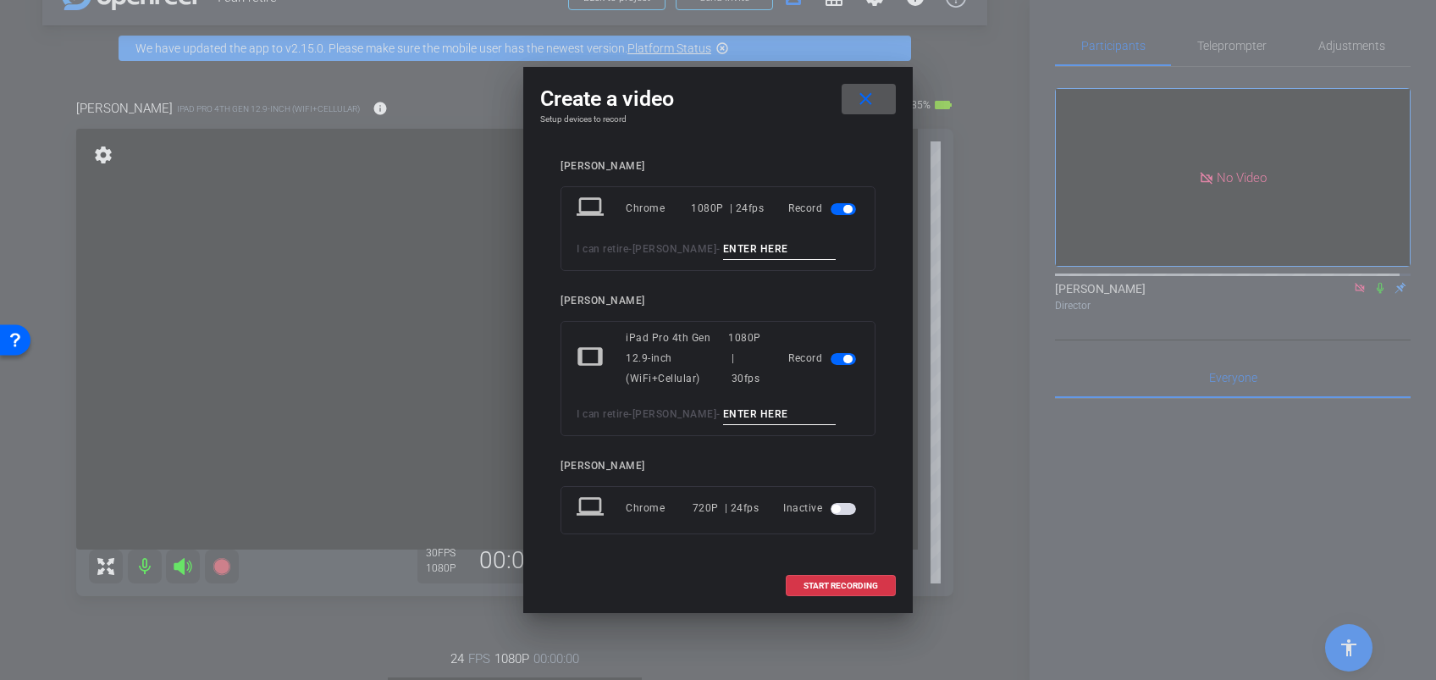
click at [732, 411] on input at bounding box center [779, 414] width 113 height 21
type input "take 1"
click at [842, 204] on span "button" at bounding box center [842, 209] width 25 height 12
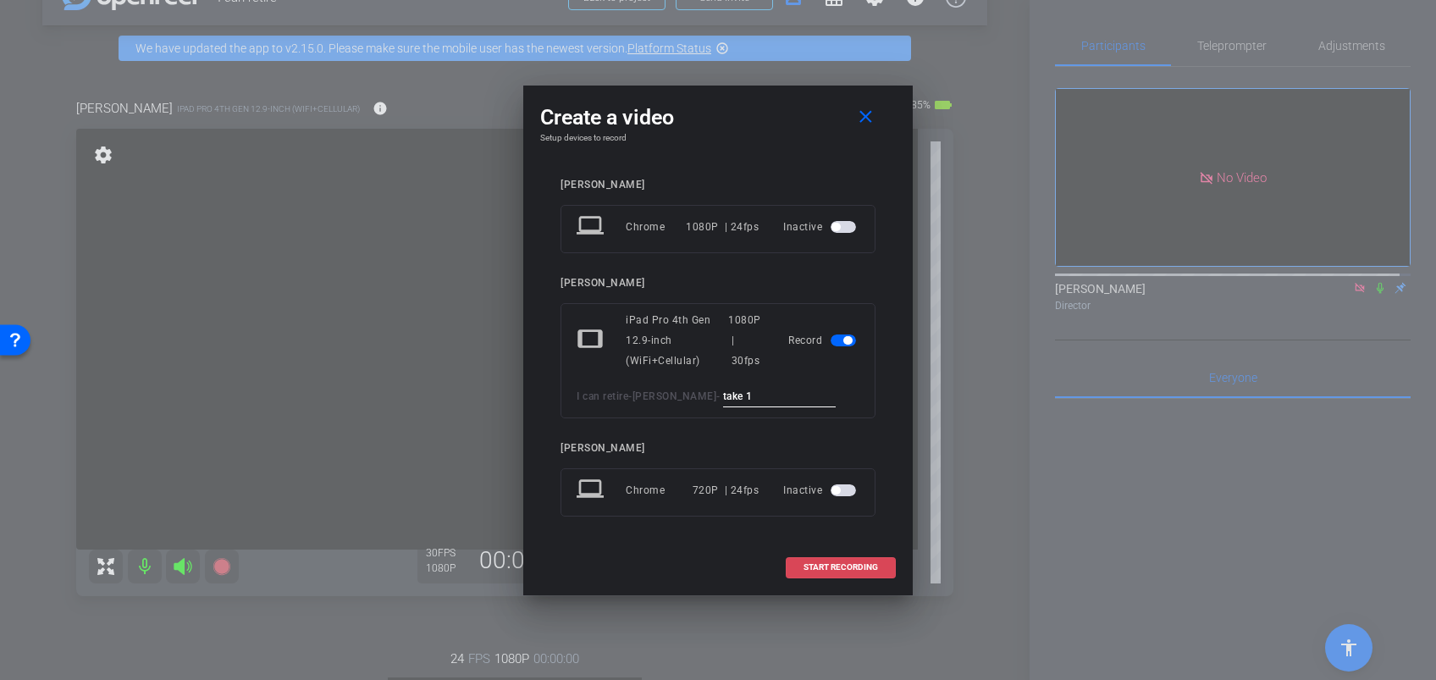
click at [846, 573] on span at bounding box center [840, 567] width 108 height 41
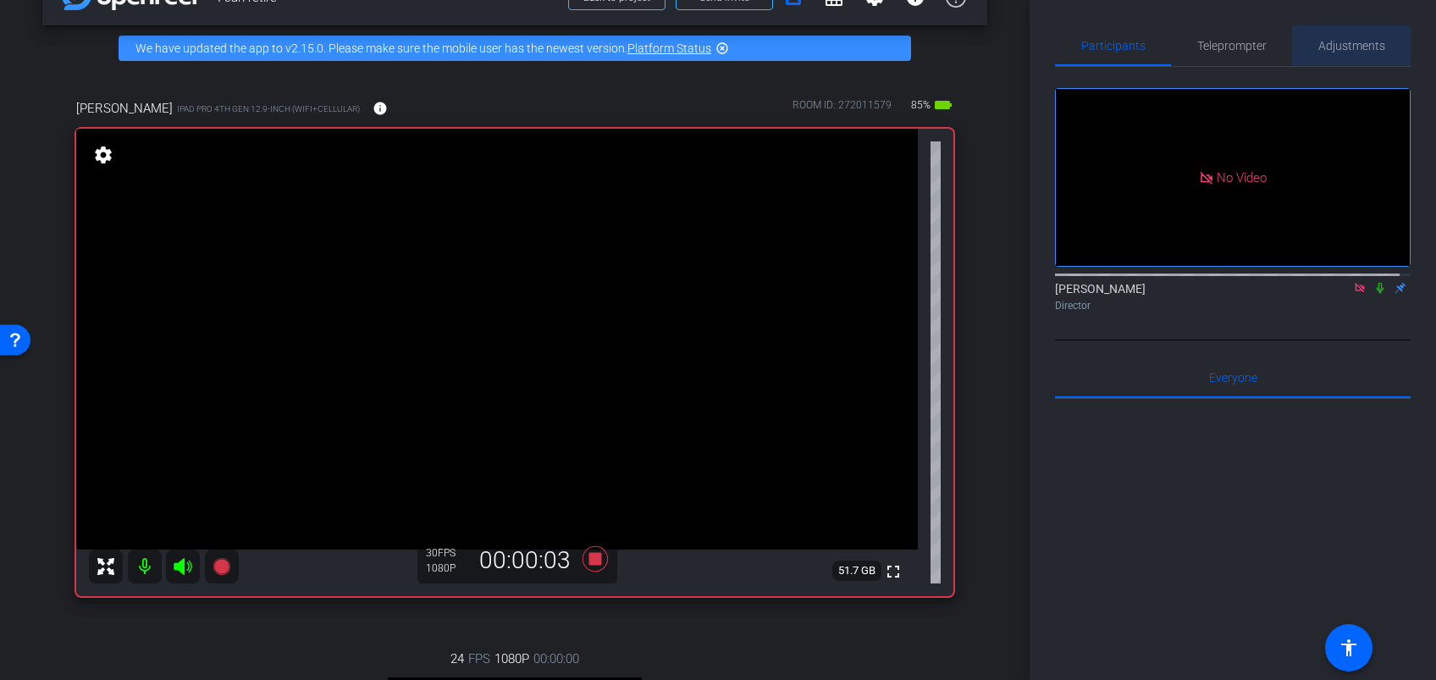
click at [1344, 53] on span "Adjustments" at bounding box center [1351, 45] width 67 height 41
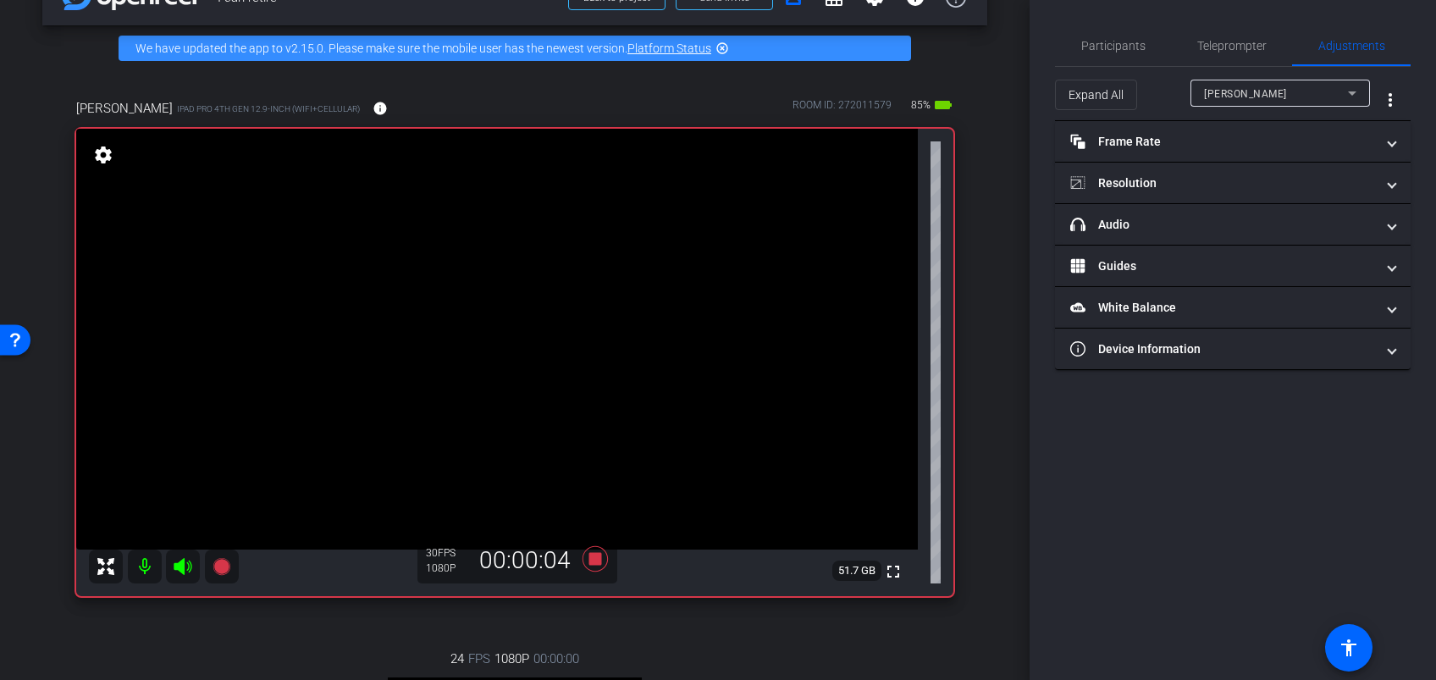
click at [1286, 97] on div "[PERSON_NAME]" at bounding box center [1276, 93] width 144 height 21
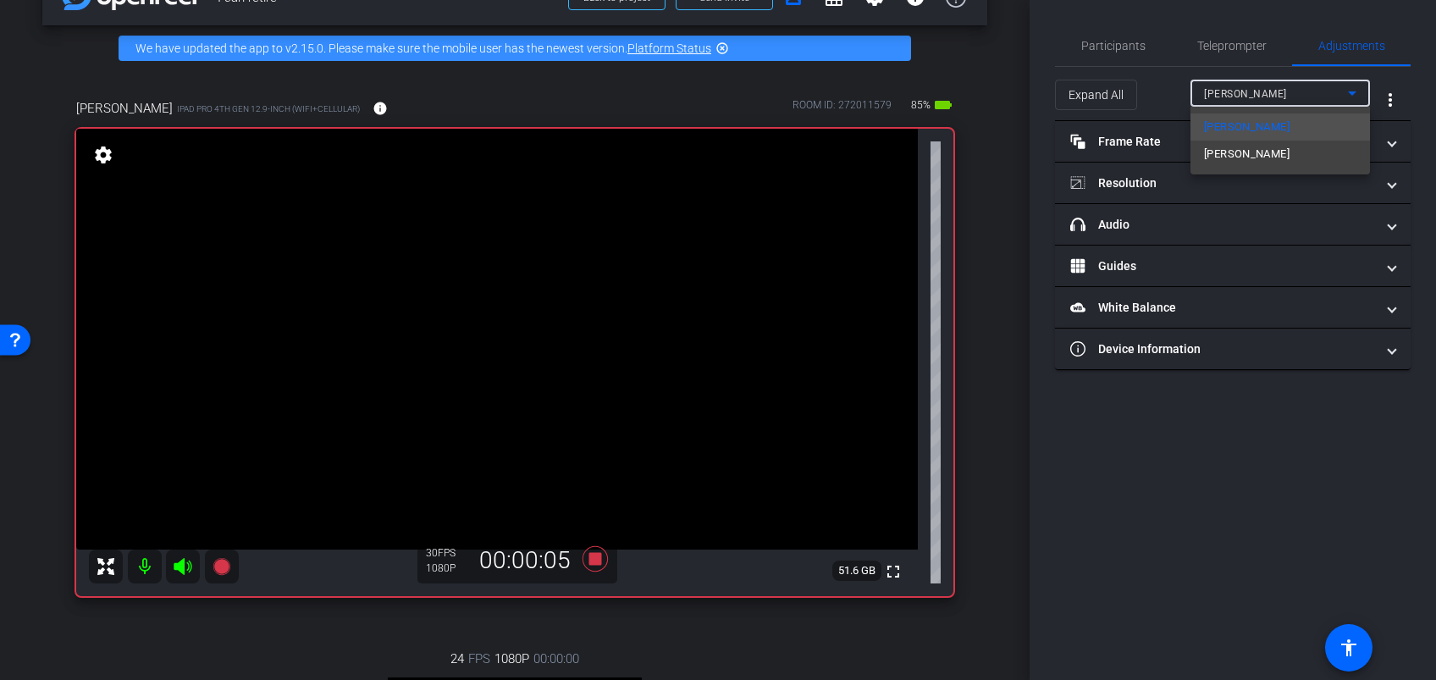
click at [1266, 156] on mat-option "[PERSON_NAME]" at bounding box center [1279, 154] width 179 height 27
type input "1000"
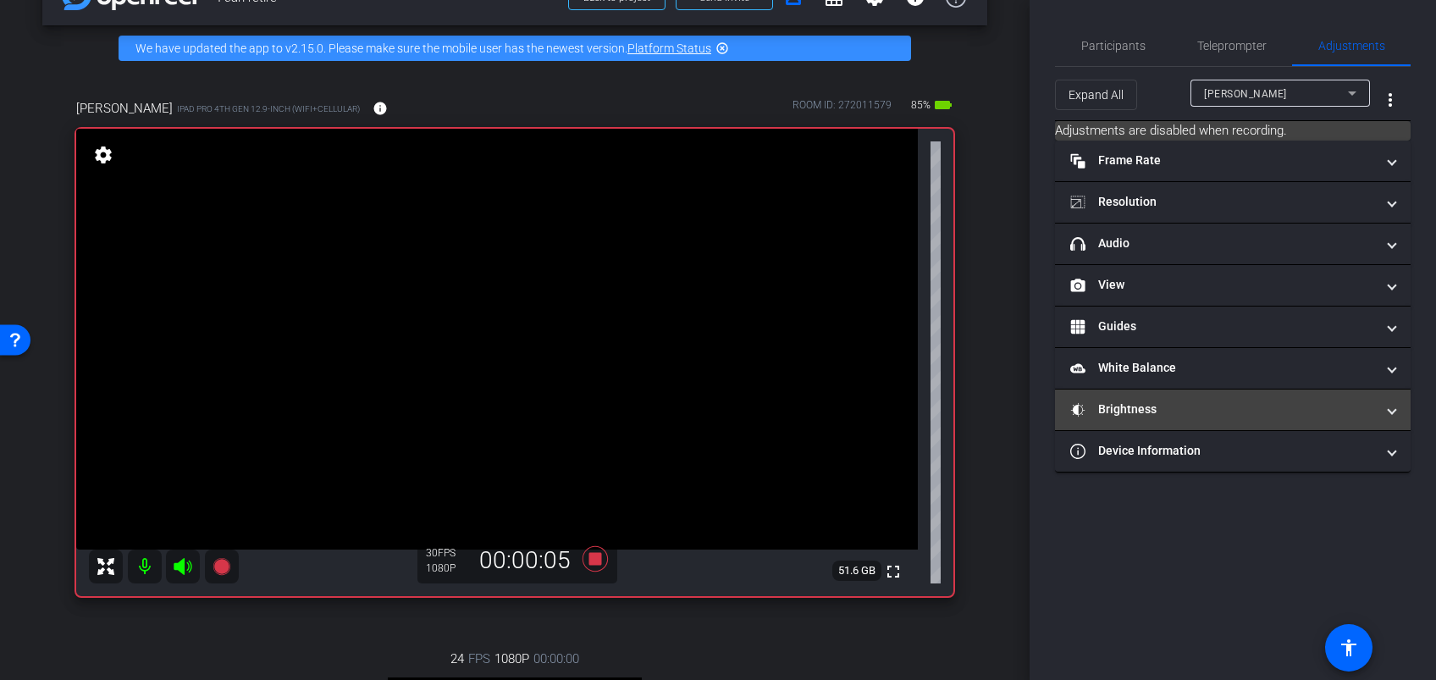
click at [1190, 407] on mat-panel-title "Brightness" at bounding box center [1222, 409] width 305 height 18
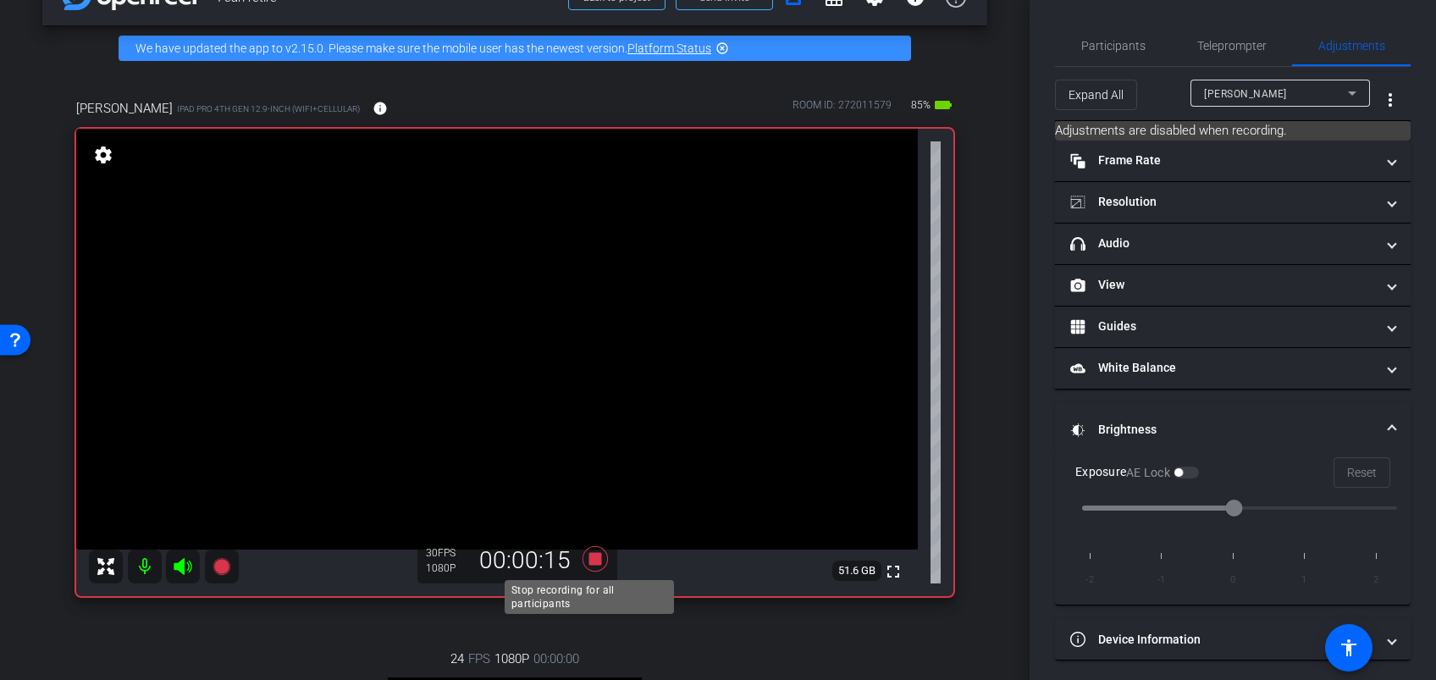
click at [597, 562] on icon at bounding box center [595, 558] width 41 height 30
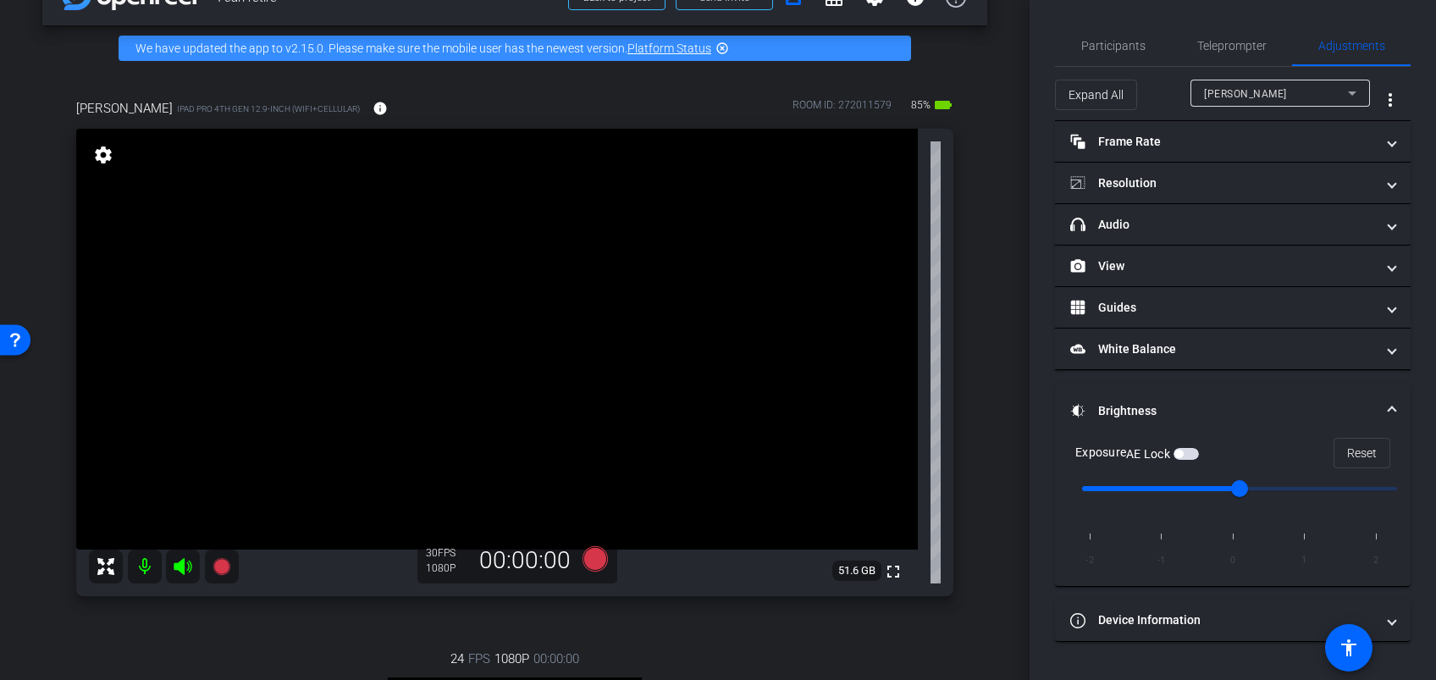
click at [1148, 485] on input "range" at bounding box center [1239, 488] width 350 height 37
click at [1096, 483] on input "range" at bounding box center [1239, 488] width 350 height 37
type input "-1"
click at [1145, 483] on input "range" at bounding box center [1239, 488] width 350 height 37
click at [1188, 449] on span "button" at bounding box center [1185, 454] width 25 height 12
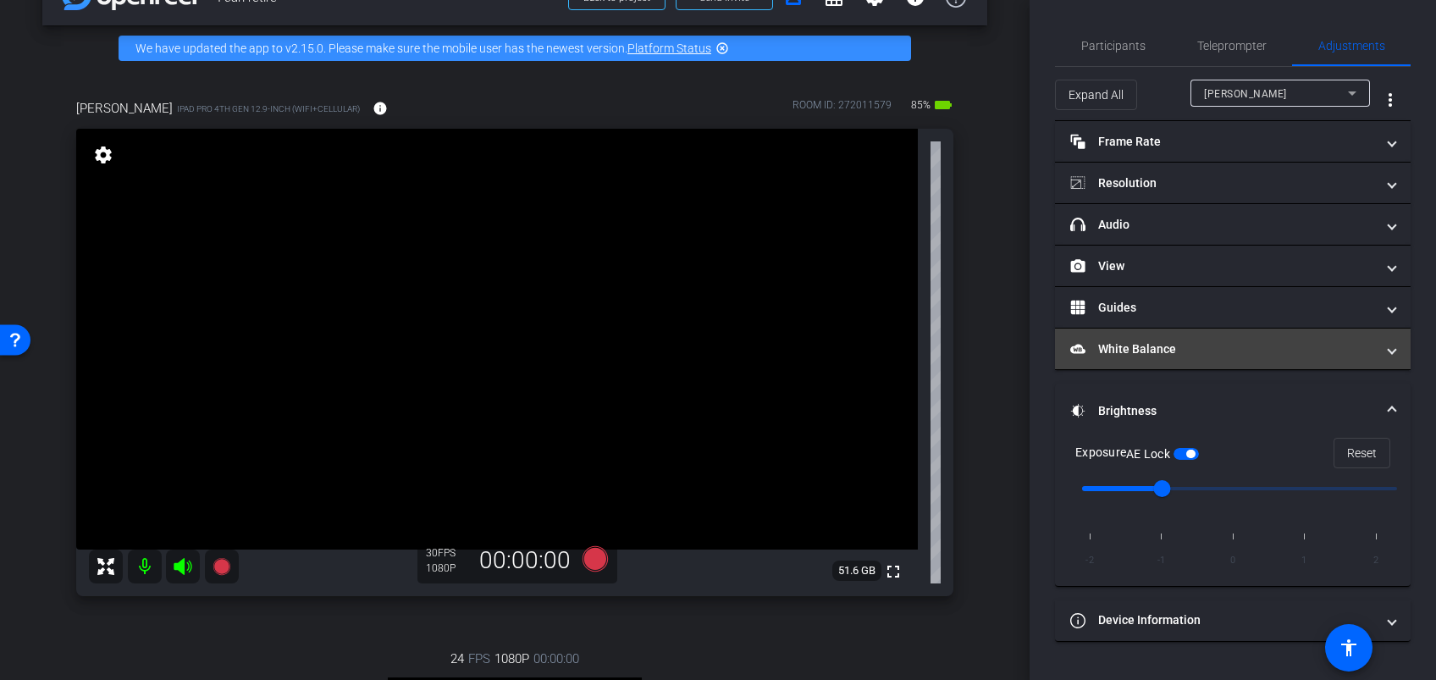
click at [1239, 360] on mat-expansion-panel-header "White Balance White Balance" at bounding box center [1233, 348] width 356 height 41
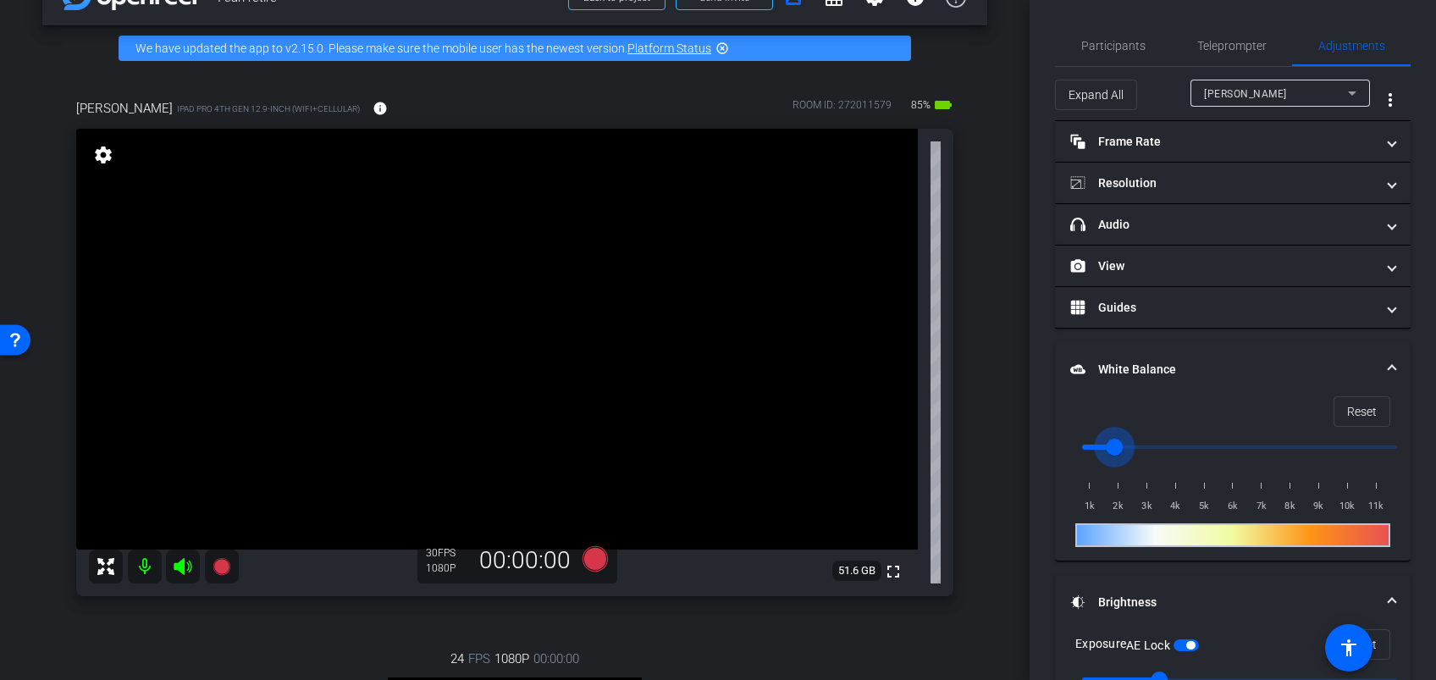
click at [1111, 440] on input "range" at bounding box center [1239, 446] width 350 height 37
click at [1144, 444] on input "range" at bounding box center [1239, 446] width 350 height 37
click at [1186, 447] on input "range" at bounding box center [1239, 446] width 350 height 37
drag, startPoint x: 1174, startPoint y: 448, endPoint x: 1161, endPoint y: 449, distance: 12.7
type input "3500"
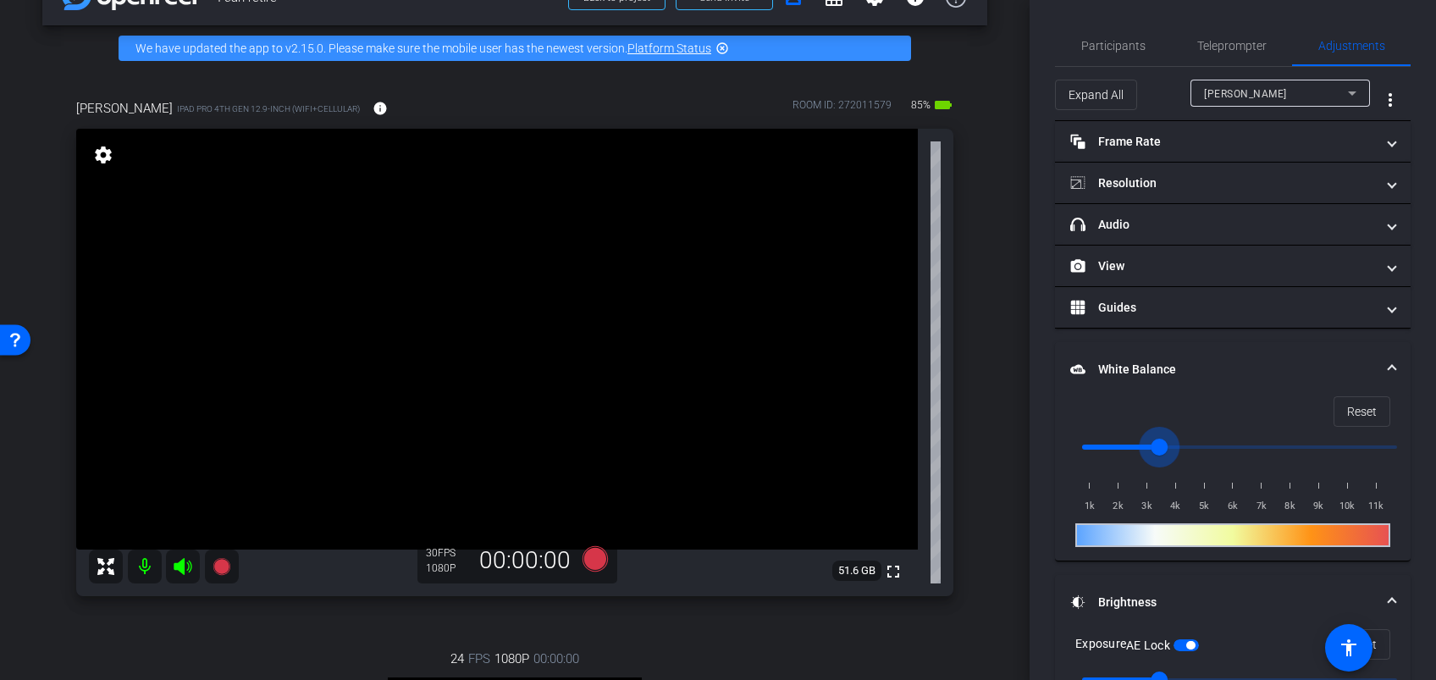
click at [1161, 449] on input "range" at bounding box center [1239, 446] width 350 height 37
click at [584, 554] on icon at bounding box center [594, 557] width 25 height 25
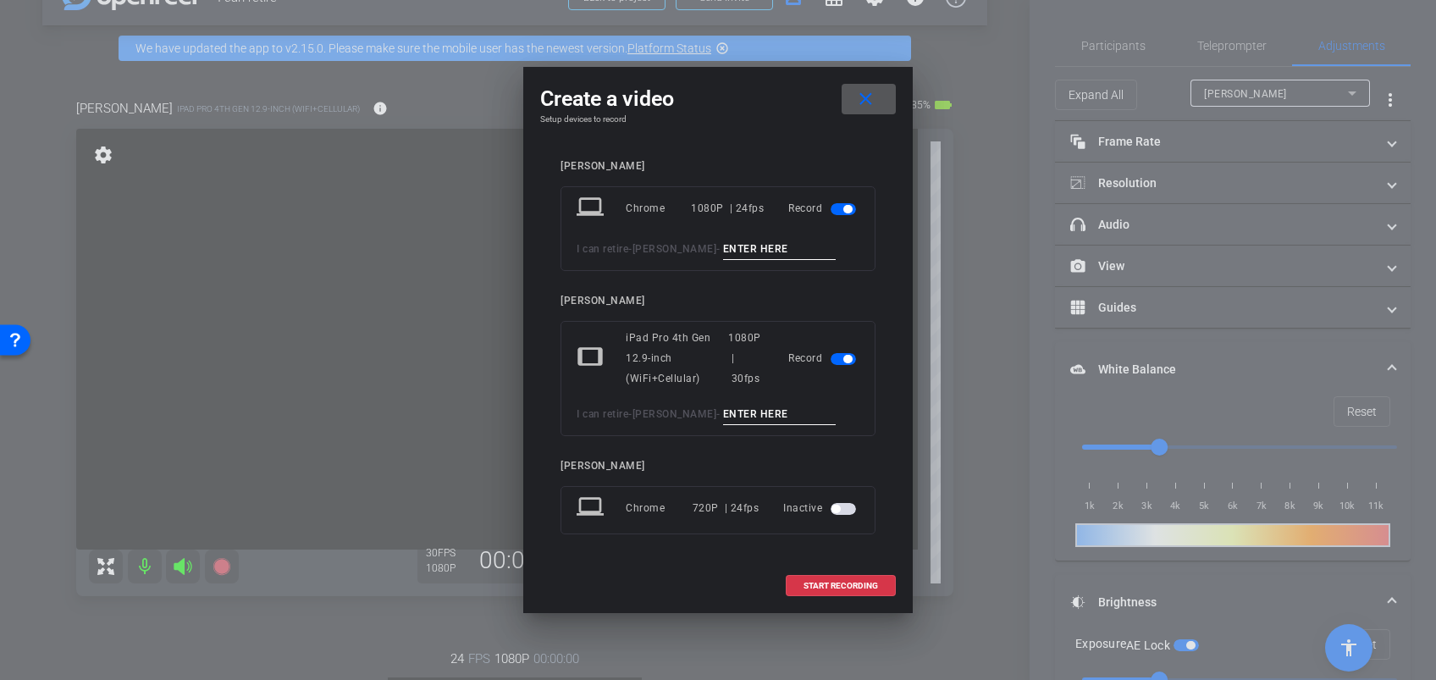
click at [735, 400] on div "tablet iPad Pro 4th Gen 12.9-inch (WiFi+Cellular) 1080P | 30fps Record I can re…" at bounding box center [717, 378] width 315 height 115
click at [735, 405] on input at bounding box center [779, 414] width 113 height 21
type input "take 2"
click at [826, 582] on span "START RECORDING" at bounding box center [840, 586] width 74 height 8
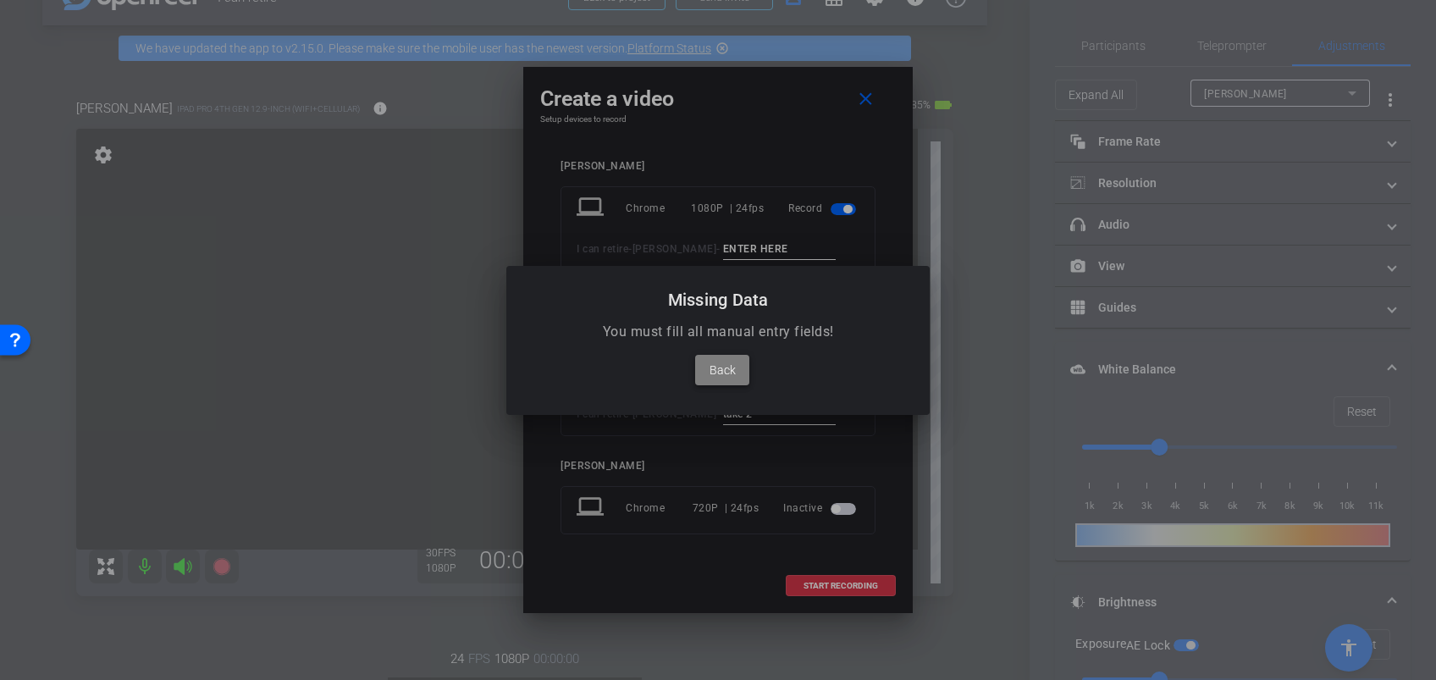
click at [725, 358] on button "Back" at bounding box center [722, 370] width 54 height 30
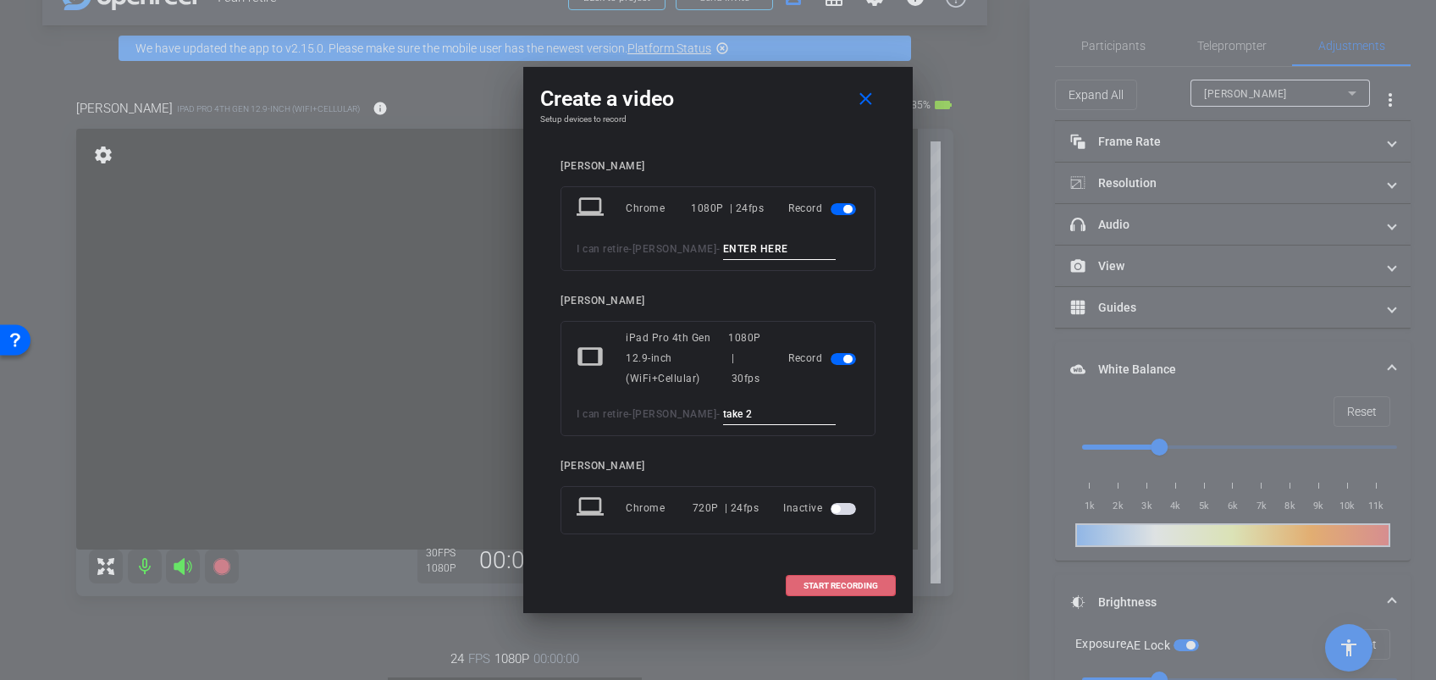
click at [841, 217] on mat-slide-toggle at bounding box center [844, 208] width 29 height 20
click at [846, 219] on div "Record" at bounding box center [823, 208] width 71 height 30
click at [846, 213] on span "button" at bounding box center [842, 209] width 25 height 12
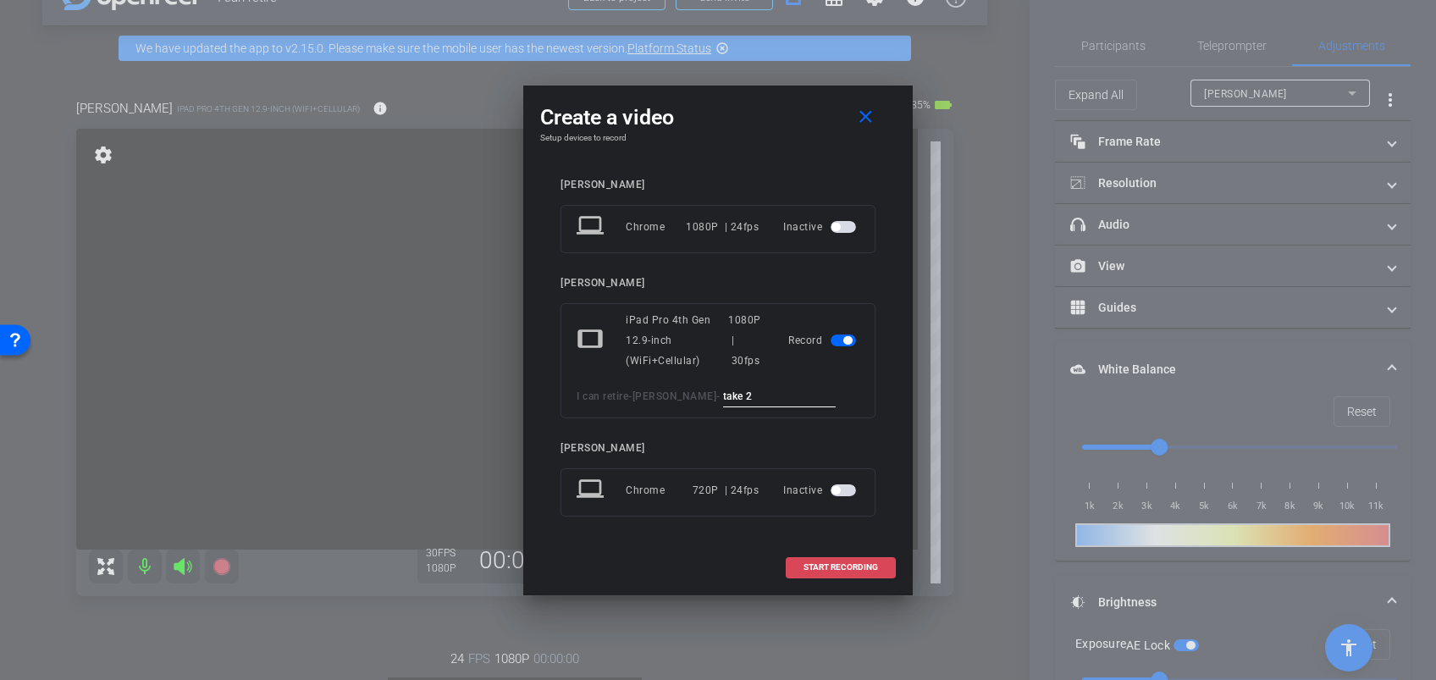
click at [857, 554] on span at bounding box center [840, 567] width 108 height 41
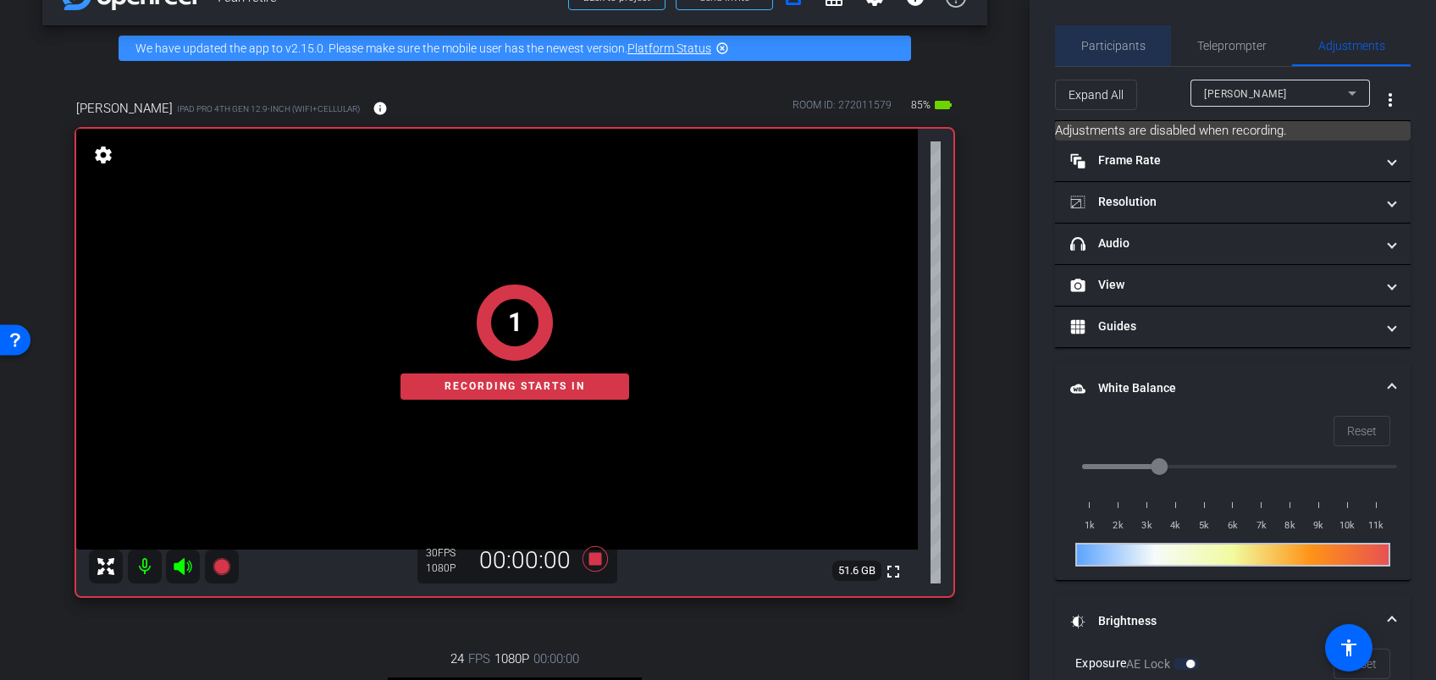
click at [1119, 41] on span "Participants" at bounding box center [1113, 46] width 64 height 12
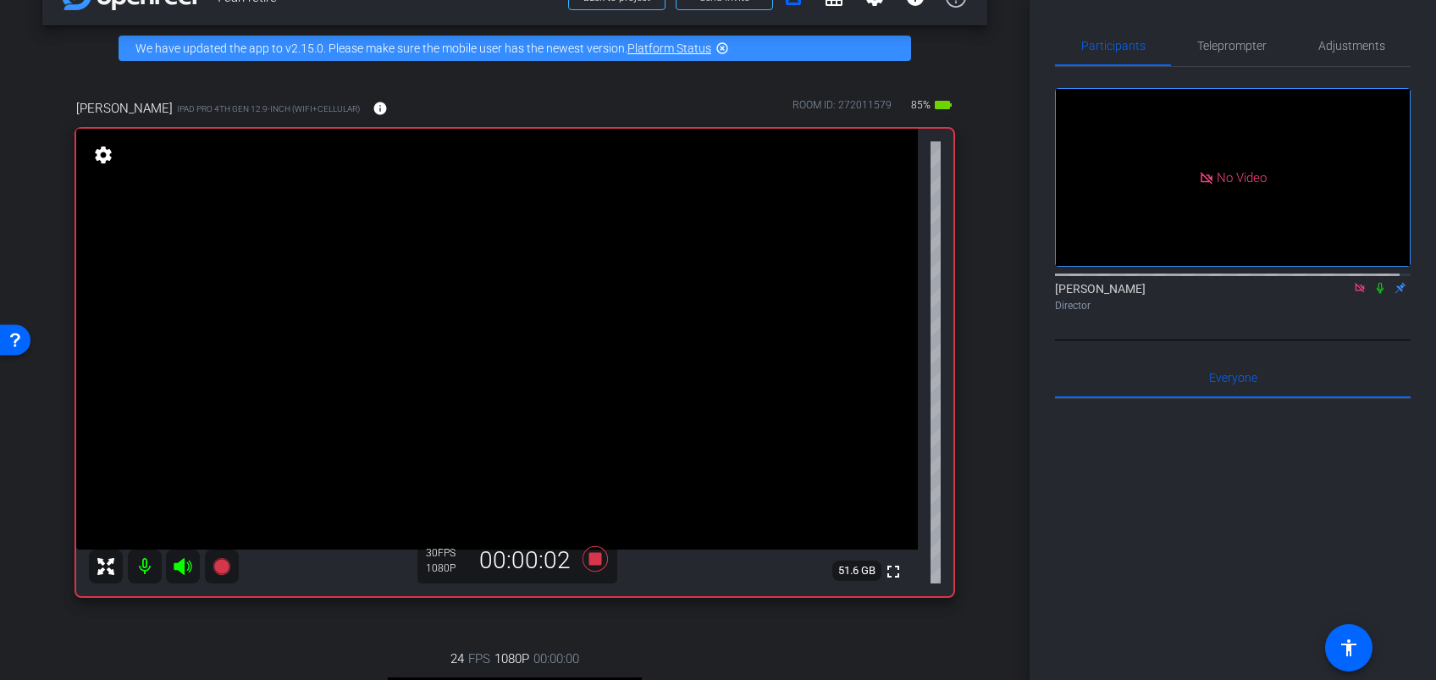
click at [1376, 283] on icon at bounding box center [1379, 288] width 7 height 11
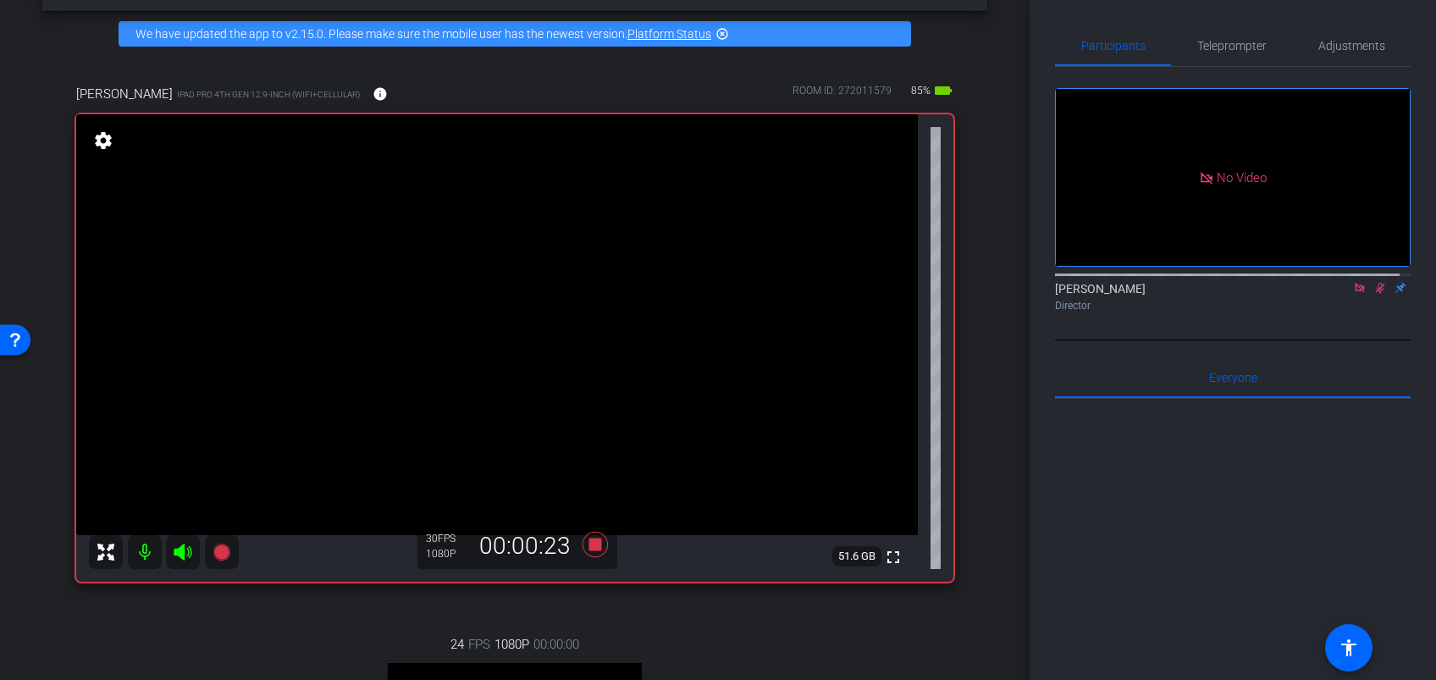
scroll to position [49, 0]
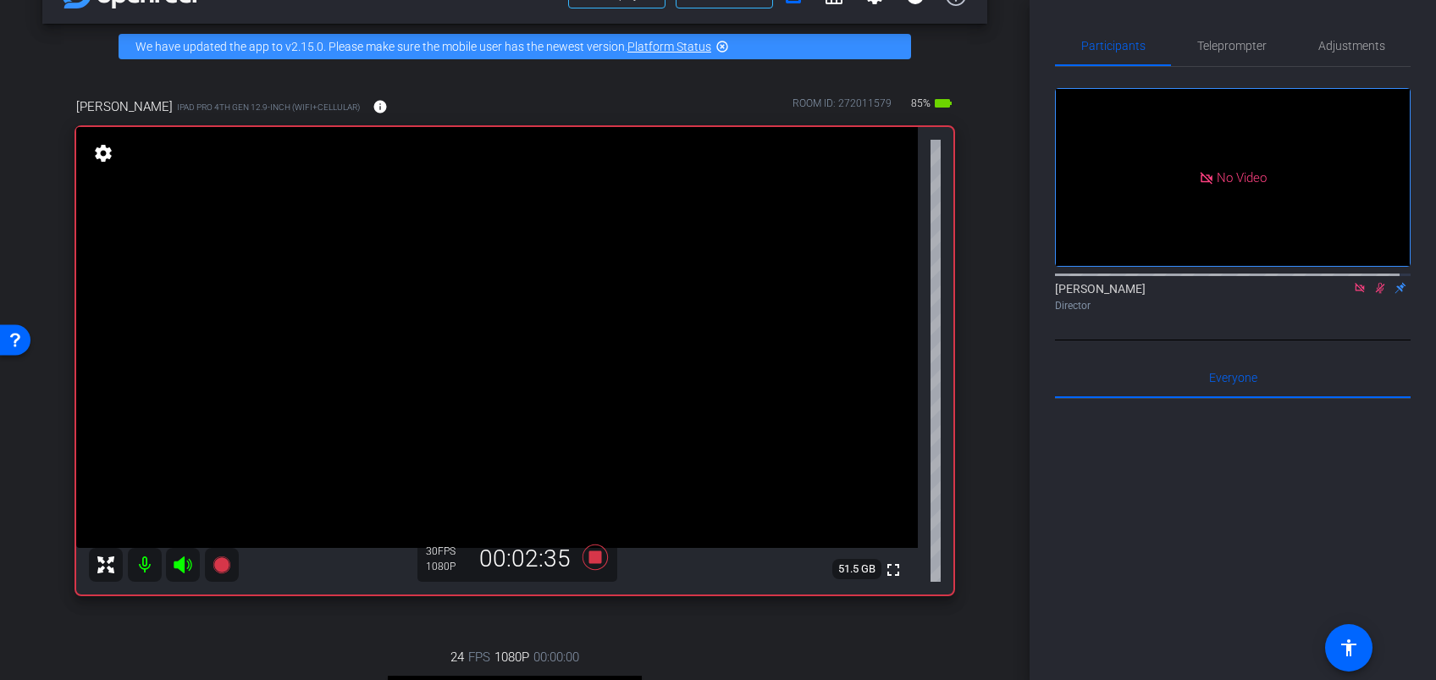
click at [588, 570] on icon at bounding box center [595, 557] width 41 height 30
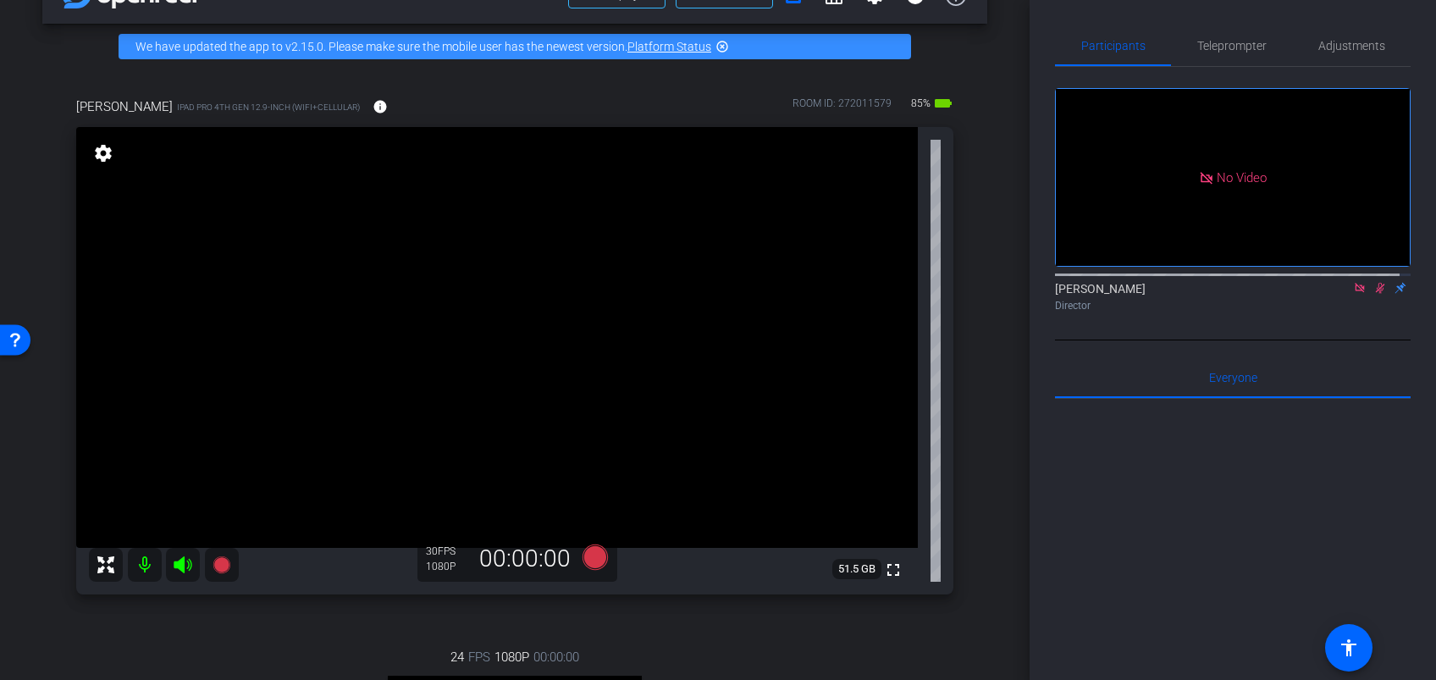
click at [1364, 298] on div "Director" at bounding box center [1233, 305] width 356 height 15
click at [1376, 283] on icon at bounding box center [1380, 288] width 9 height 11
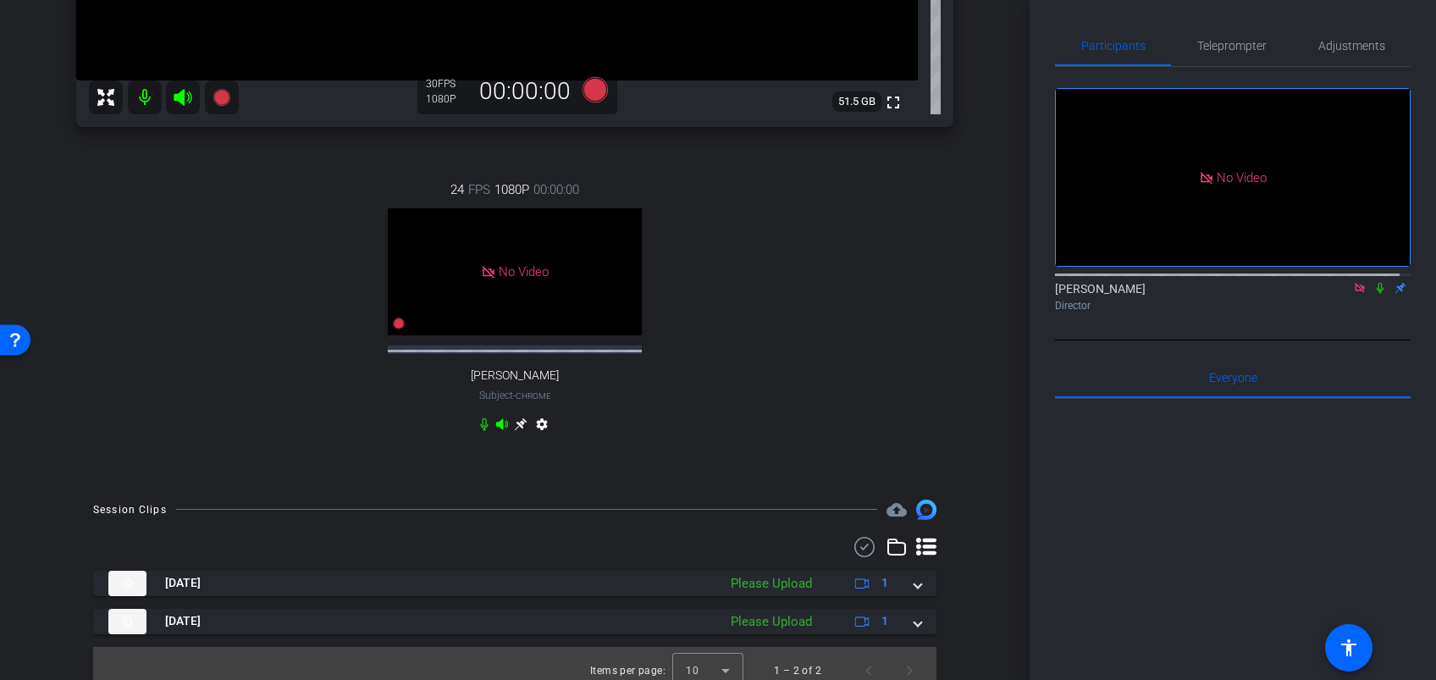
scroll to position [531, 0]
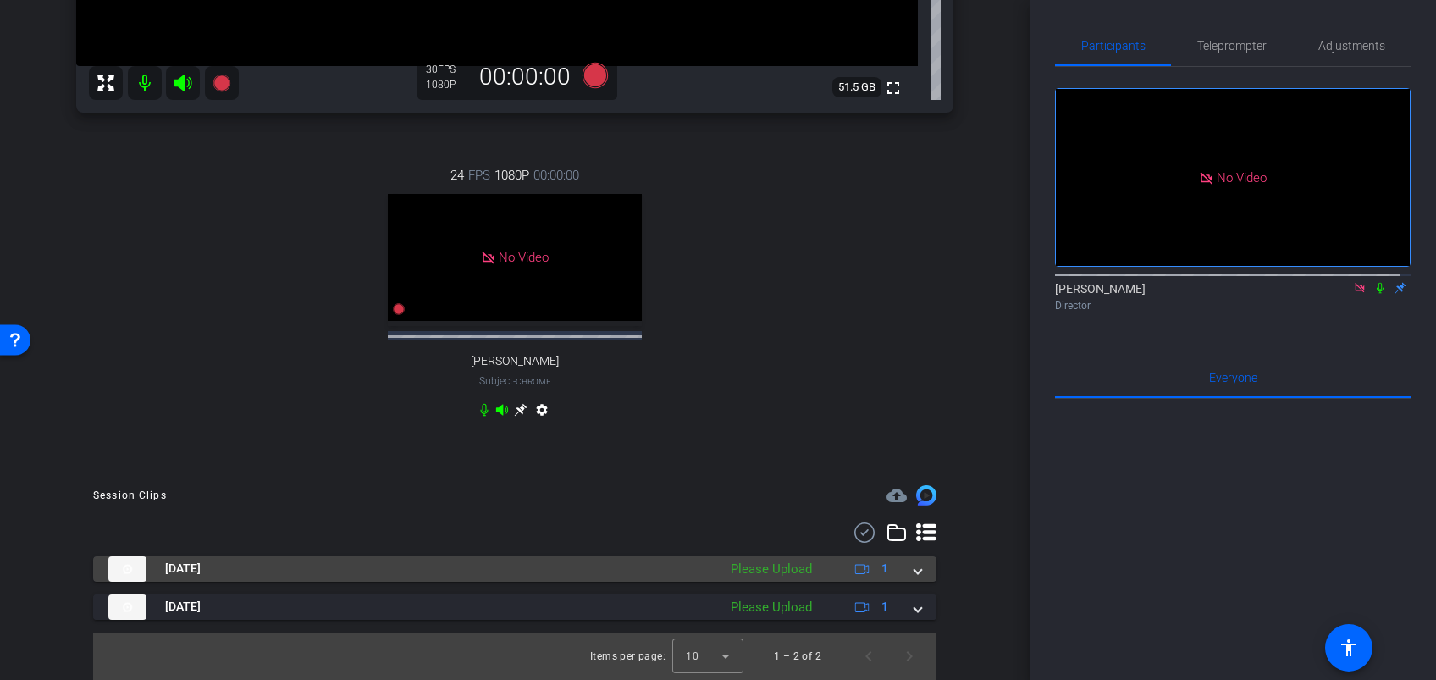
click at [914, 576] on span at bounding box center [917, 569] width 7 height 18
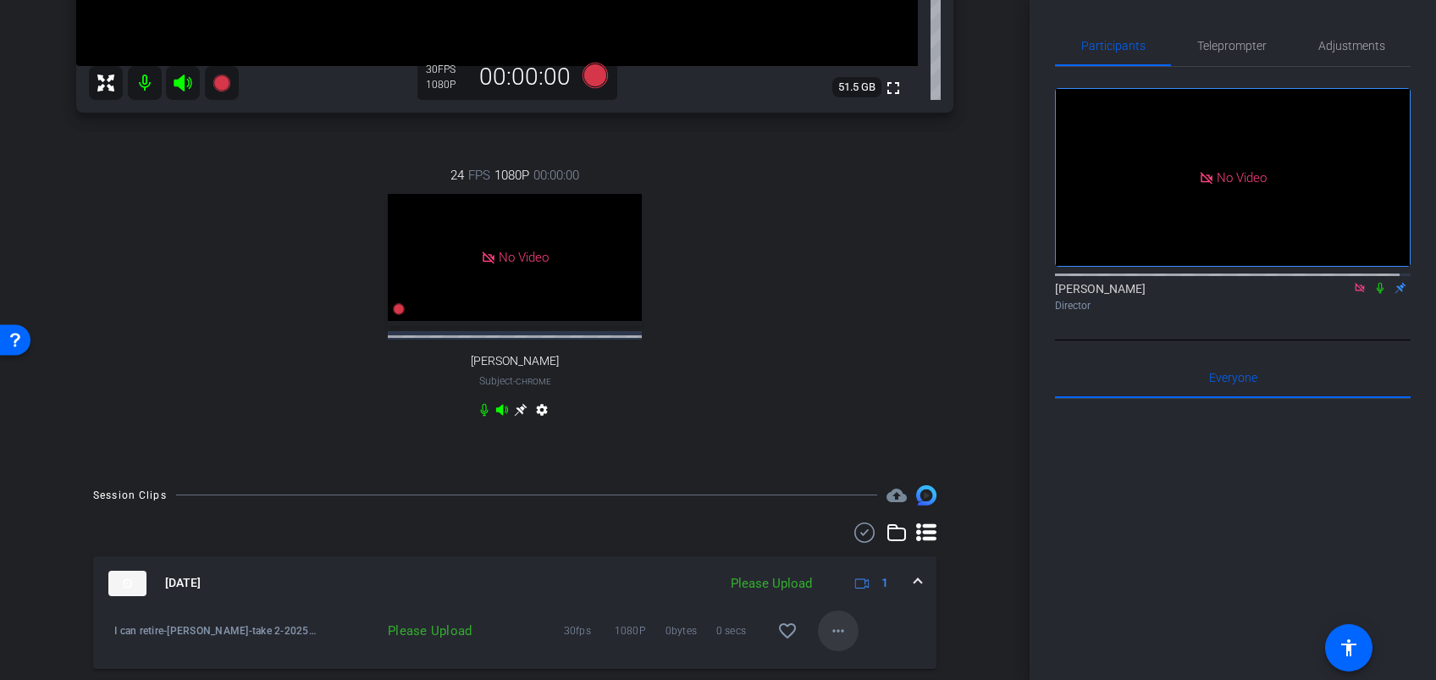
click at [833, 624] on mat-icon "more_horiz" at bounding box center [838, 630] width 20 height 20
click at [863, 558] on span "Upload" at bounding box center [854, 553] width 68 height 20
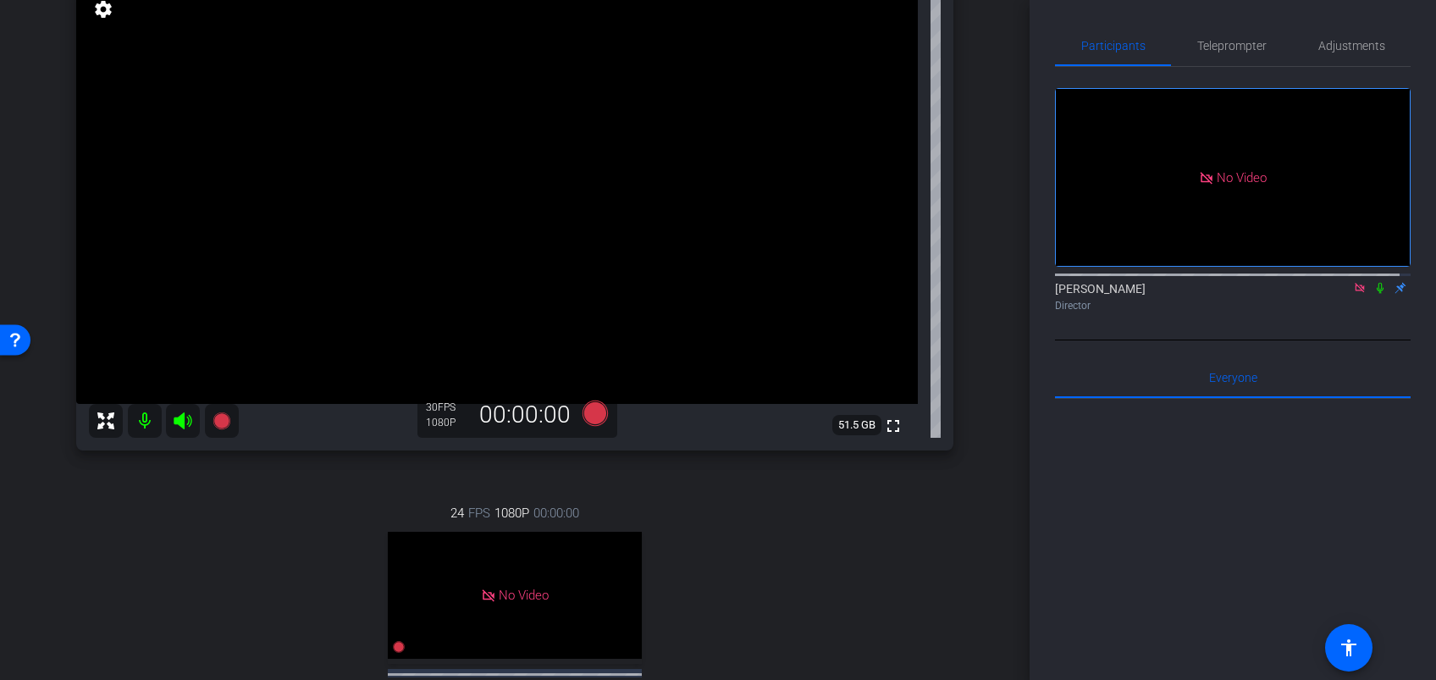
scroll to position [190, 0]
click at [589, 413] on icon at bounding box center [594, 414] width 25 height 25
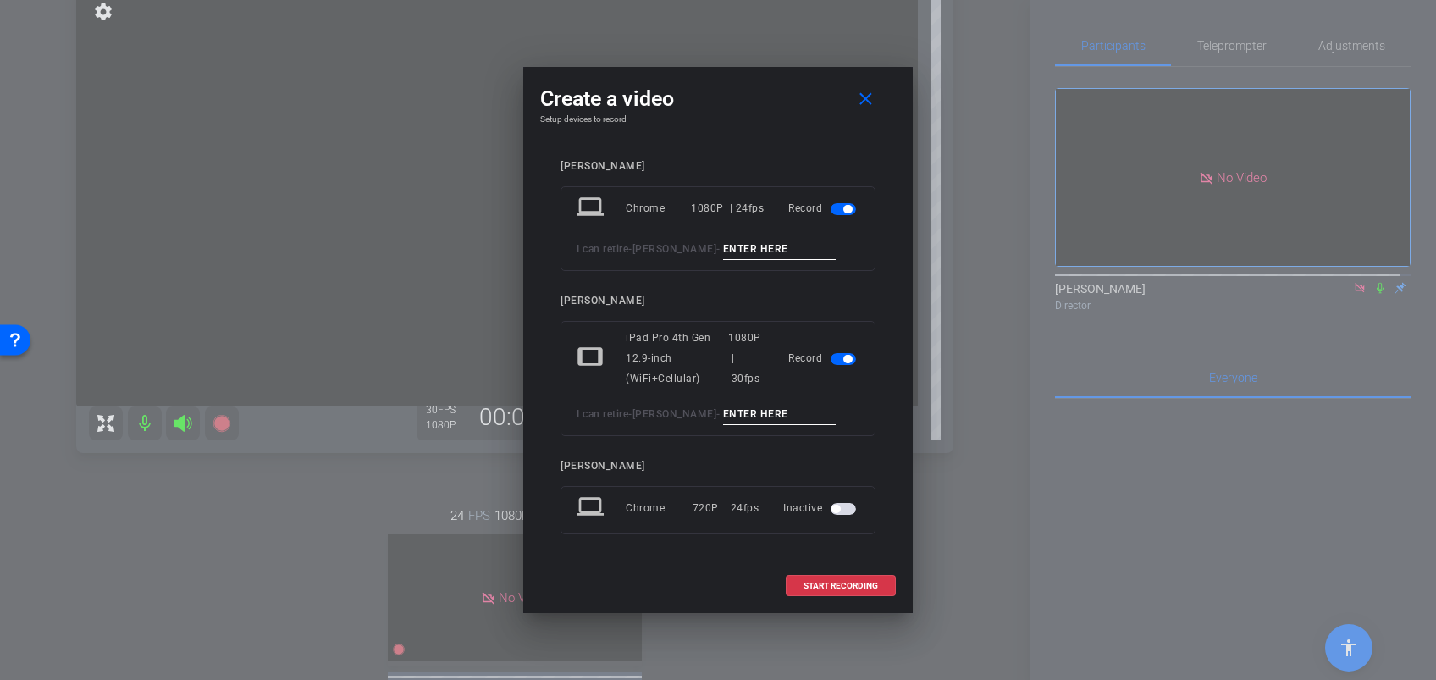
click at [850, 210] on span "button" at bounding box center [847, 209] width 8 height 8
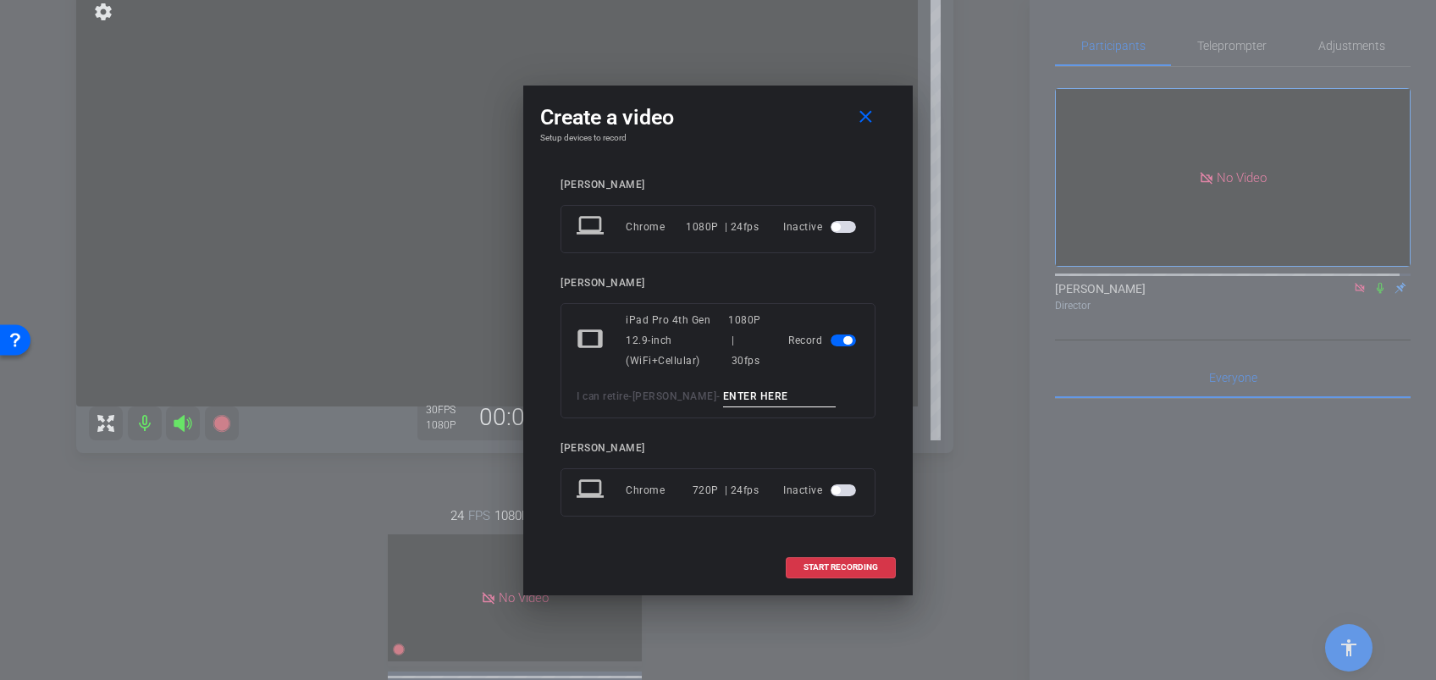
click at [750, 400] on input at bounding box center [779, 396] width 113 height 21
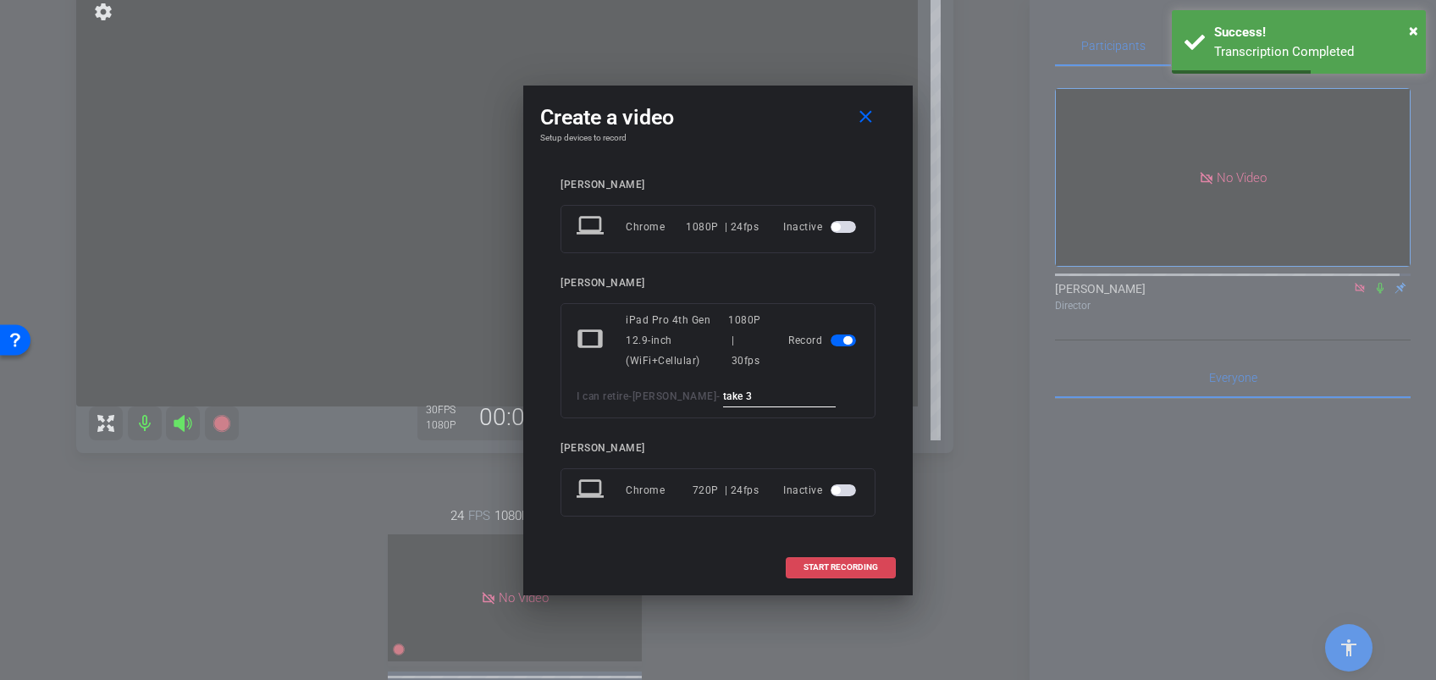
type input "take 3"
click at [832, 559] on span at bounding box center [840, 567] width 108 height 41
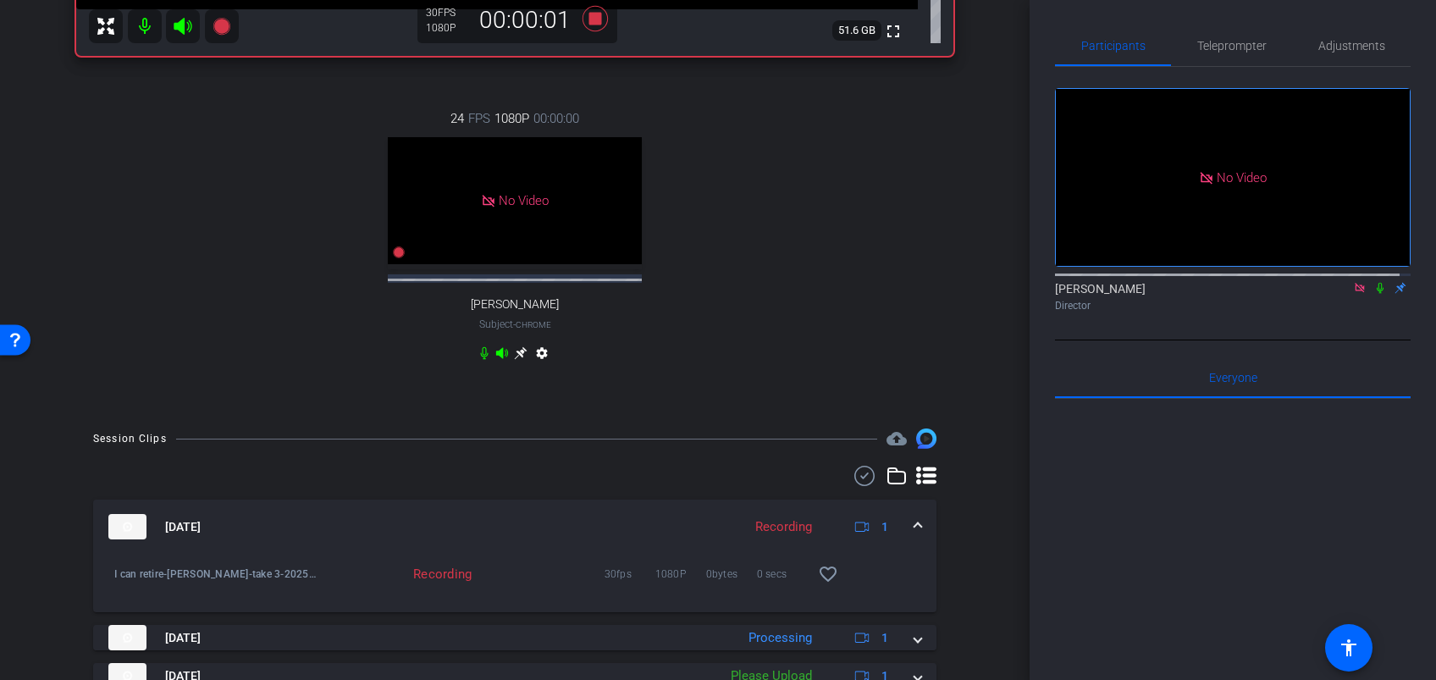
scroll to position [656, 0]
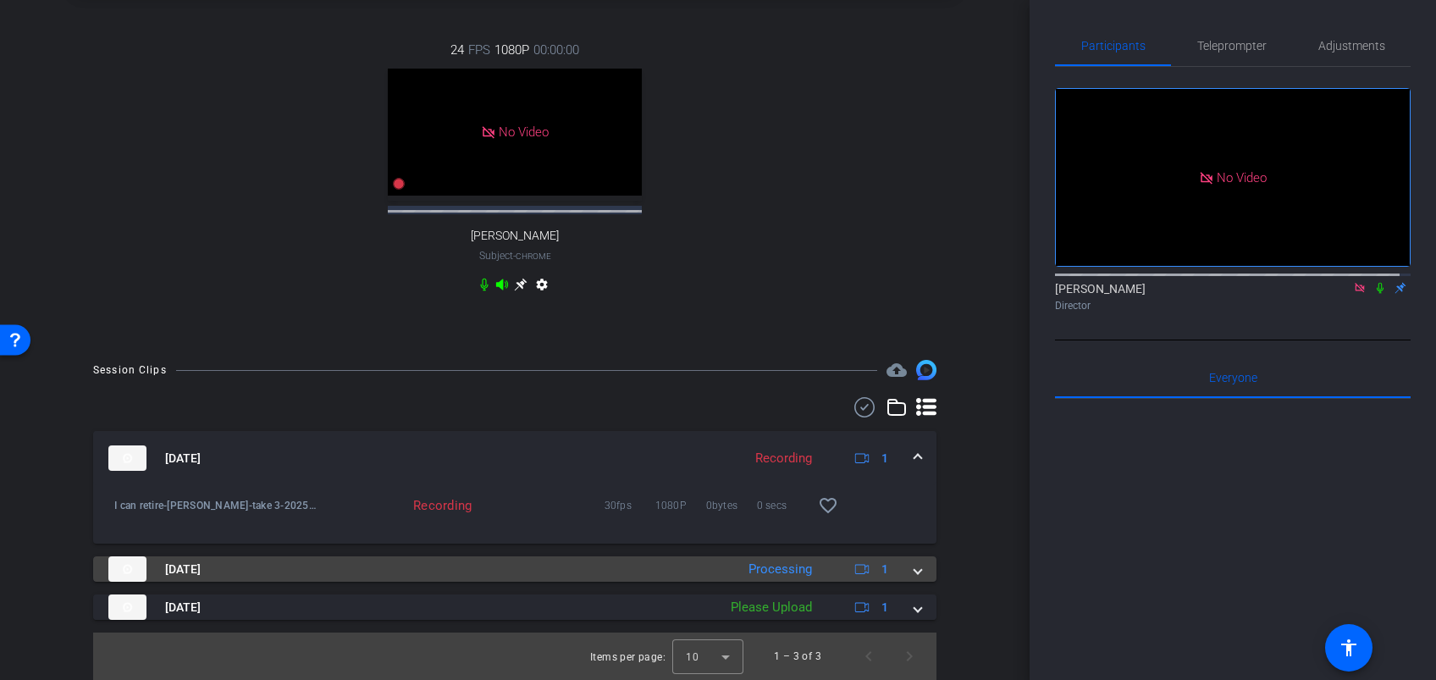
click at [914, 567] on span at bounding box center [917, 569] width 7 height 18
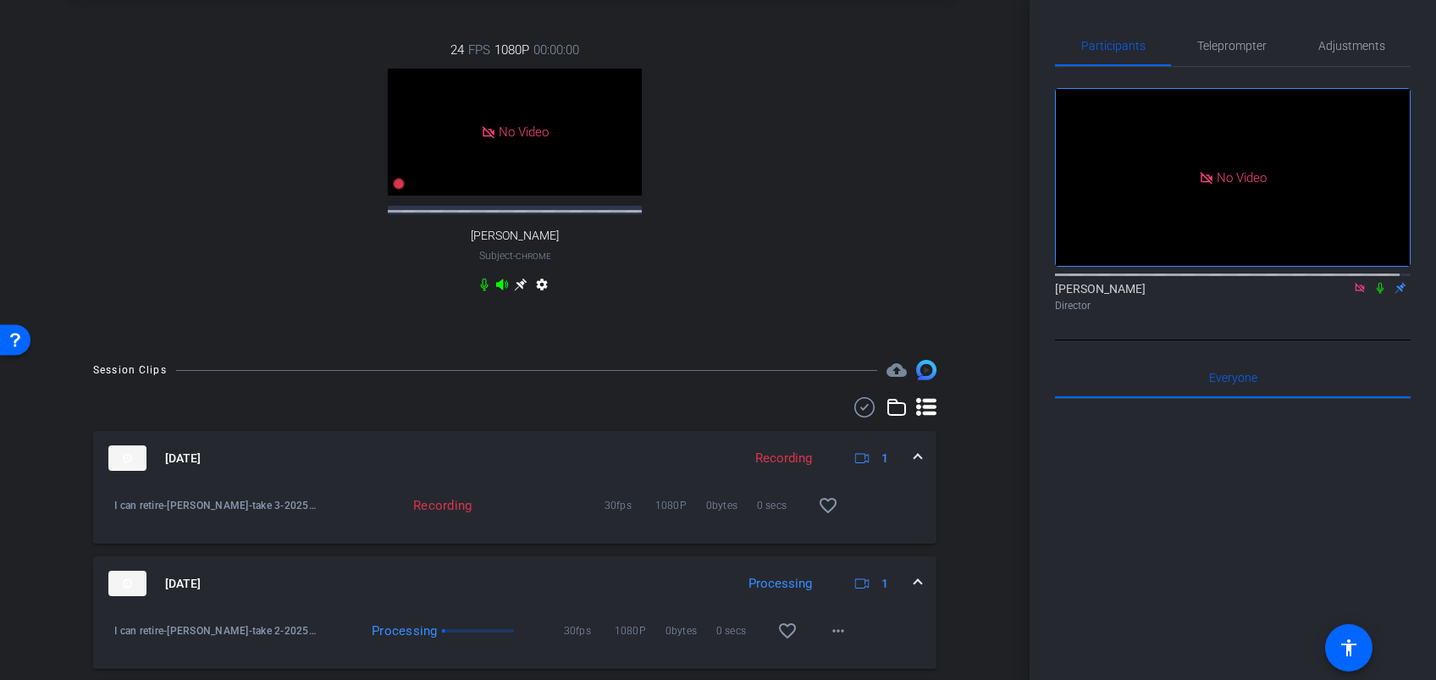
click at [1376, 283] on icon at bounding box center [1379, 288] width 7 height 11
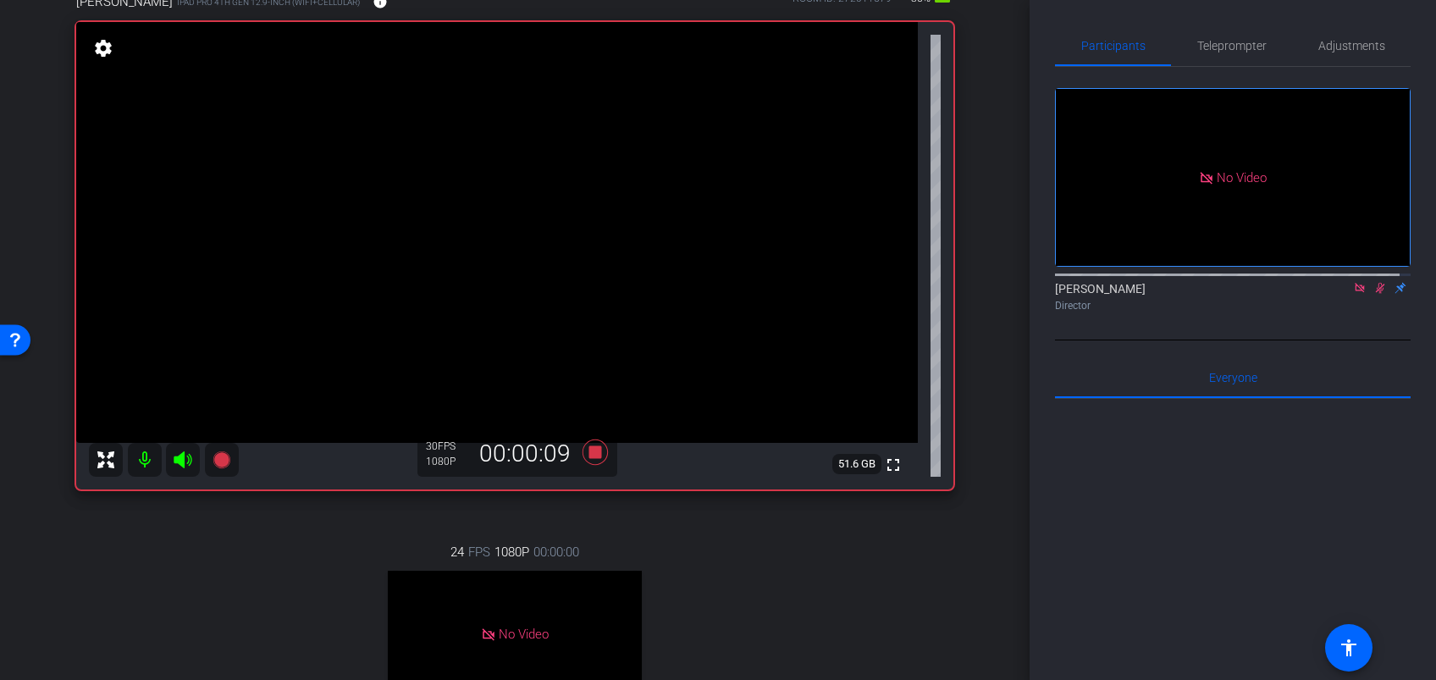
scroll to position [146, 0]
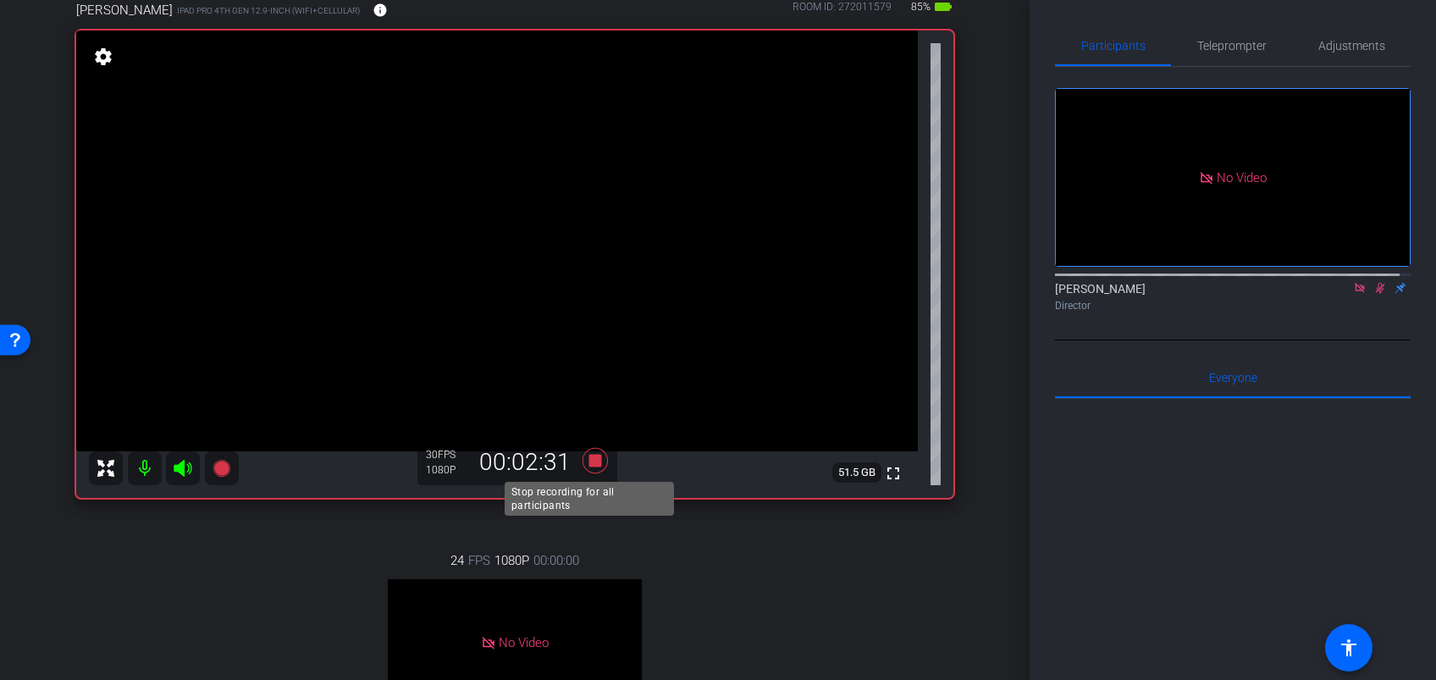
click at [594, 459] on icon at bounding box center [594, 460] width 25 height 25
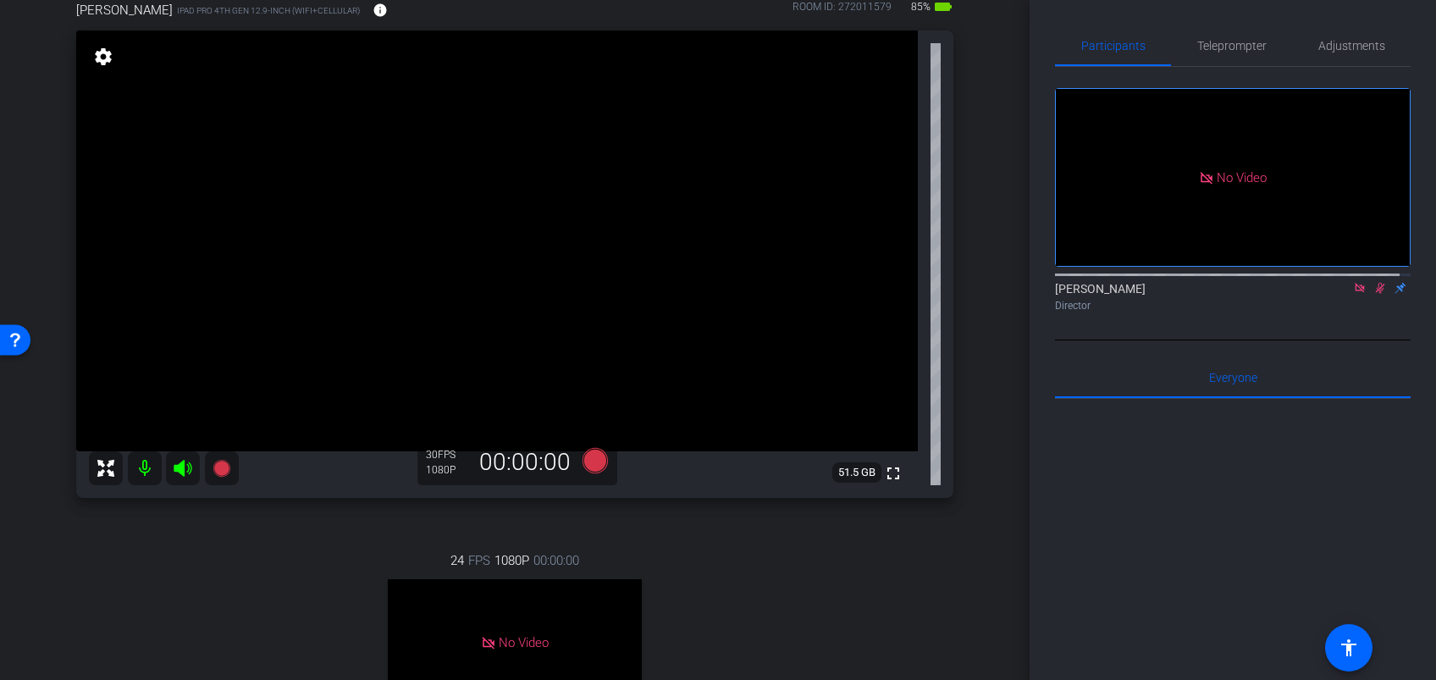
click at [1376, 283] on icon at bounding box center [1380, 288] width 9 height 11
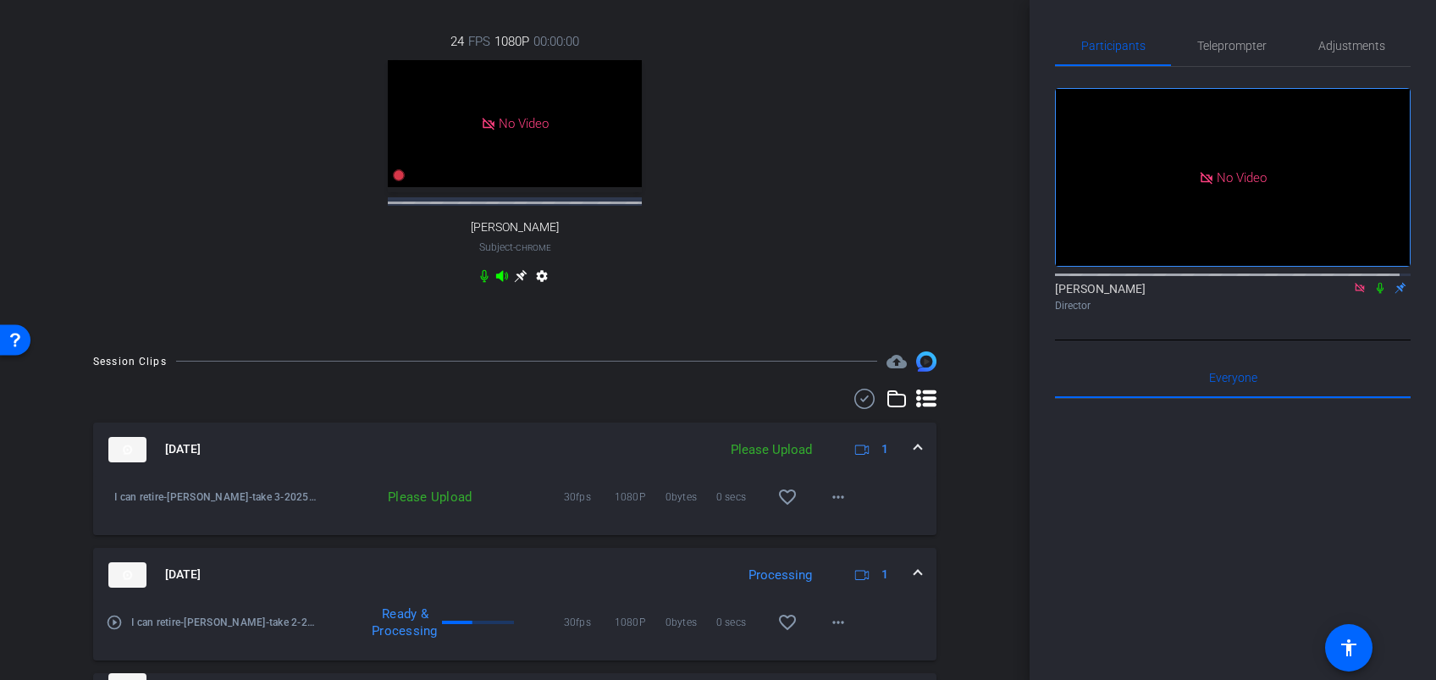
scroll to position [743, 0]
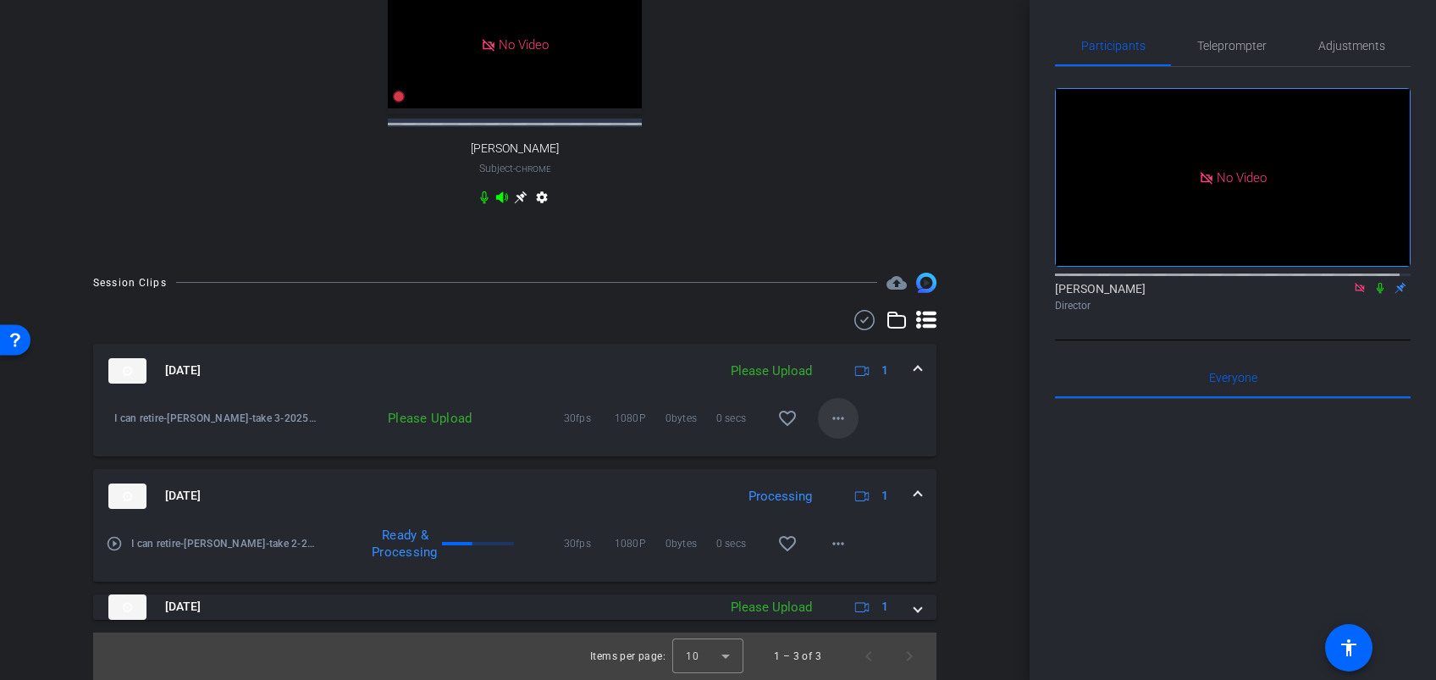
click at [830, 416] on mat-icon "more_horiz" at bounding box center [838, 418] width 20 height 20
click at [837, 447] on span "Upload" at bounding box center [854, 453] width 68 height 20
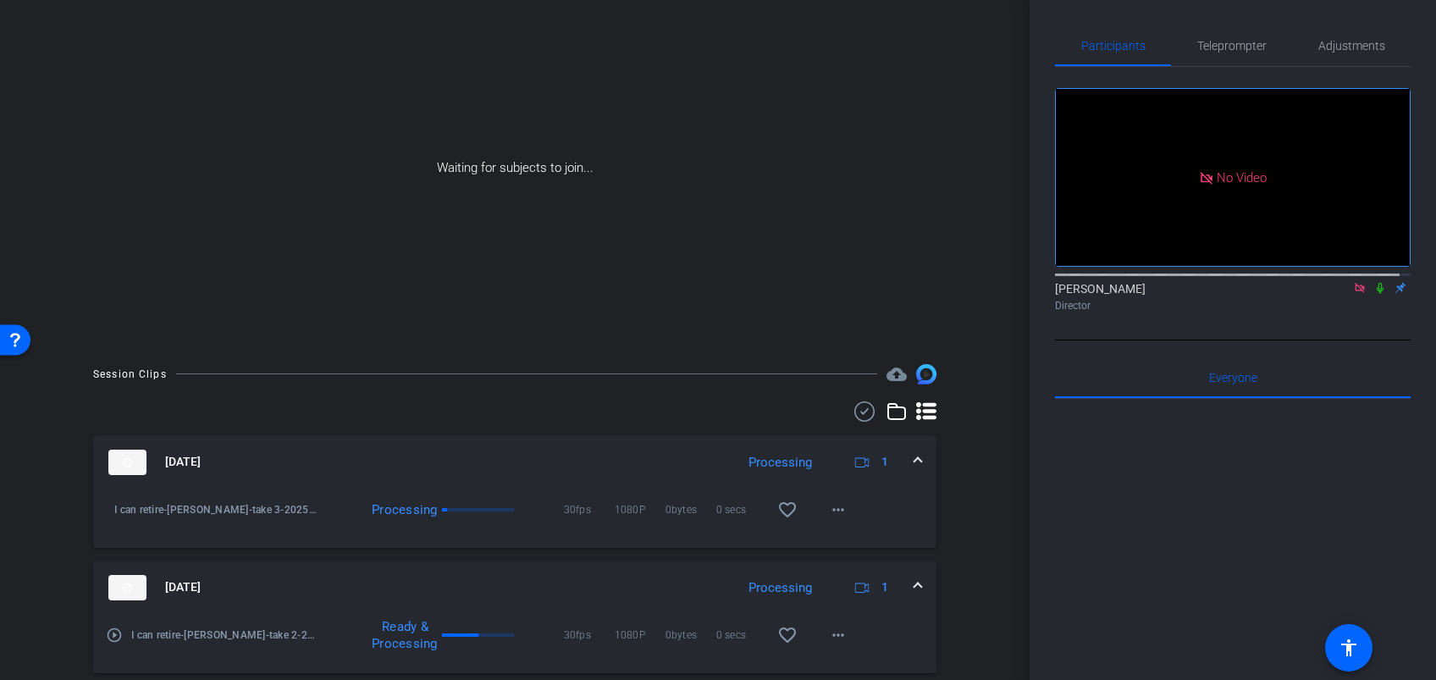
scroll to position [0, 0]
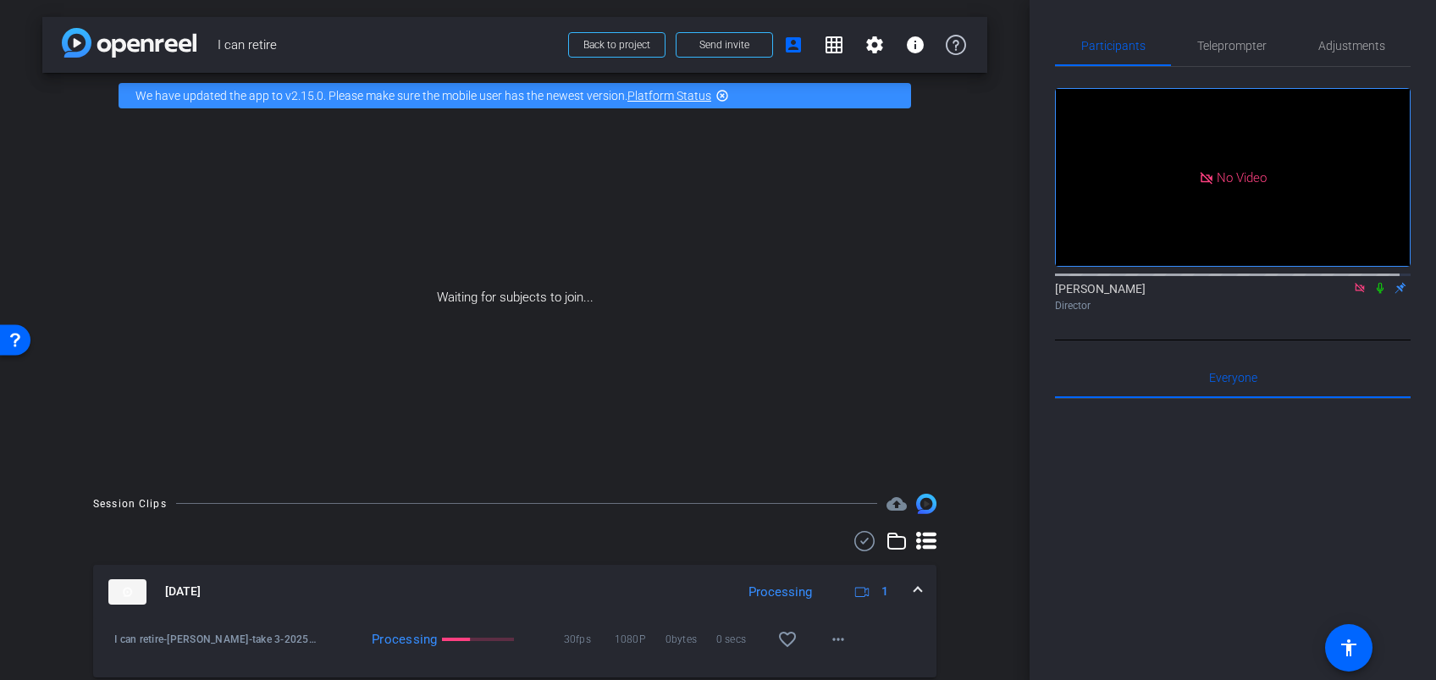
click at [1373, 282] on icon at bounding box center [1380, 288] width 14 height 12
